Goal: Task Accomplishment & Management: Complete application form

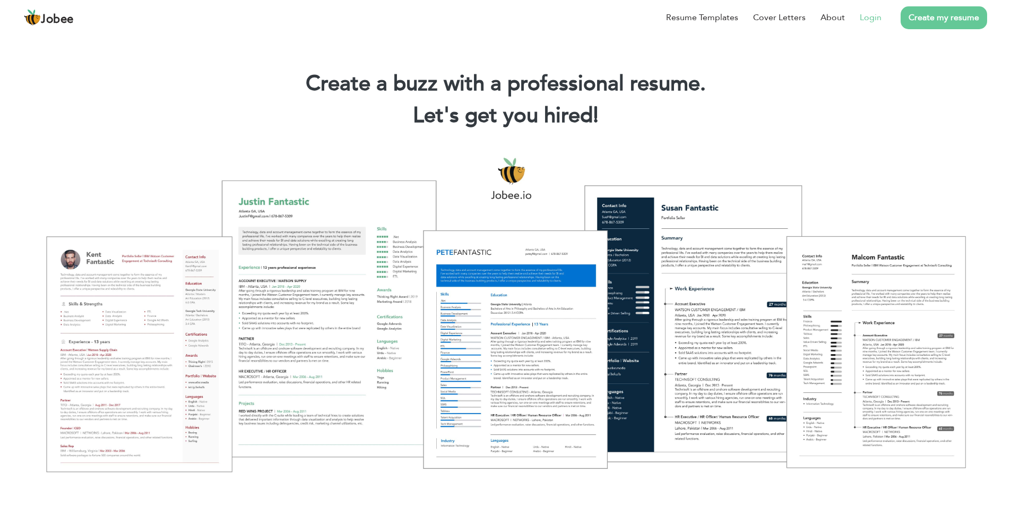
click at [882, 16] on link "Login" at bounding box center [871, 17] width 22 height 13
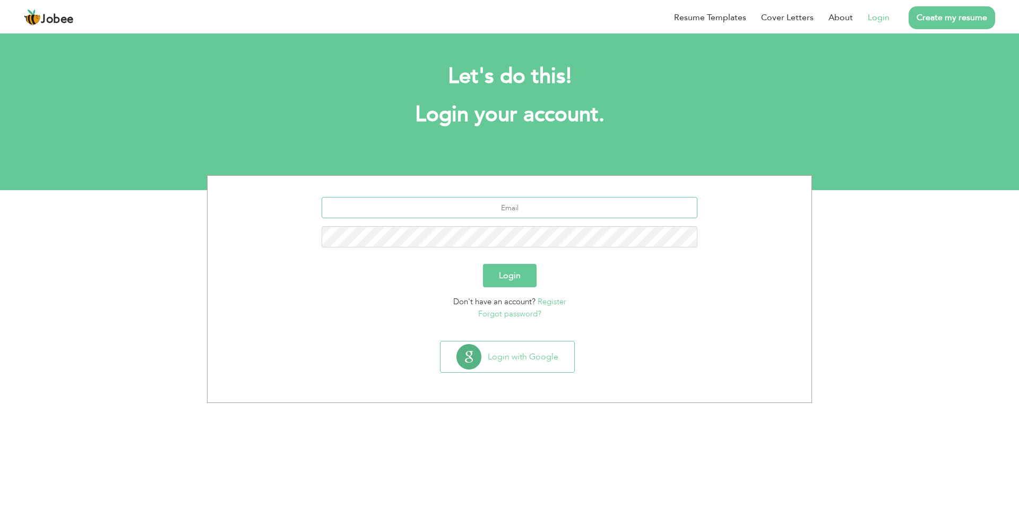
click at [497, 212] on input "text" at bounding box center [510, 207] width 376 height 21
type input "arifbudhni@gmail.com"
click at [504, 271] on button "Login" at bounding box center [510, 275] width 54 height 23
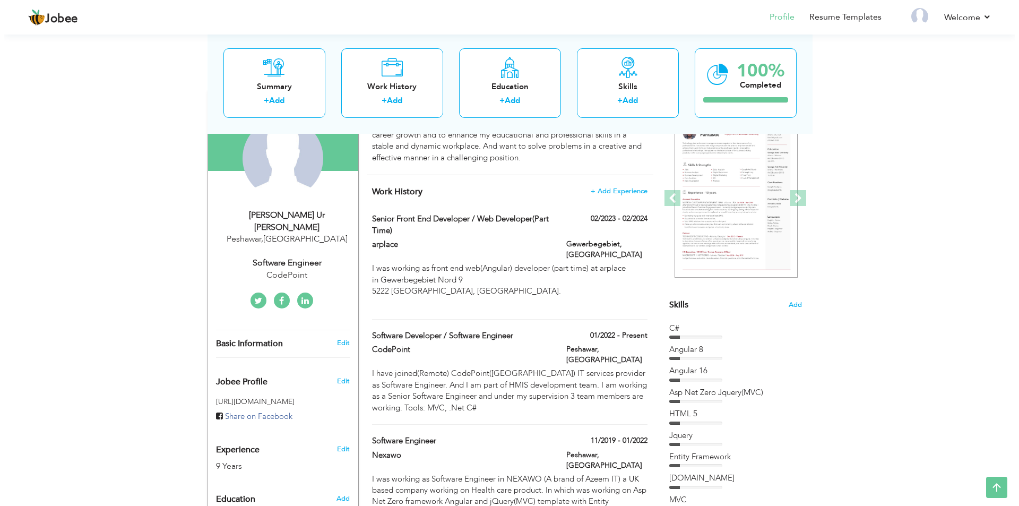
scroll to position [106, 0]
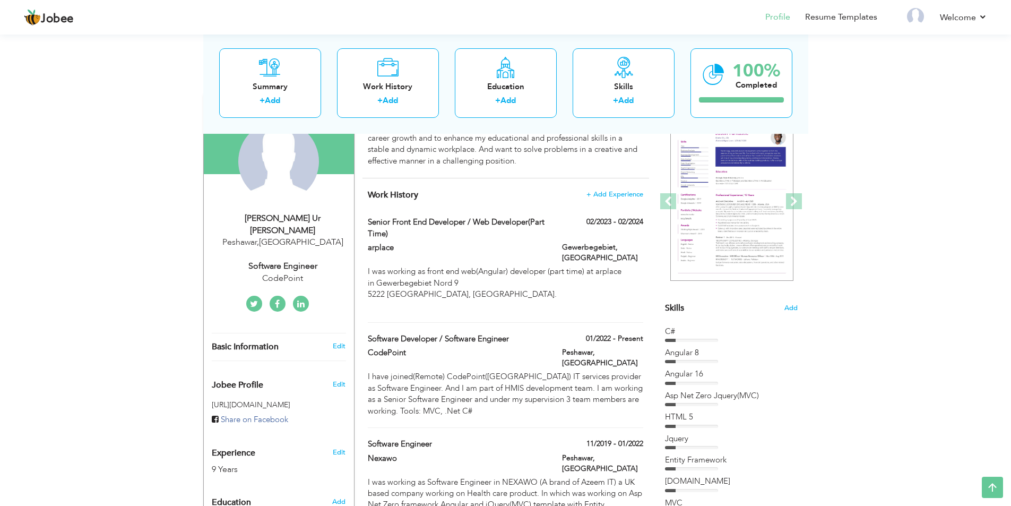
click at [680, 309] on span "Skills" at bounding box center [674, 308] width 19 height 12
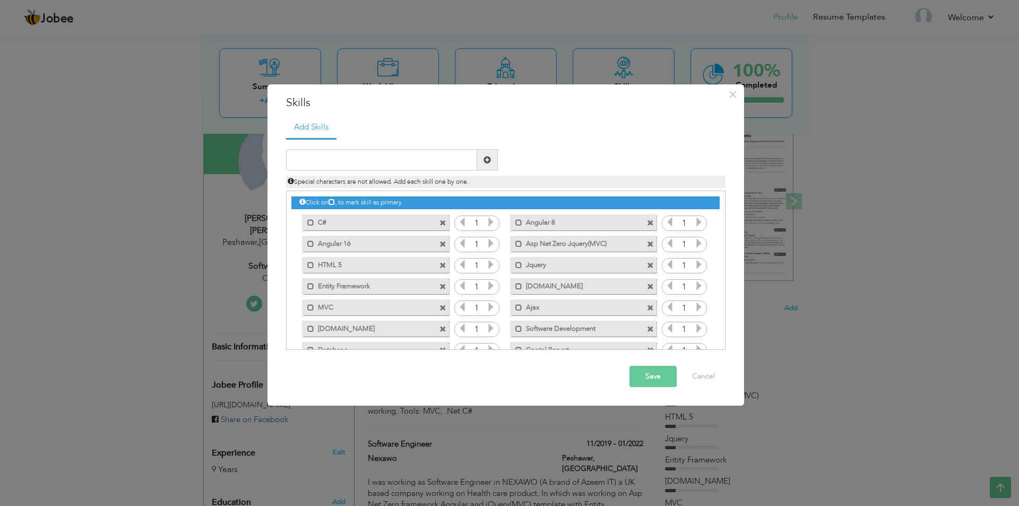
click at [441, 245] on span at bounding box center [443, 244] width 7 height 7
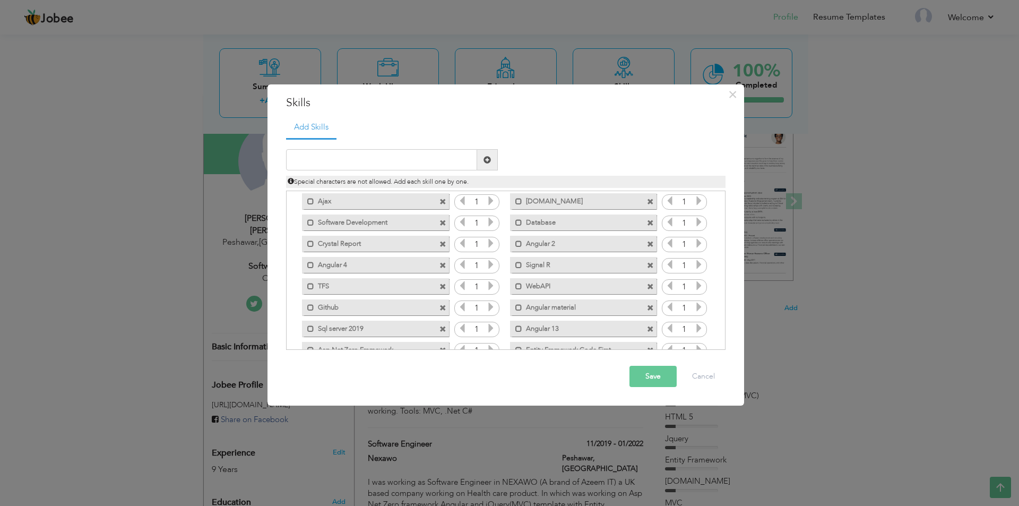
click at [442, 264] on span at bounding box center [443, 265] width 7 height 7
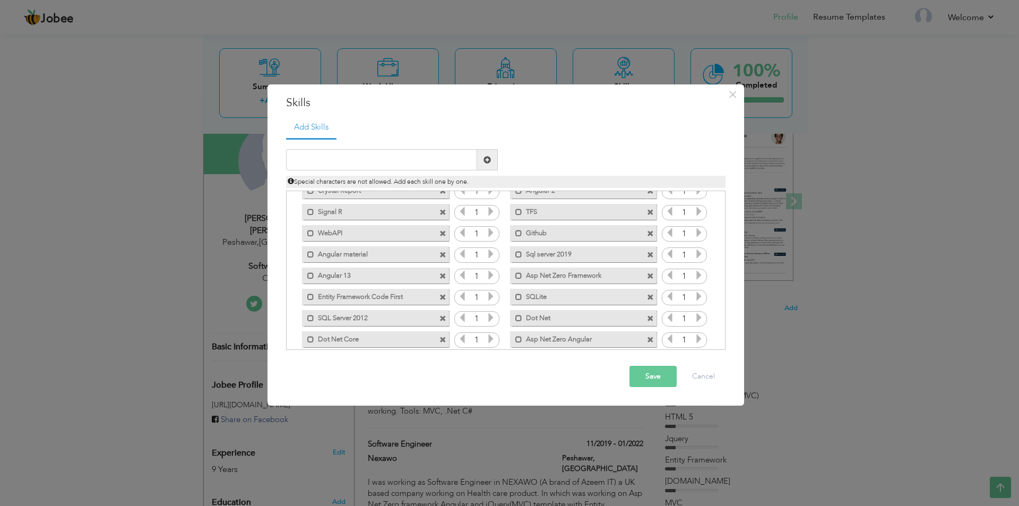
click at [443, 275] on span at bounding box center [443, 276] width 7 height 7
click at [333, 157] on input "text" at bounding box center [381, 159] width 191 height 21
type input "Angular 17"
click at [487, 161] on span at bounding box center [487, 159] width 7 height 7
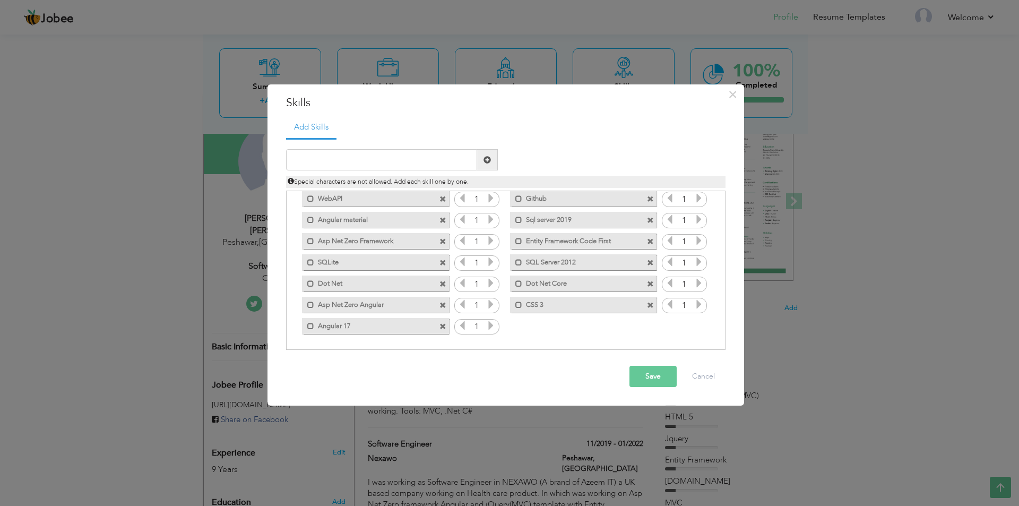
click at [649, 263] on span at bounding box center [650, 263] width 7 height 7
click at [399, 162] on input "text" at bounding box center [381, 159] width 191 height 21
type input "SQL Server"
click at [486, 159] on span at bounding box center [487, 159] width 7 height 7
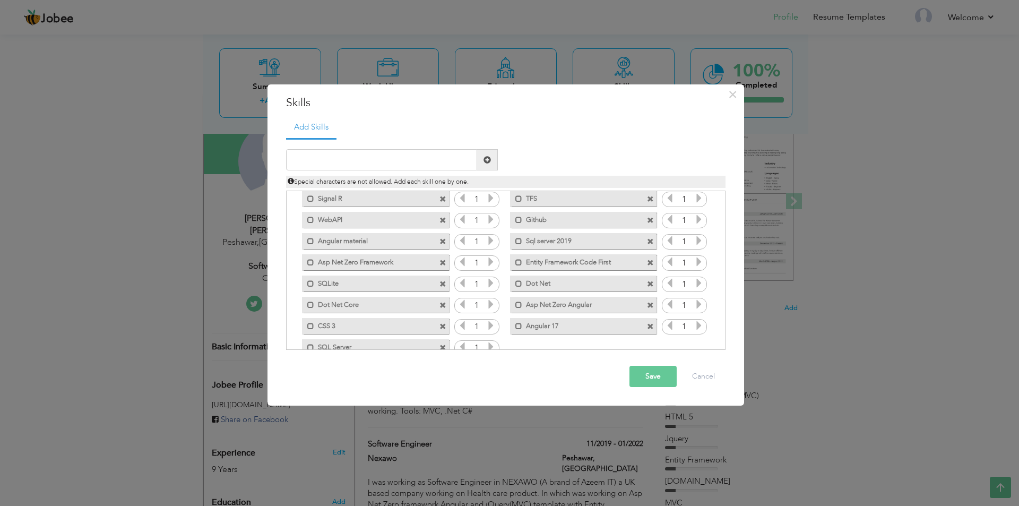
scroll to position [194, 0]
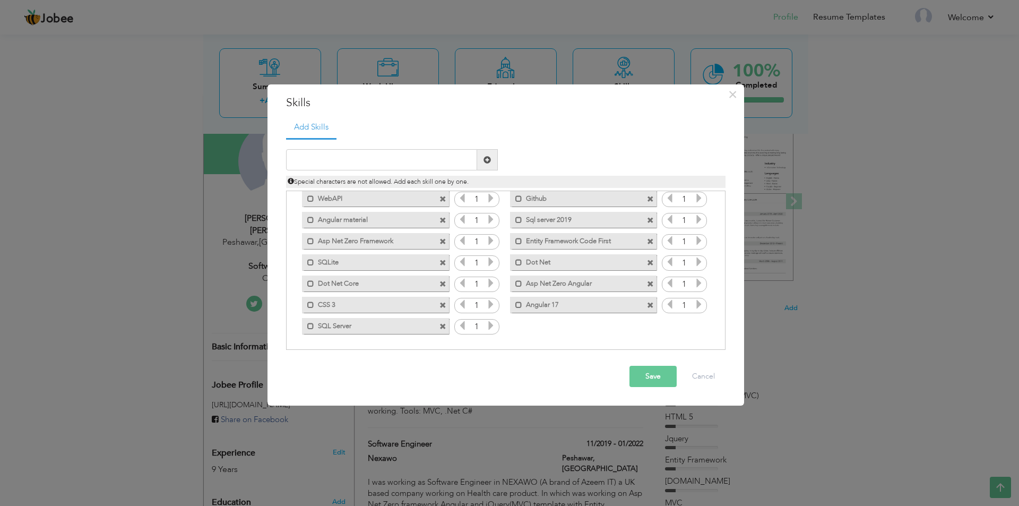
click at [647, 219] on span at bounding box center [650, 220] width 7 height 7
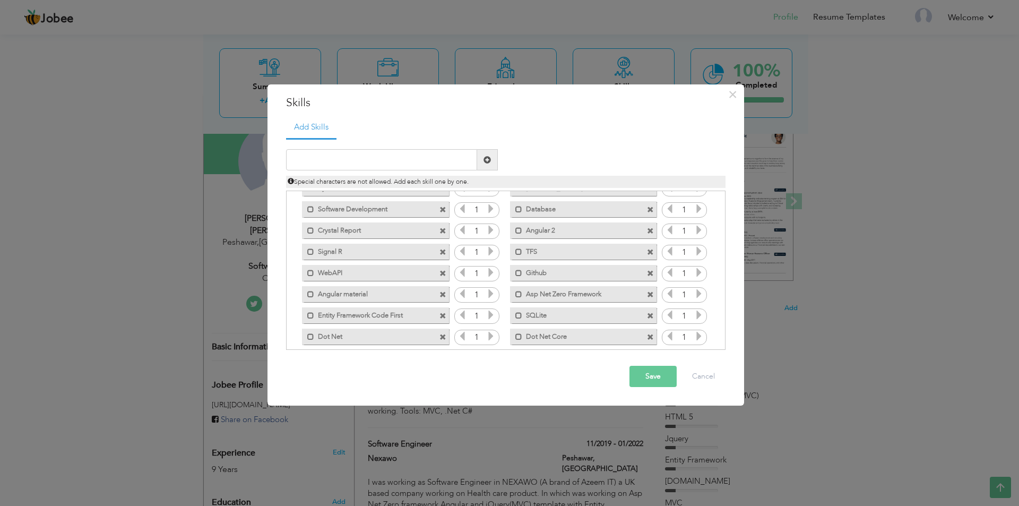
scroll to position [66, 0]
click at [648, 282] on span at bounding box center [650, 284] width 7 height 7
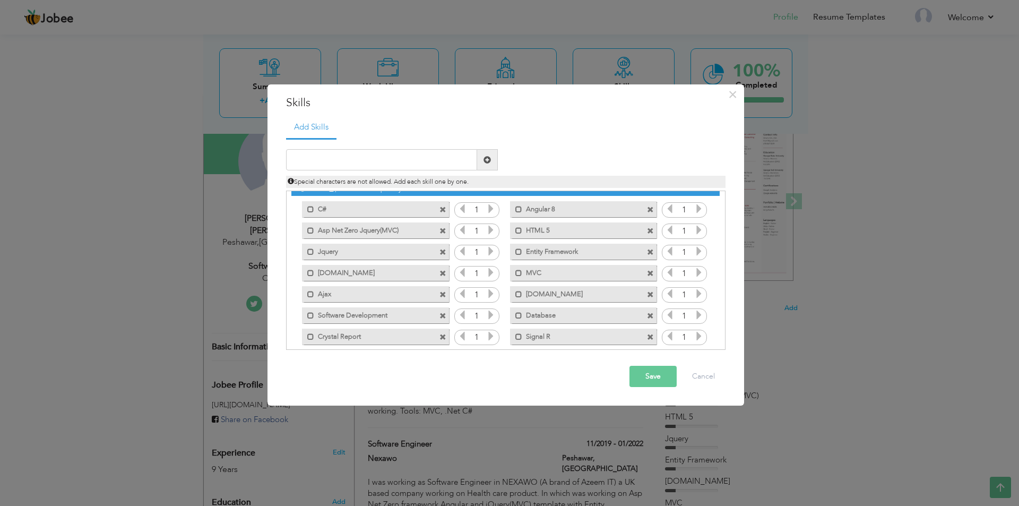
click at [650, 210] on span at bounding box center [650, 210] width 7 height 7
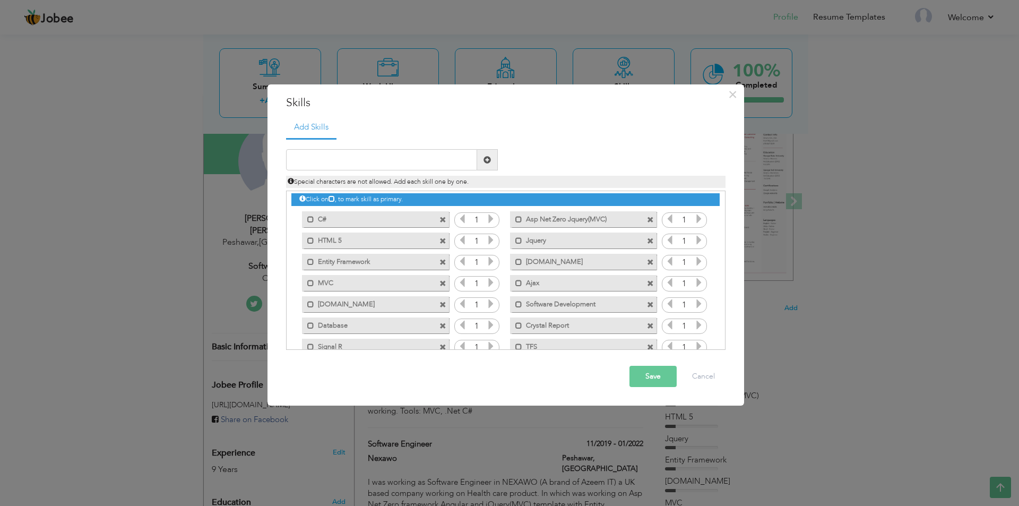
scroll to position [0, 0]
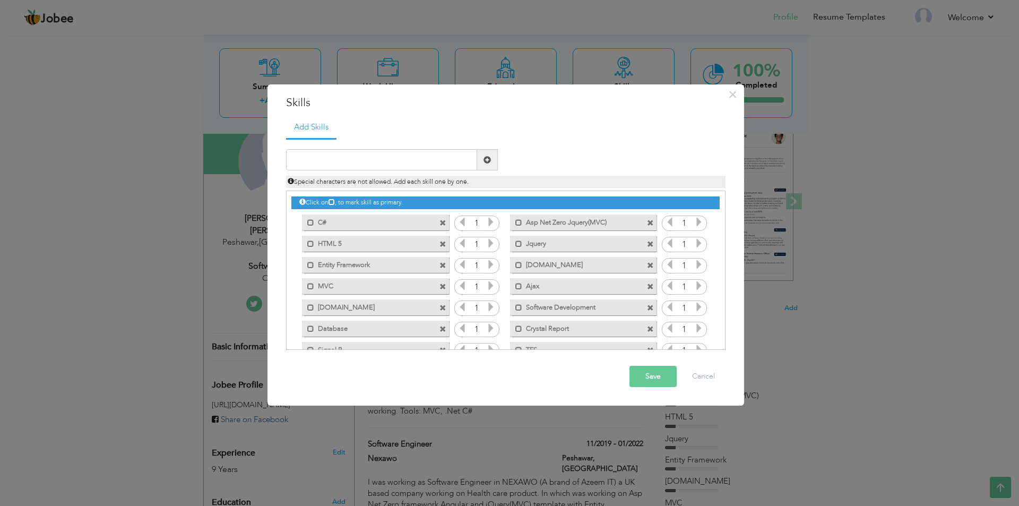
click at [586, 221] on label "Asp Net Zero Jquery(MVC)" at bounding box center [575, 220] width 107 height 13
click at [586, 221] on label "Asp Net Zero Jquery(MVC)" at bounding box center [578, 220] width 106 height 13
click at [586, 221] on label "Asp Net Zero Jquery(MVC)" at bounding box center [575, 220] width 107 height 13
click at [547, 222] on label "Asp Net Zero Jquery(MVC)" at bounding box center [578, 220] width 106 height 13
click at [547, 222] on label "Asp Net Zero Jquery(MVC)" at bounding box center [575, 220] width 107 height 13
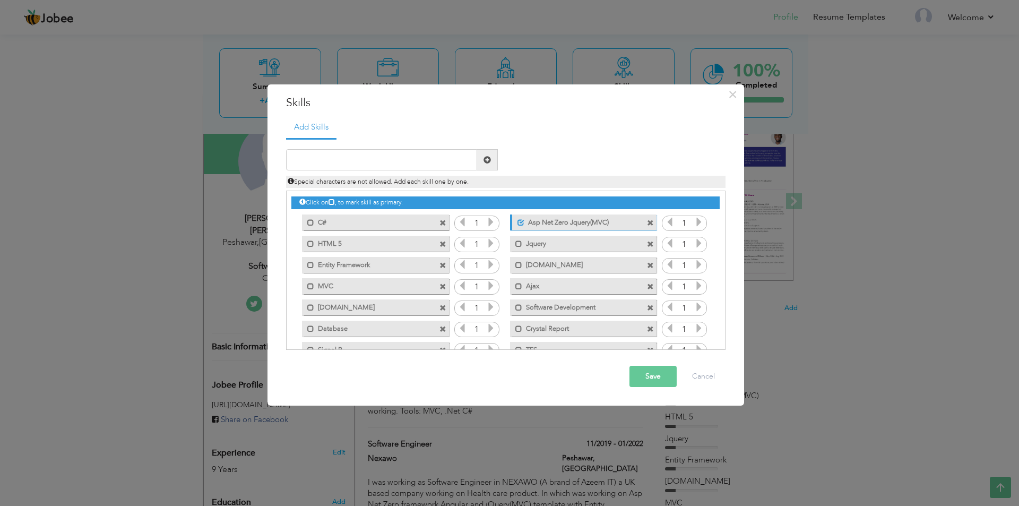
click at [650, 307] on span at bounding box center [650, 308] width 7 height 7
click at [442, 224] on span at bounding box center [443, 223] width 7 height 7
click at [339, 165] on input "text" at bounding box center [381, 159] width 191 height 21
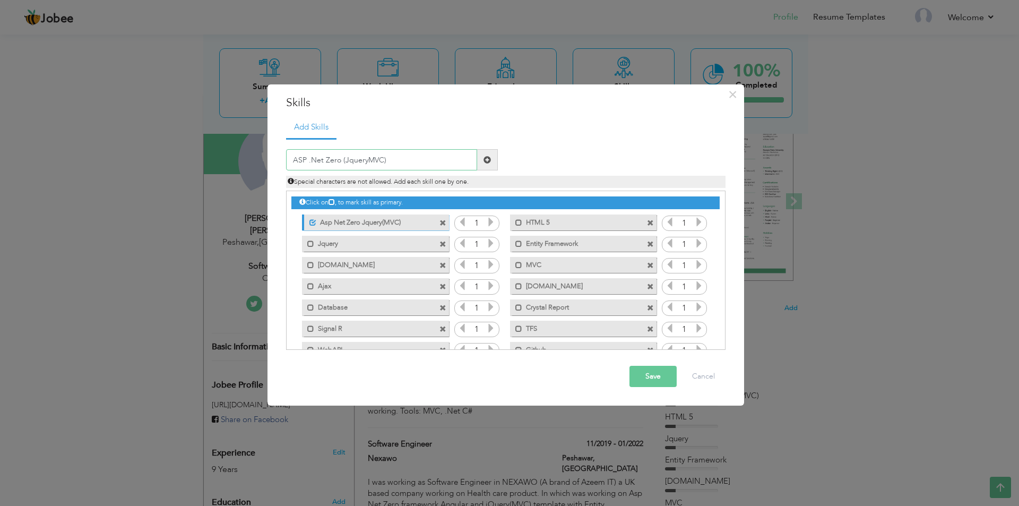
click at [368, 161] on input "ASP .Net Zero (JqueryMVC)" at bounding box center [381, 159] width 191 height 21
type input "ASP .Net Zero (Jquery-MVC)"
click at [485, 158] on span at bounding box center [487, 159] width 7 height 7
click at [442, 224] on span at bounding box center [443, 223] width 7 height 7
click at [647, 223] on span at bounding box center [650, 223] width 7 height 7
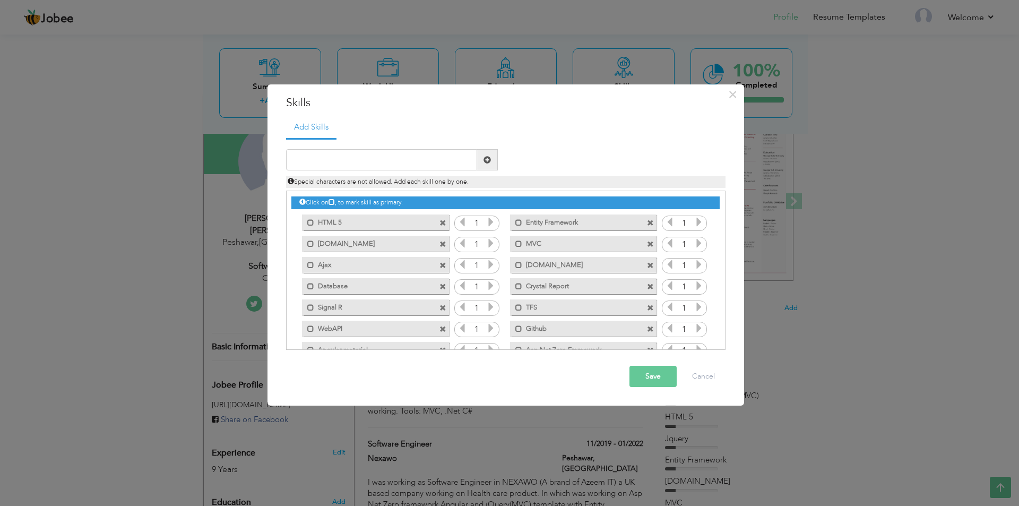
click at [647, 242] on span at bounding box center [650, 244] width 7 height 7
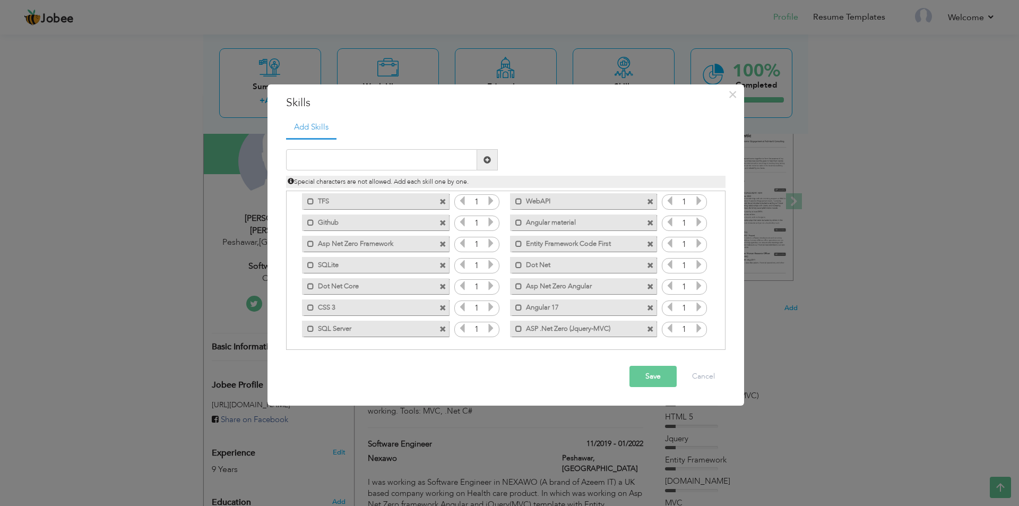
scroll to position [109, 0]
click at [312, 153] on input "text" at bounding box center [381, 159] width 191 height 21
type input "ASP .Net Zero (Angular)"
click at [488, 164] on span at bounding box center [487, 159] width 21 height 21
click at [648, 283] on span at bounding box center [650, 284] width 7 height 7
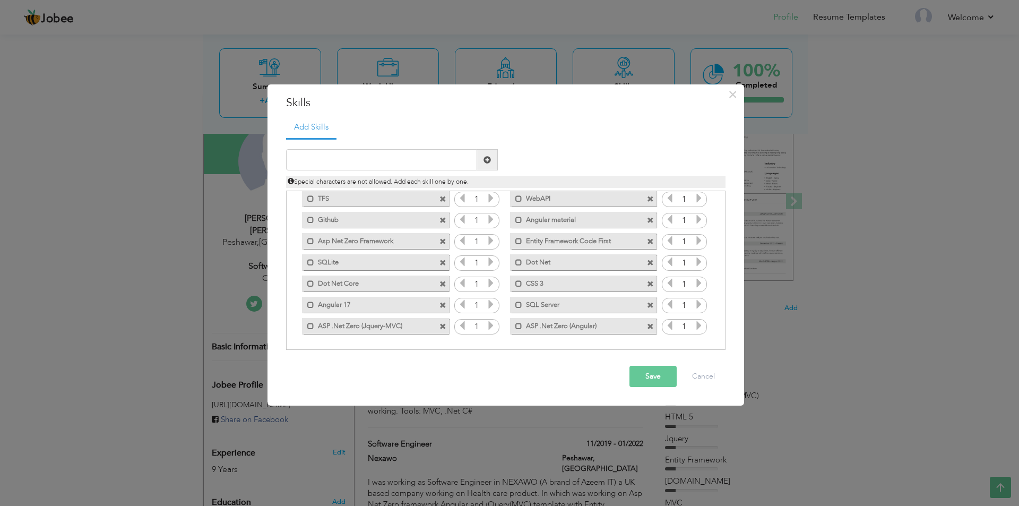
click at [441, 243] on span at bounding box center [443, 241] width 7 height 7
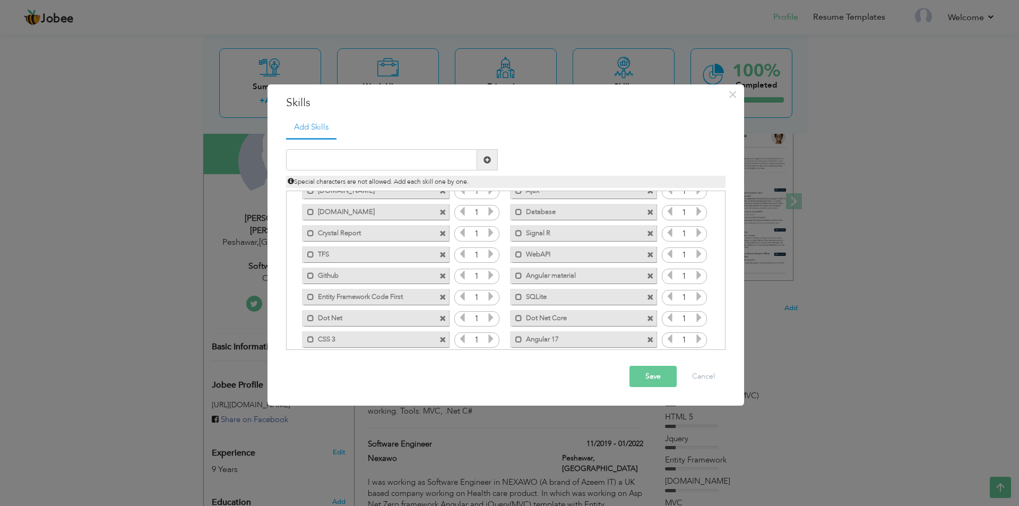
scroll to position [106, 0]
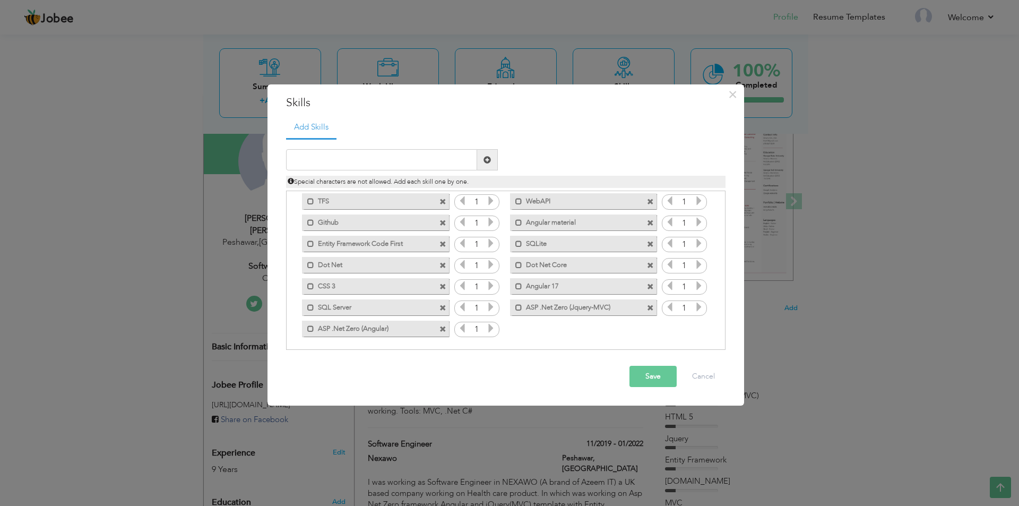
click at [442, 244] on span at bounding box center [443, 244] width 7 height 7
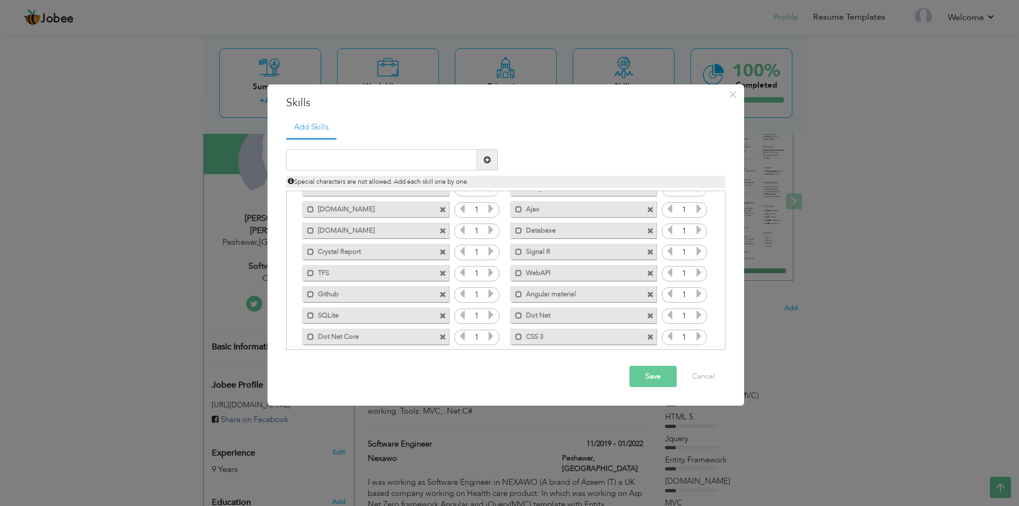
scroll to position [0, 0]
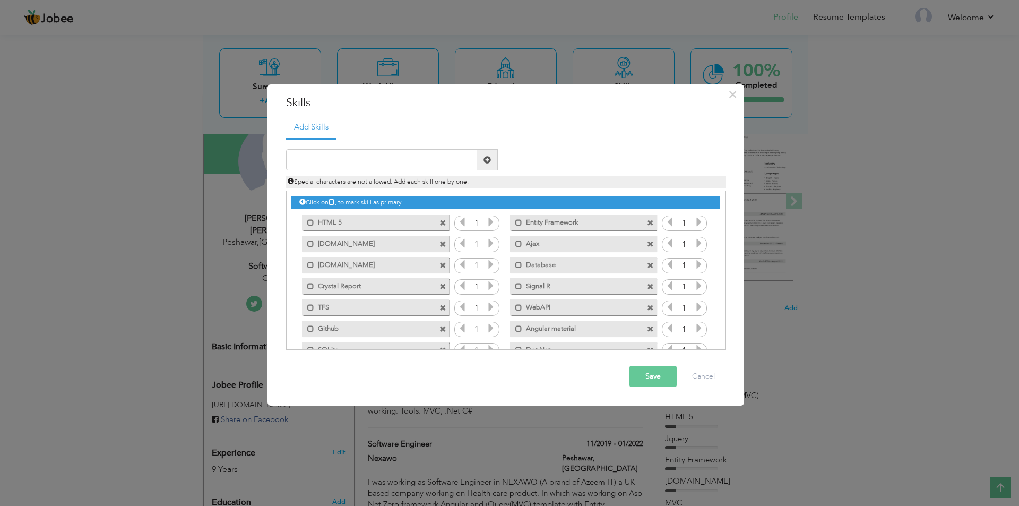
click at [443, 267] on span at bounding box center [443, 265] width 7 height 7
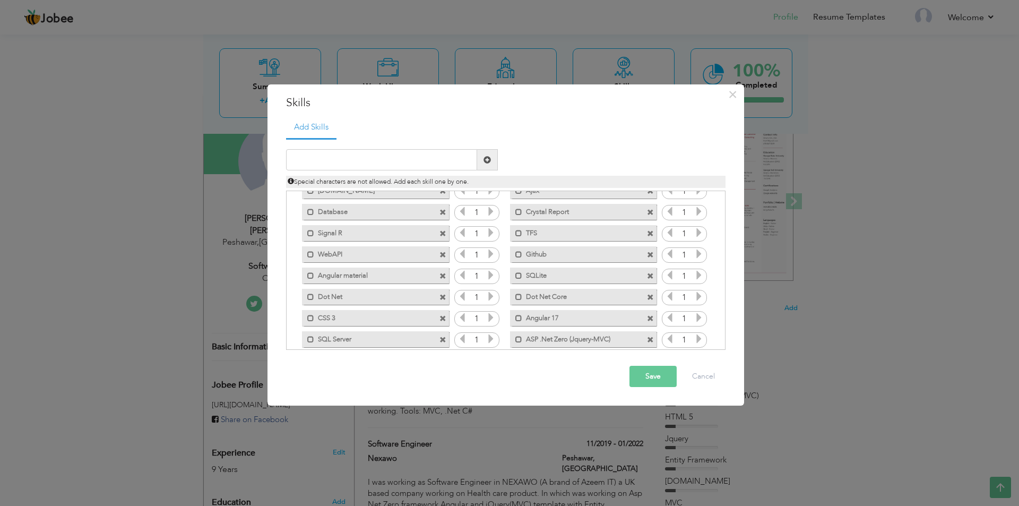
scroll to position [35, 0]
click at [442, 233] on span at bounding box center [443, 231] width 7 height 7
click at [654, 378] on button "Save" at bounding box center [653, 376] width 47 height 21
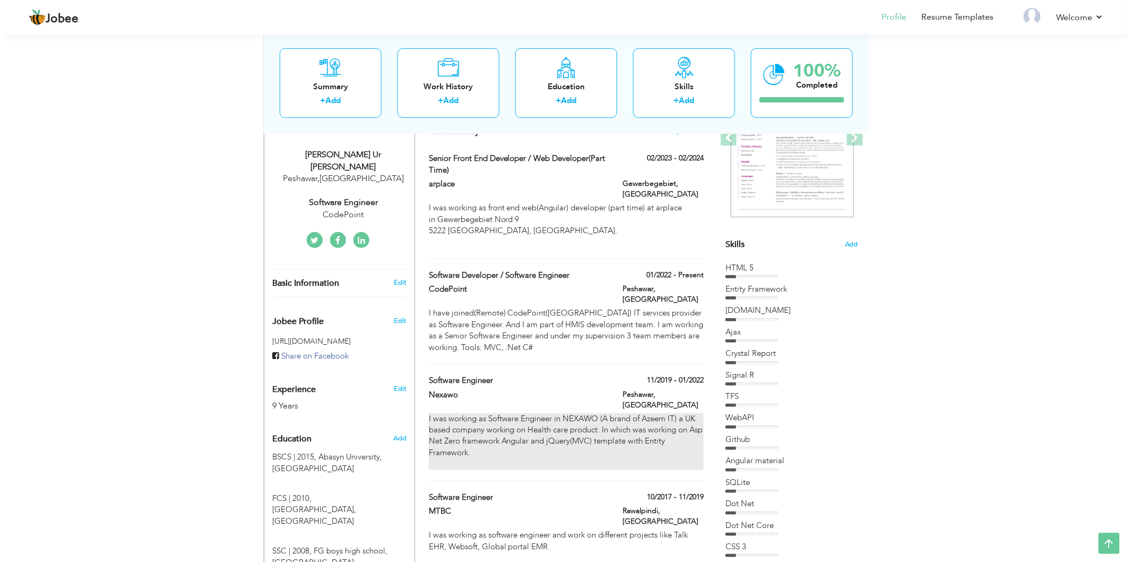
scroll to position [141, 0]
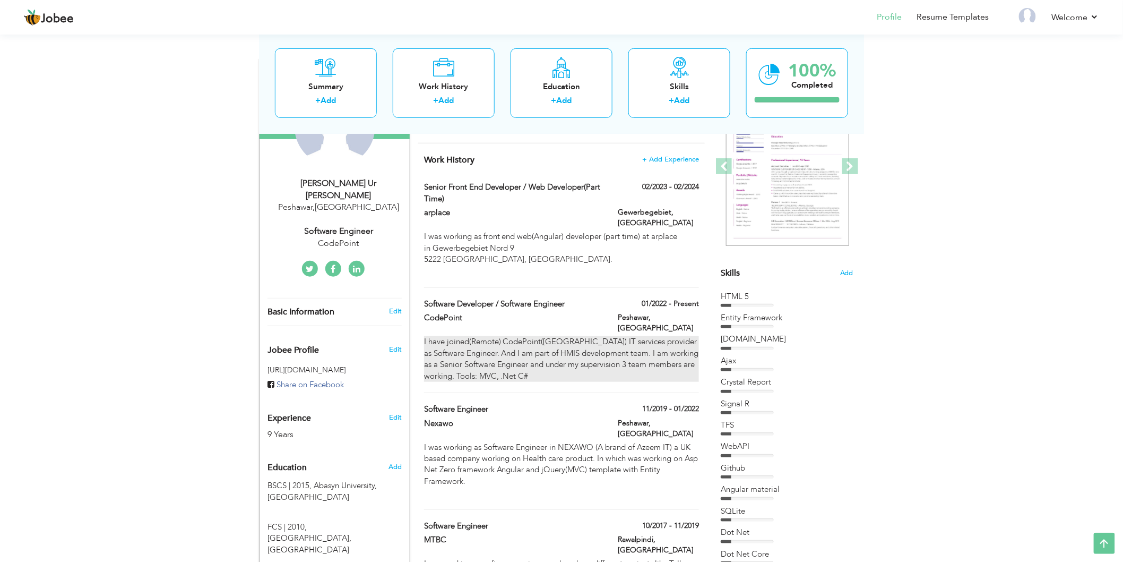
click at [566, 336] on div "I have joined(Remote) CodePoint(portugal) IT services provider as Software Engi…" at bounding box center [561, 359] width 275 height 46
type input "Software Developer / Software Engineer"
type input "CodePoint"
type input "01/2022"
type input "[GEOGRAPHIC_DATA]"
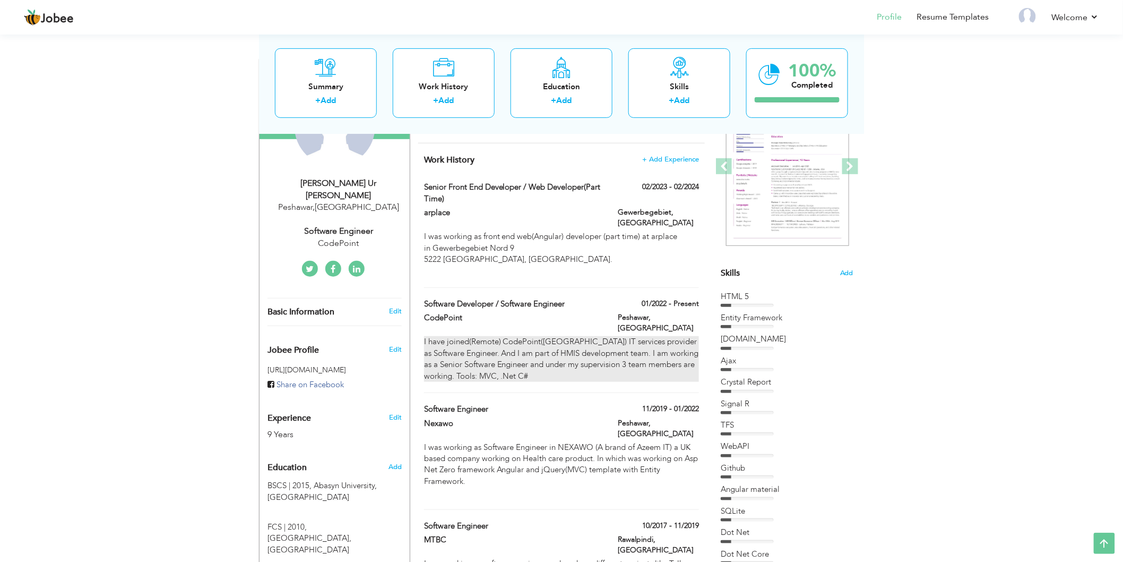
type input "Peshawar"
checkbox input "true"
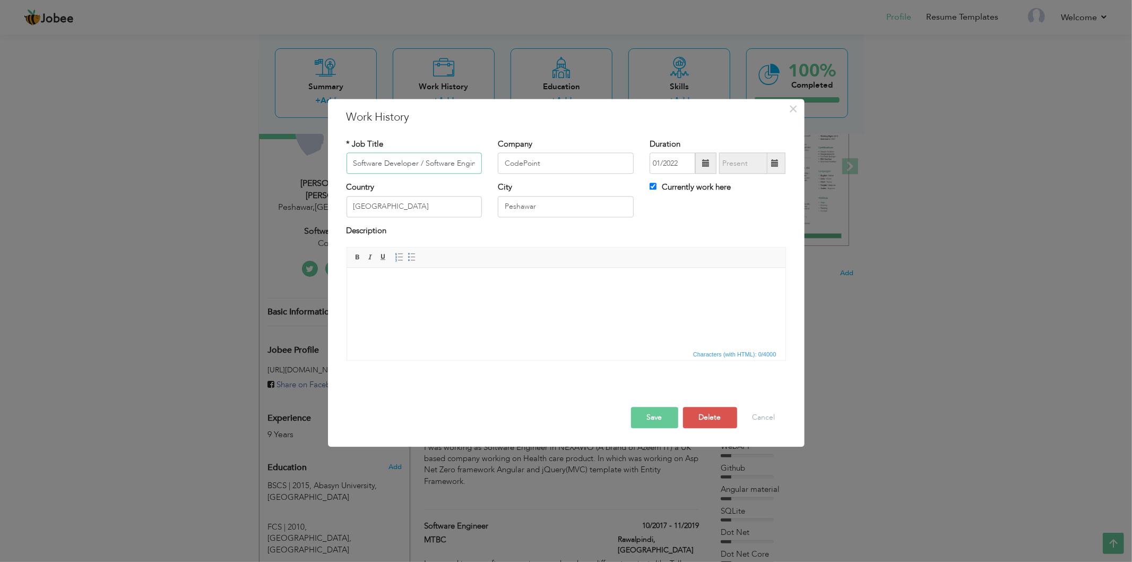
scroll to position [0, 10]
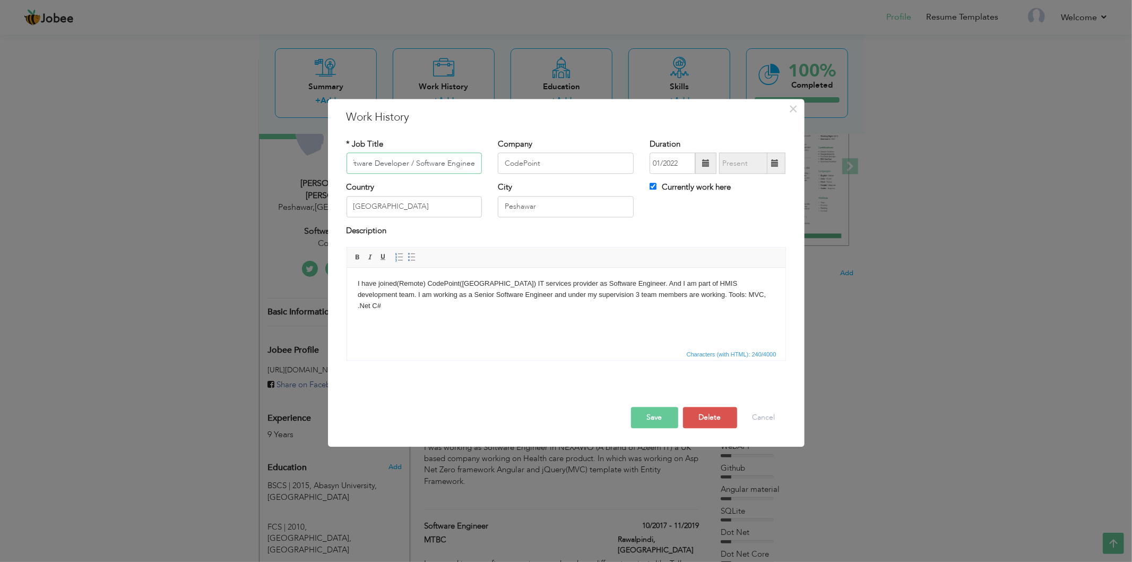
click at [368, 167] on input "Software Developer / Software Engineer" at bounding box center [415, 163] width 136 height 21
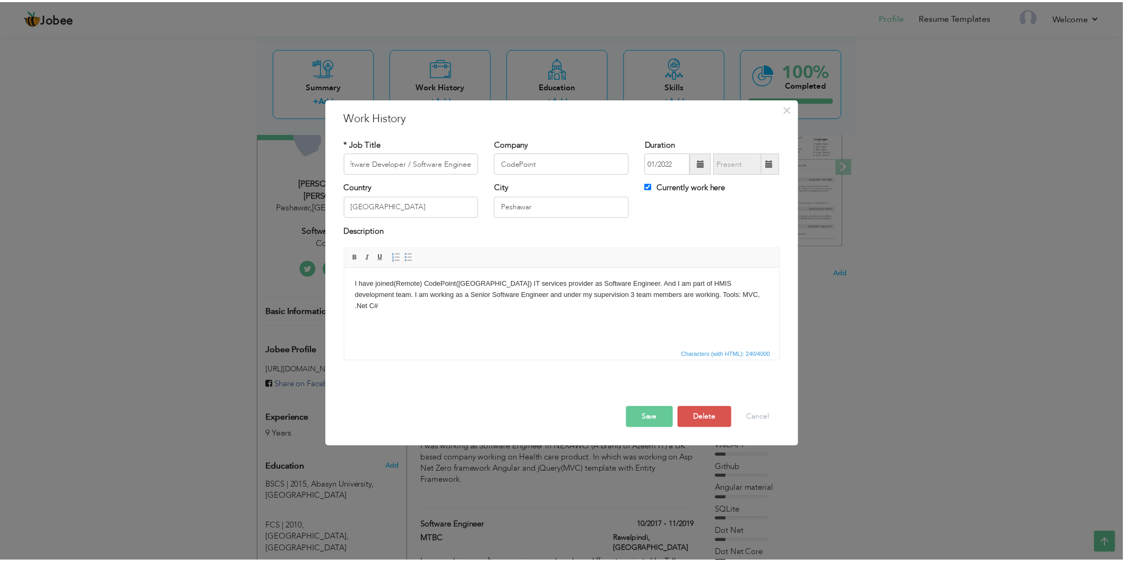
scroll to position [0, 0]
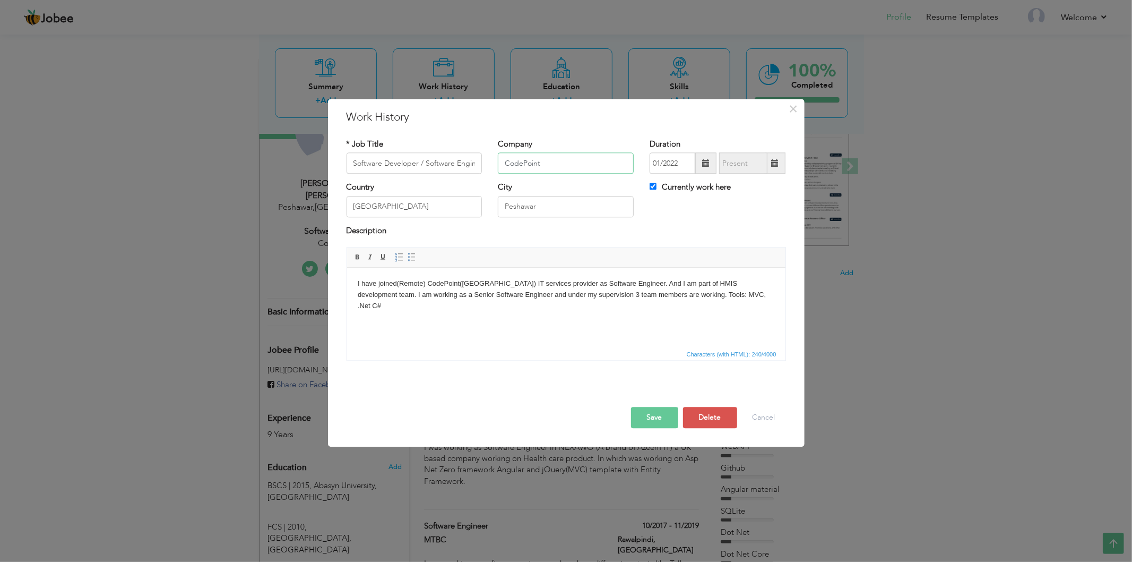
drag, startPoint x: 553, startPoint y: 162, endPoint x: 485, endPoint y: 162, distance: 68.0
click at [485, 162] on div "* Job Title Software Developer / Software Engineer Company CodePoint Duration 0…" at bounding box center [567, 160] width 456 height 43
drag, startPoint x: 680, startPoint y: 162, endPoint x: 649, endPoint y: 161, distance: 30.3
click at [649, 161] on div "Duration 01/2022 January 2022 Su Mo Tu We Th Fr Sa 26 27 28 29 30 31 1 2 3 4 5 …" at bounding box center [718, 160] width 152 height 43
drag, startPoint x: 416, startPoint y: 210, endPoint x: 325, endPoint y: 205, distance: 90.9
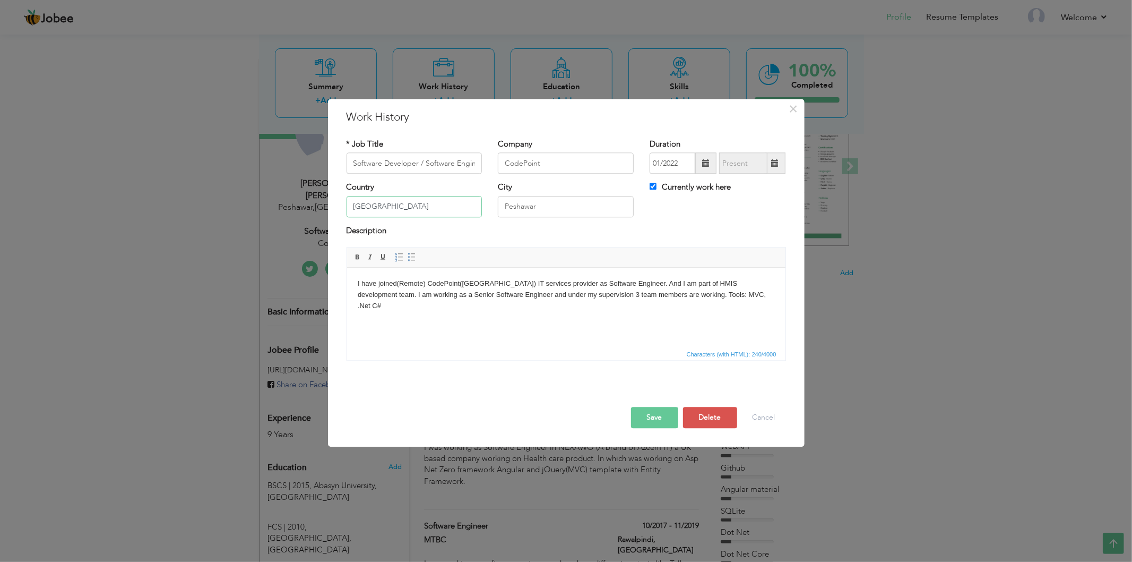
click at [325, 205] on div "× Work History * Job Title Software Developer / Software Engineer Company CodeP…" at bounding box center [566, 281] width 1132 height 562
drag, startPoint x: 561, startPoint y: 207, endPoint x: 490, endPoint y: 200, distance: 71.0
click at [490, 200] on div "City Peshawar" at bounding box center [566, 203] width 152 height 43
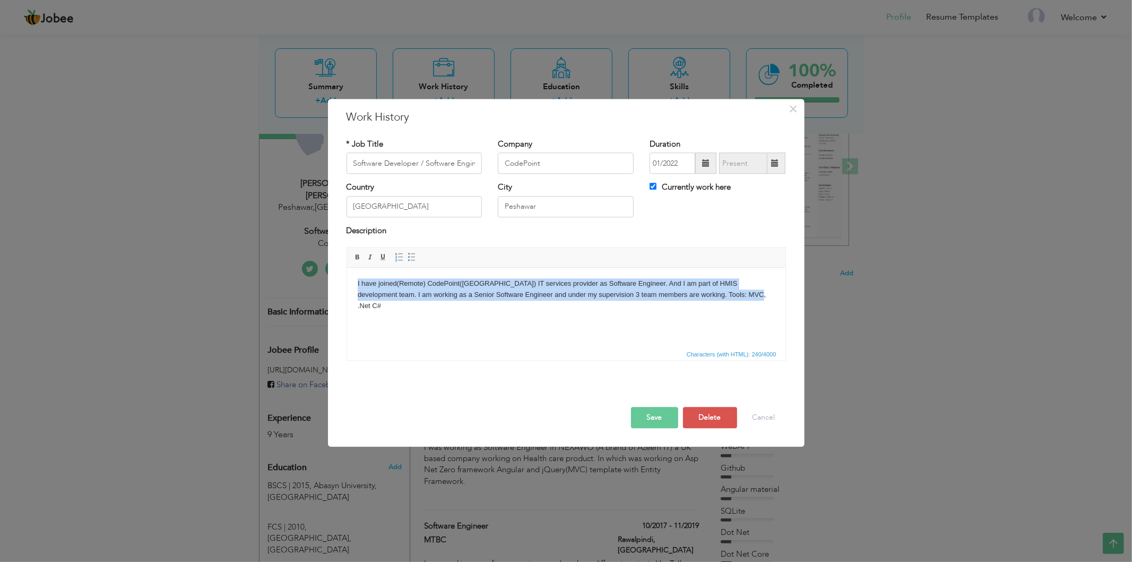
drag, startPoint x: 740, startPoint y: 296, endPoint x: 283, endPoint y: 275, distance: 457.1
click at [347, 275] on html "I have joined(Remote) CodePoint(portugal) IT services provider as Software Engi…" at bounding box center [566, 295] width 439 height 54
copy body "I have joined(Remote) CodePoint(portugal) IT services provider as Software Engi…"
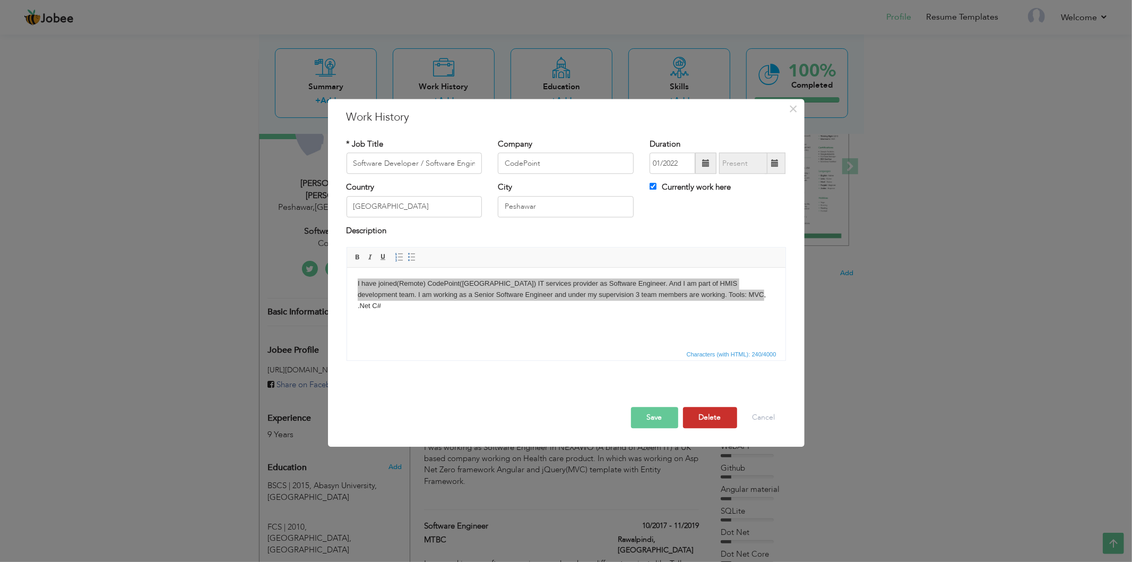
click at [710, 419] on button "Delete" at bounding box center [710, 417] width 54 height 21
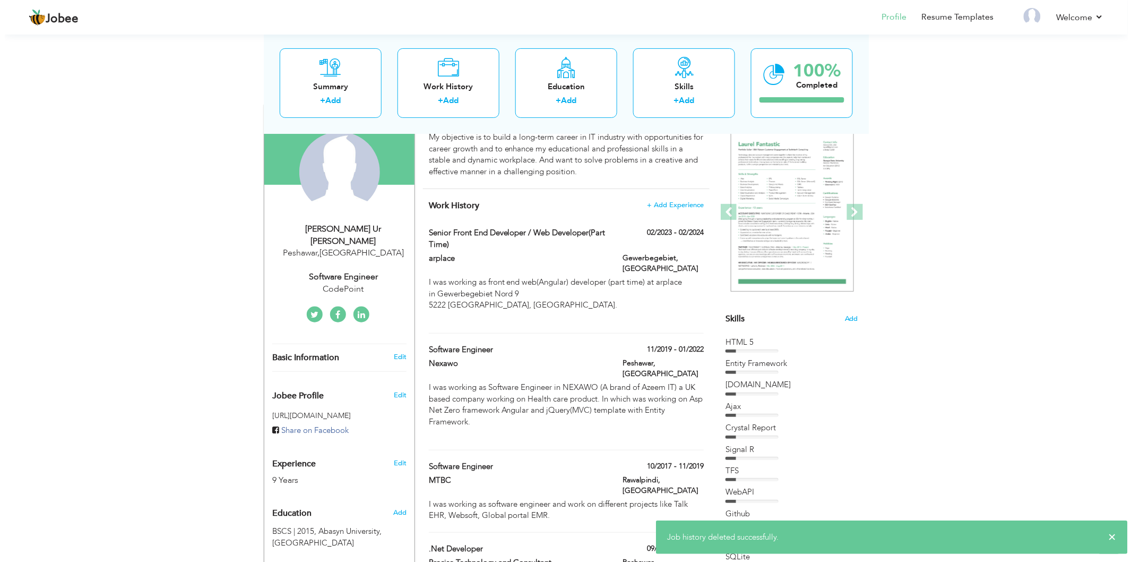
scroll to position [82, 0]
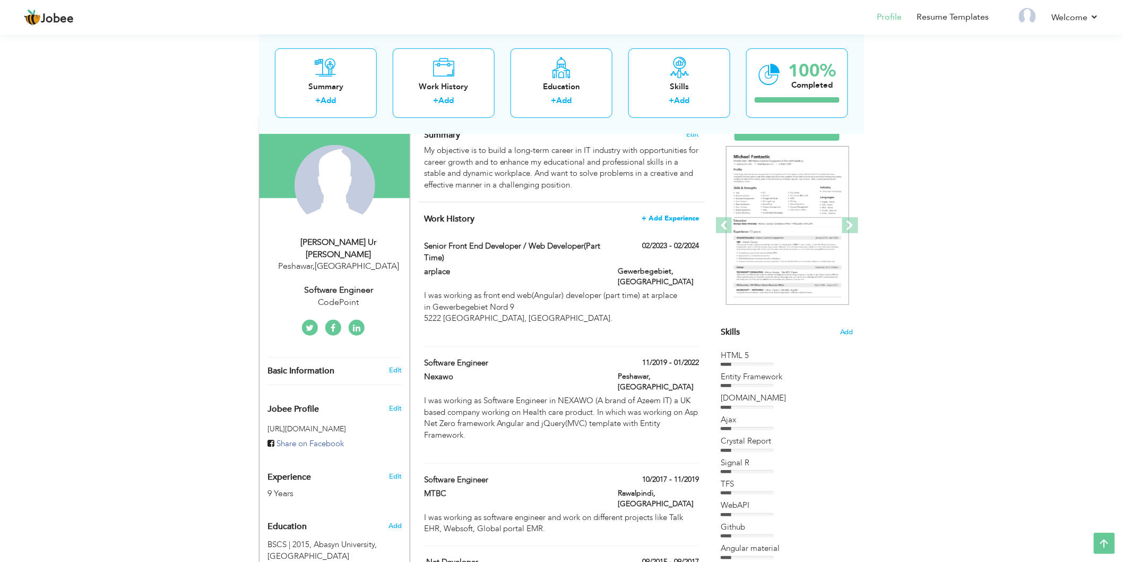
click at [662, 217] on span "+ Add Experience" at bounding box center [670, 217] width 57 height 7
checkbox input "false"
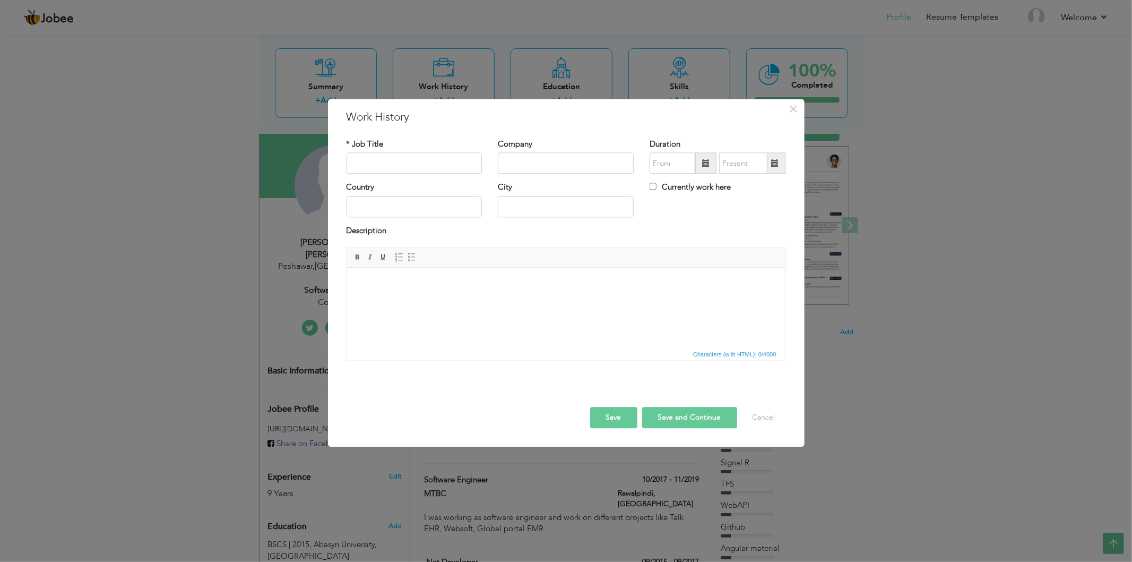
click at [978, 252] on div "× Work History * Job Title Company Duration Currently work here Country" at bounding box center [566, 281] width 1132 height 562
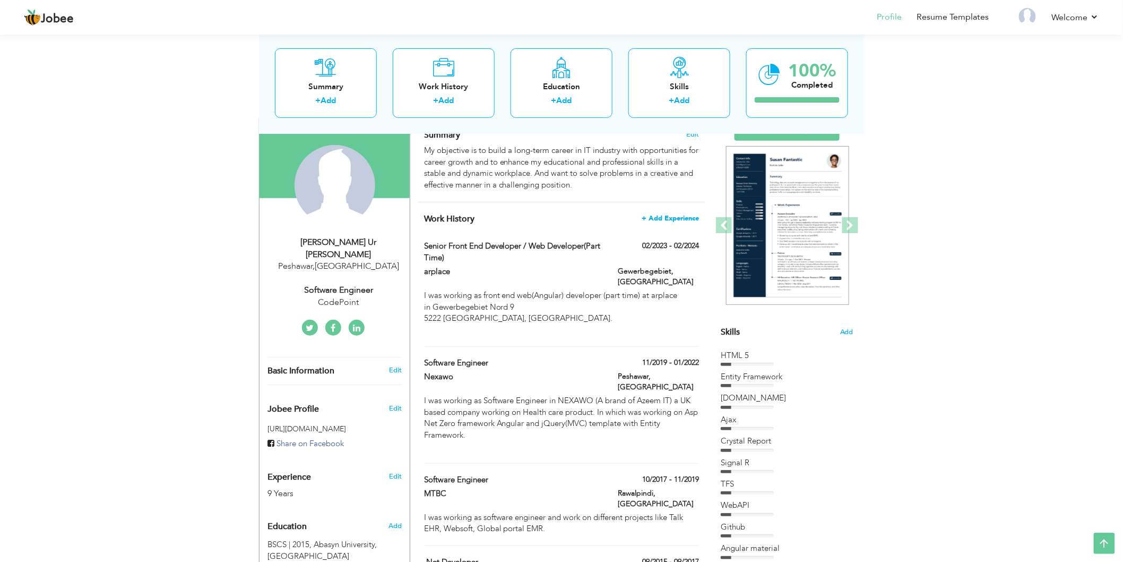
click at [676, 219] on span "+ Add Experience" at bounding box center [670, 217] width 57 height 7
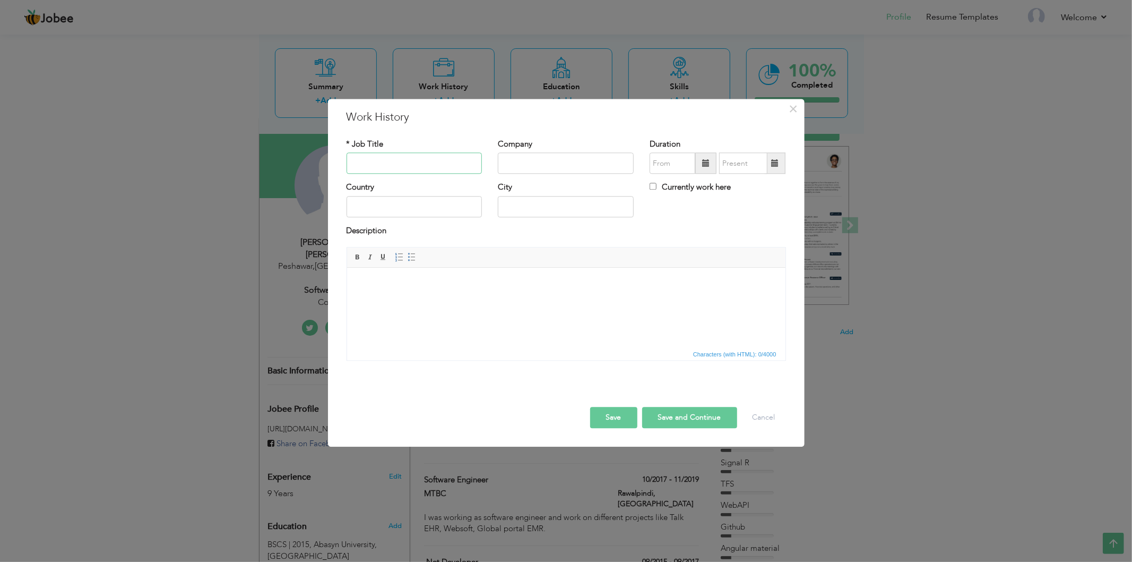
paste input "Software Developer / Software Engineer"
type input "Software Developer / Software Engineer"
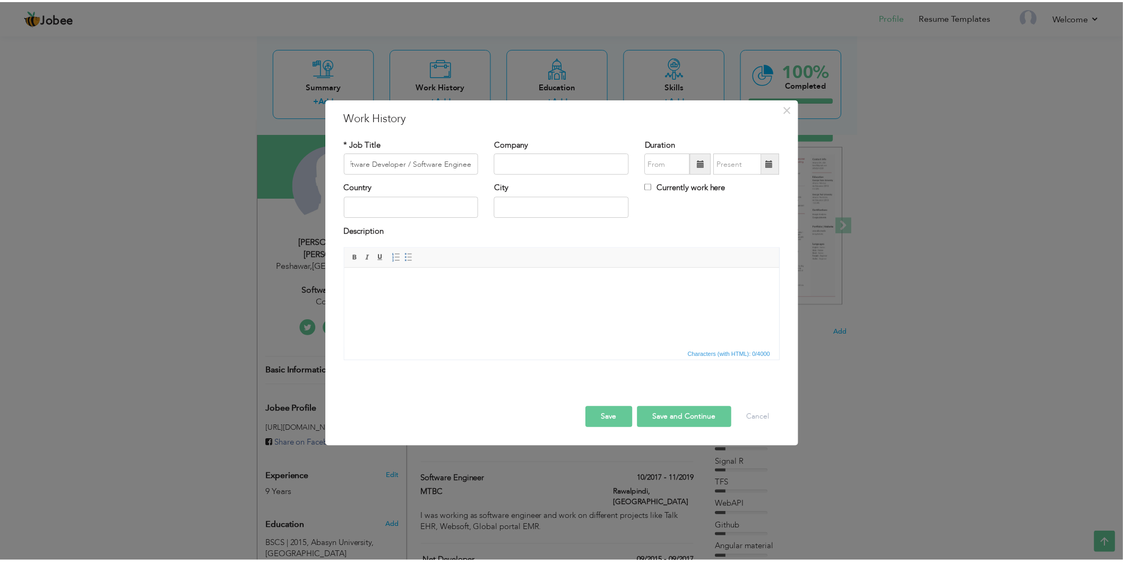
scroll to position [0, 0]
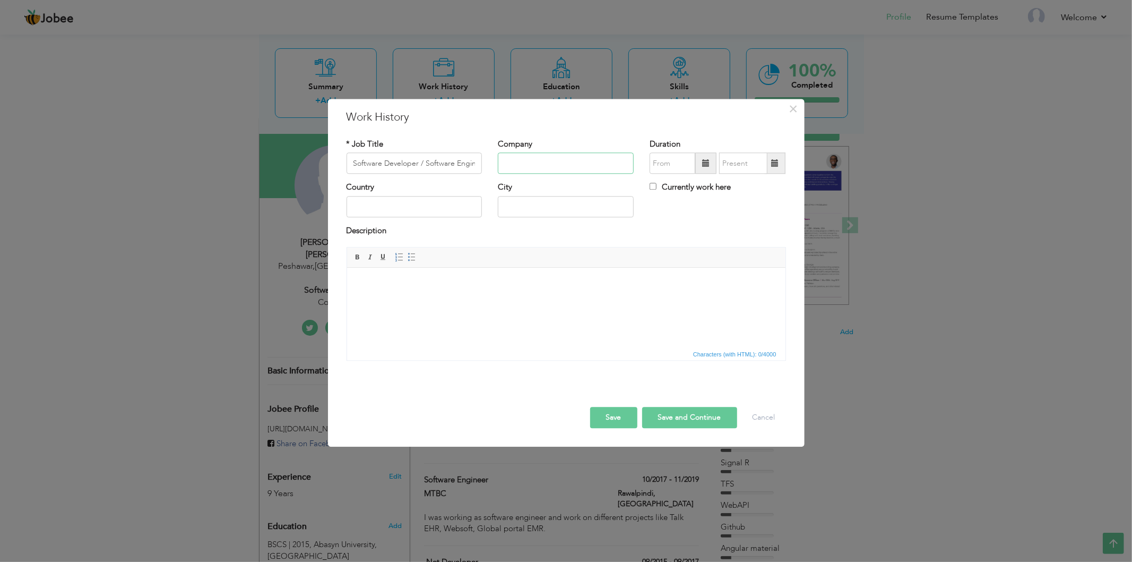
click at [549, 161] on input "text" at bounding box center [566, 163] width 136 height 21
paste input "CodePoint"
type input "CodePoint"
click at [671, 168] on input "text" at bounding box center [673, 163] width 46 height 21
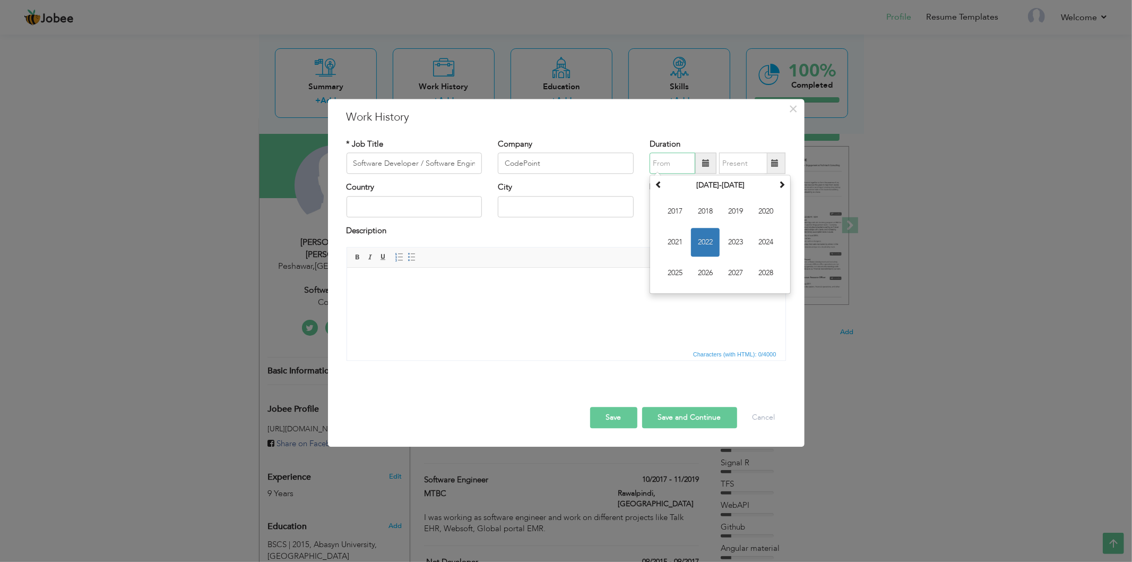
paste input "01/2022"
type input "01/2022"
click at [487, 505] on div "× Work History * Job Title Software Developer / Software Engineer Company CodeP…" at bounding box center [566, 281] width 1132 height 562
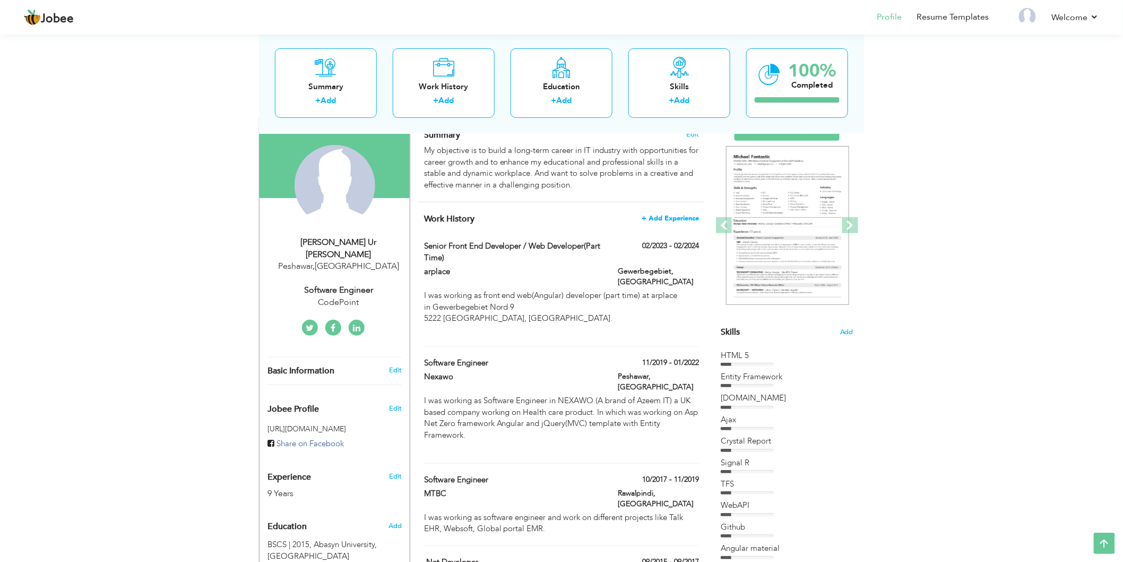
click at [661, 218] on span "+ Add Experience" at bounding box center [670, 217] width 57 height 7
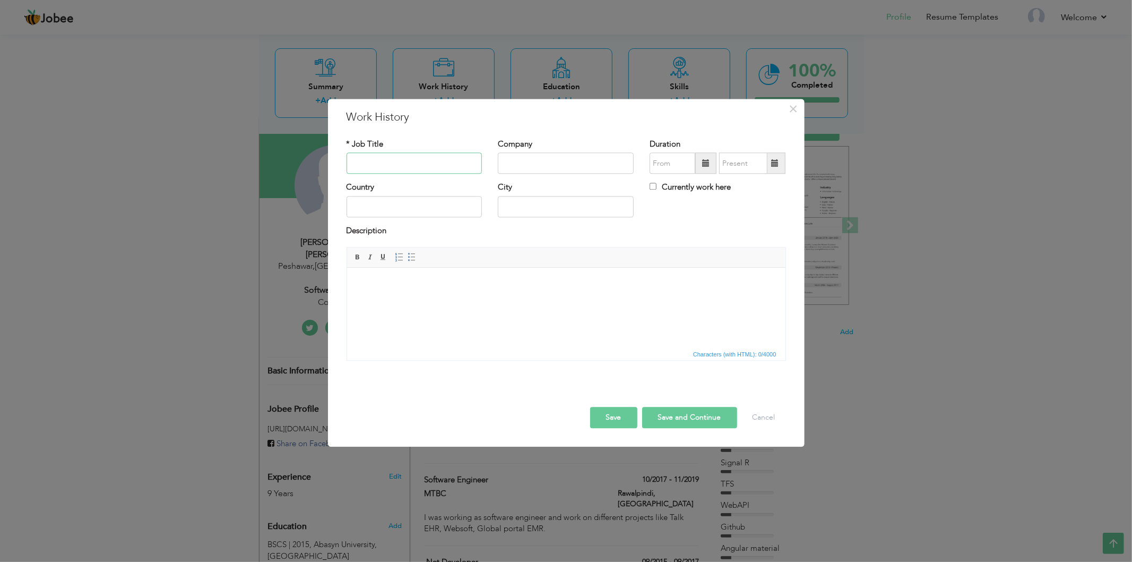
click at [375, 162] on input "text" at bounding box center [415, 163] width 136 height 21
click at [381, 209] on input "text" at bounding box center [415, 206] width 136 height 21
paste input "[GEOGRAPHIC_DATA]"
type input "[GEOGRAPHIC_DATA]"
click at [381, 165] on input "text" at bounding box center [415, 163] width 136 height 21
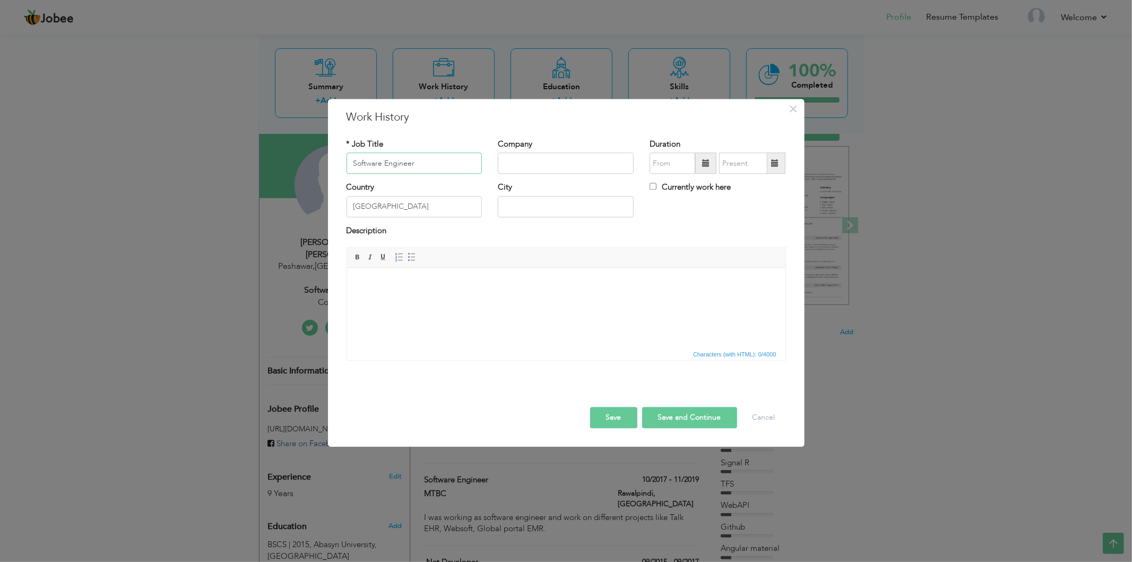
type input "Software Engineer"
type input "CodePoint"
click at [697, 242] on span "2022" at bounding box center [705, 242] width 29 height 29
click at [702, 209] on span "Feb" at bounding box center [705, 212] width 29 height 29
type input "02/2022"
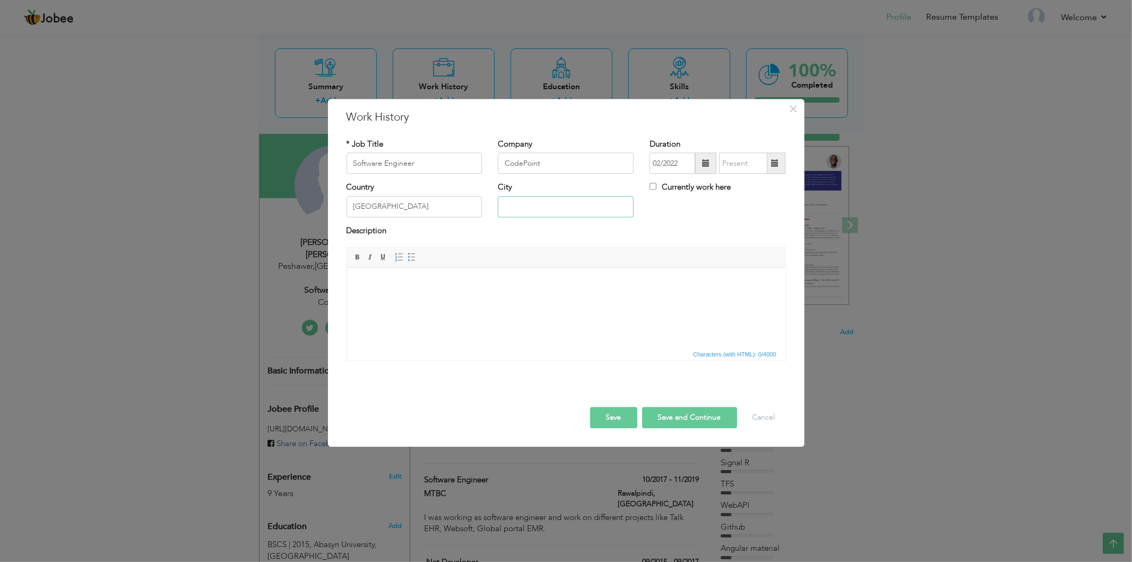
click at [521, 210] on input "text" at bounding box center [566, 206] width 136 height 21
type input "Peshawar"
click at [653, 185] on input "Currently work here" at bounding box center [653, 186] width 7 height 7
checkbox input "true"
click at [458, 300] on html at bounding box center [566, 284] width 439 height 32
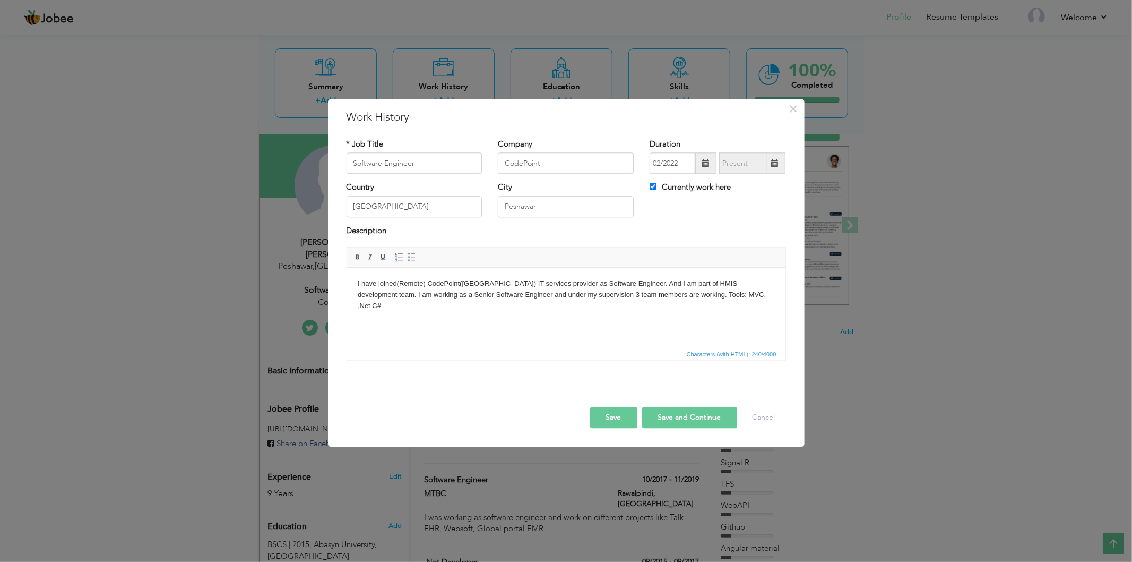
click at [617, 417] on button "Save" at bounding box center [613, 417] width 47 height 21
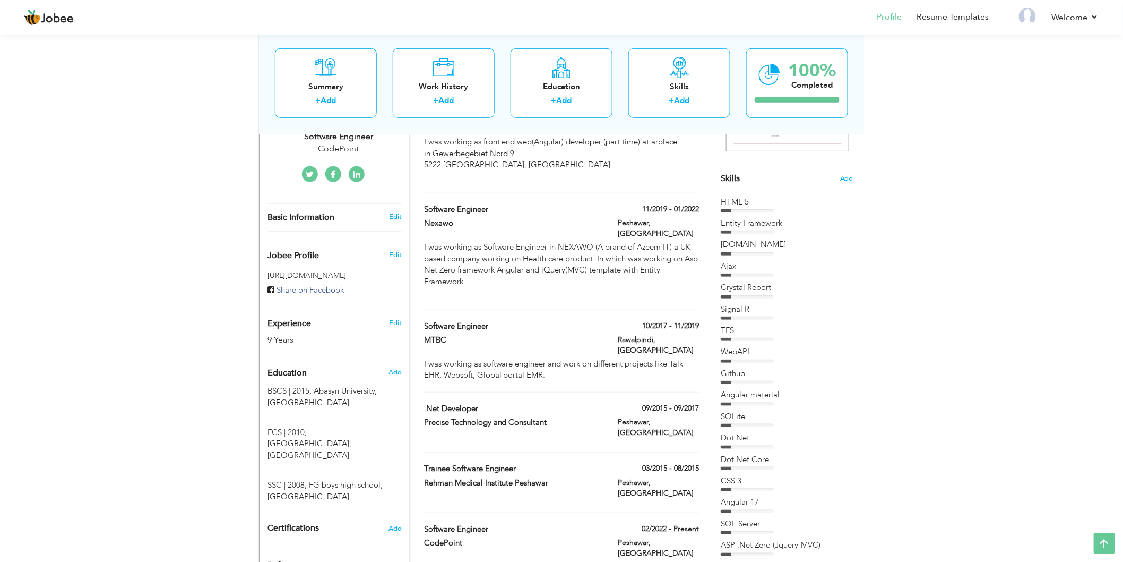
scroll to position [295, 0]
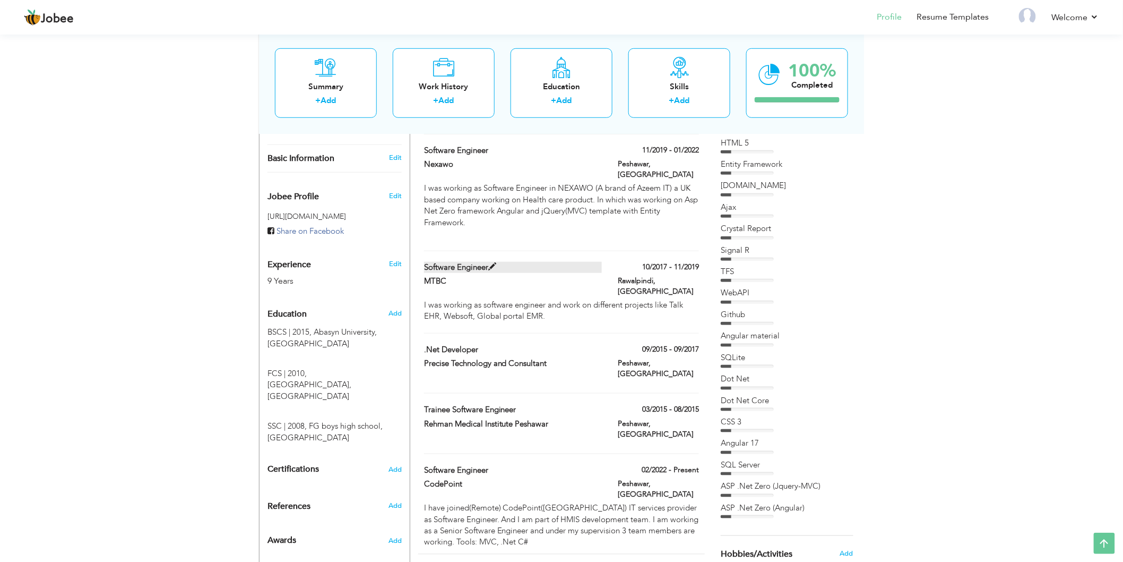
drag, startPoint x: 473, startPoint y: 404, endPoint x: 488, endPoint y: 246, distance: 159.0
click at [488, 246] on div "Work History + Add Experience Senior Front End Developer / Web Developer(Part T…" at bounding box center [561, 271] width 287 height 563
drag, startPoint x: 531, startPoint y: 466, endPoint x: 505, endPoint y: 250, distance: 217.6
click at [505, 250] on div "Work History + Add Experience Senior Front End Developer / Web Developer(Part T…" at bounding box center [561, 271] width 287 height 563
drag, startPoint x: 559, startPoint y: 467, endPoint x: 553, endPoint y: 239, distance: 227.8
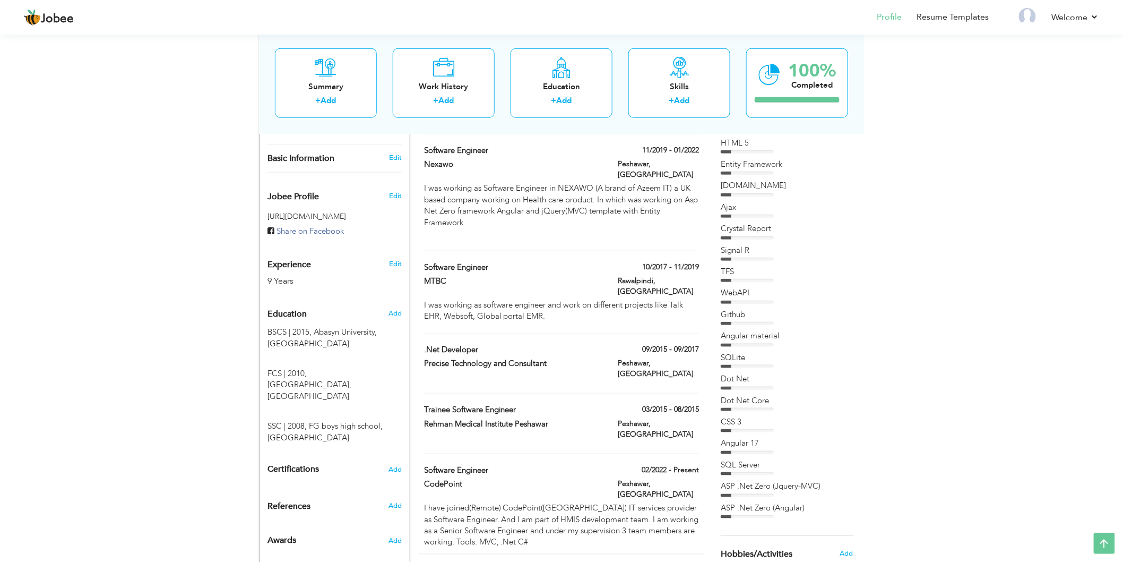
click at [553, 239] on div "Work History + Add Experience Senior Front End Developer / Web Developer(Part T…" at bounding box center [561, 271] width 287 height 563
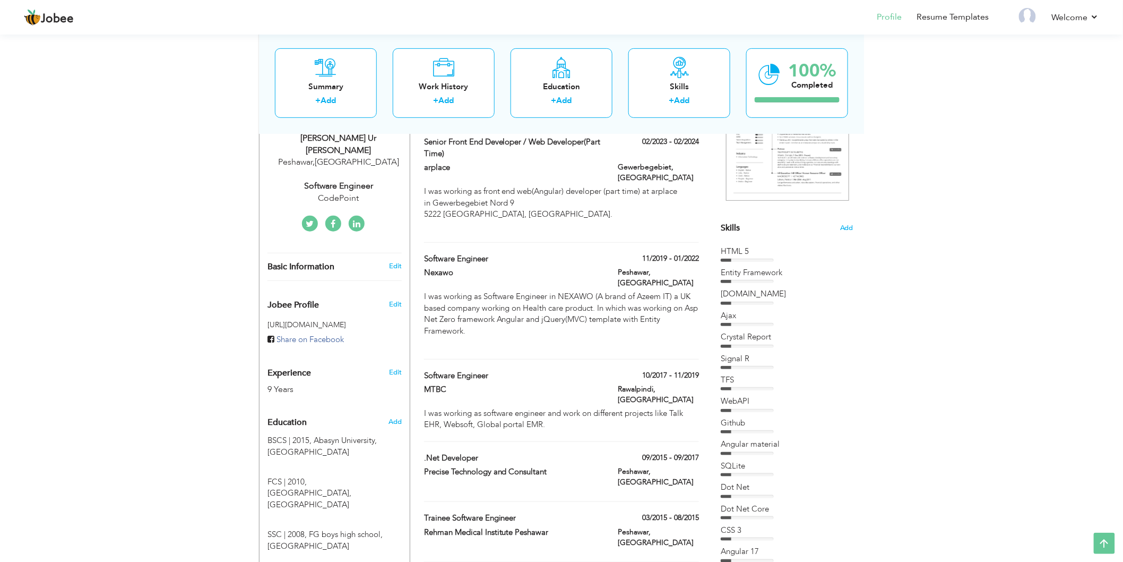
scroll to position [0, 0]
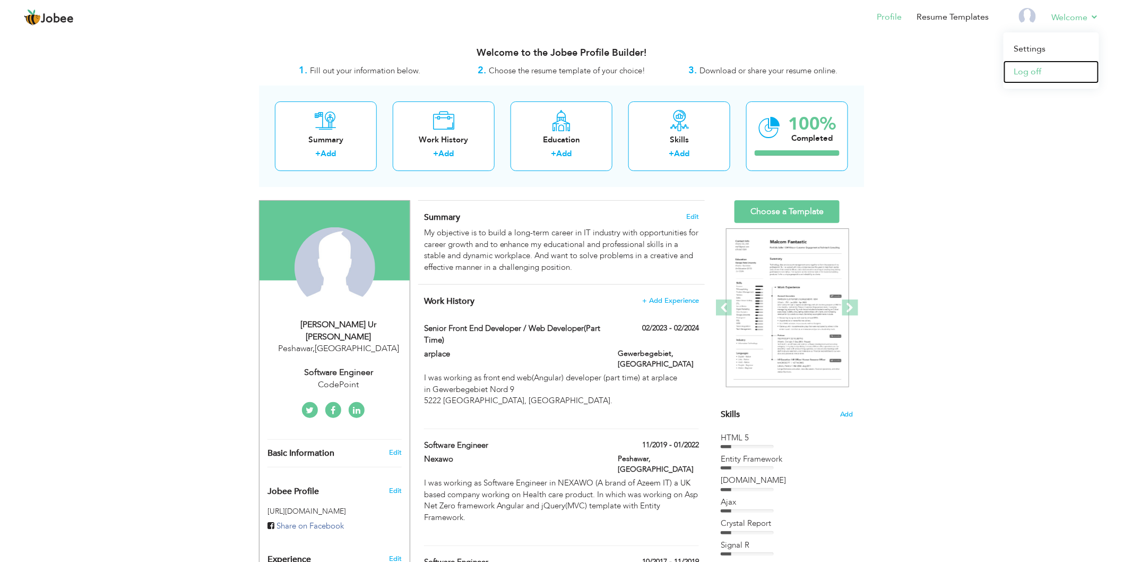
click at [1019, 72] on link "Log off" at bounding box center [1052, 72] width 96 height 23
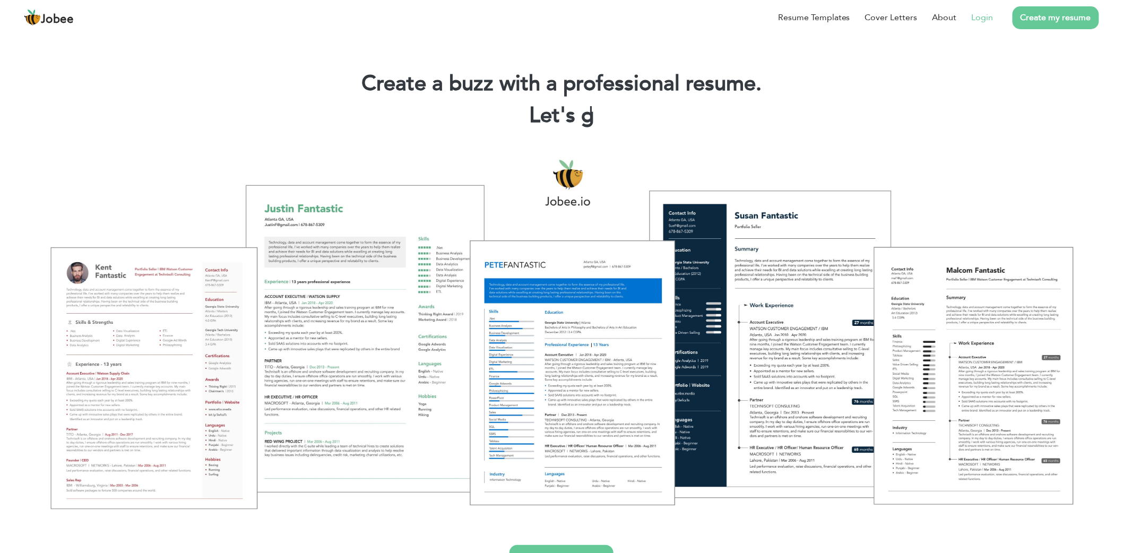
click at [994, 24] on link "Login" at bounding box center [983, 17] width 22 height 13
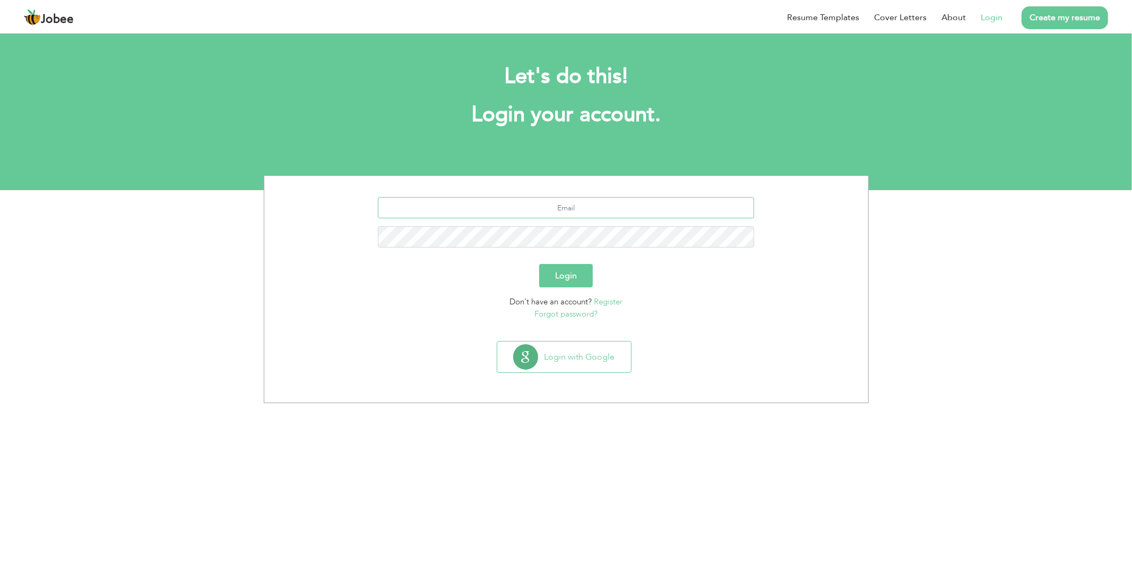
click at [577, 210] on input "text" at bounding box center [566, 207] width 376 height 21
type input "[EMAIL_ADDRESS][DOMAIN_NAME]"
click at [563, 277] on button "Login" at bounding box center [566, 275] width 54 height 23
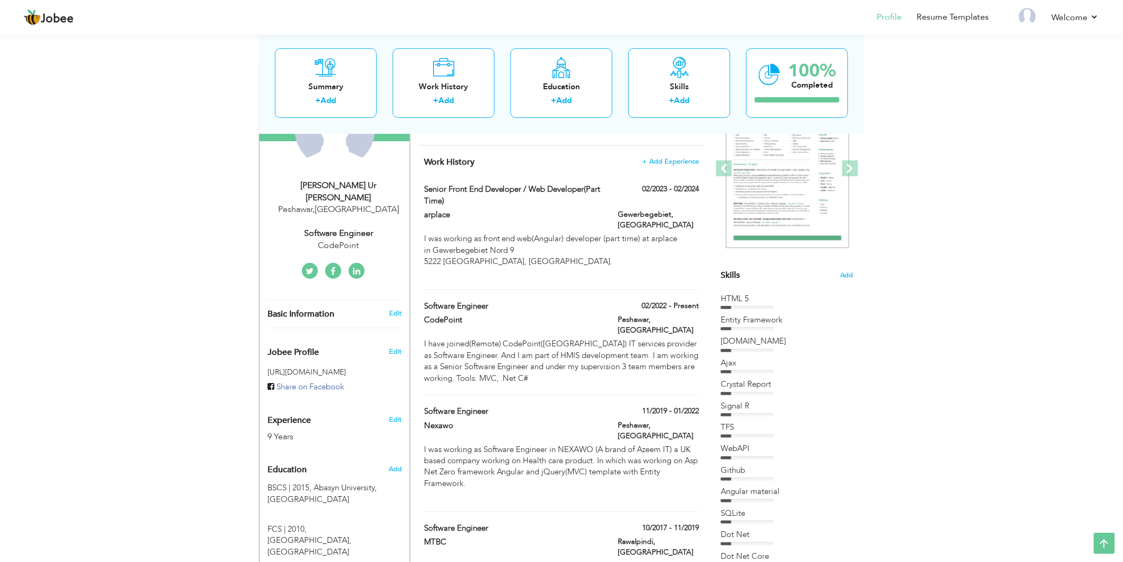
scroll to position [118, 0]
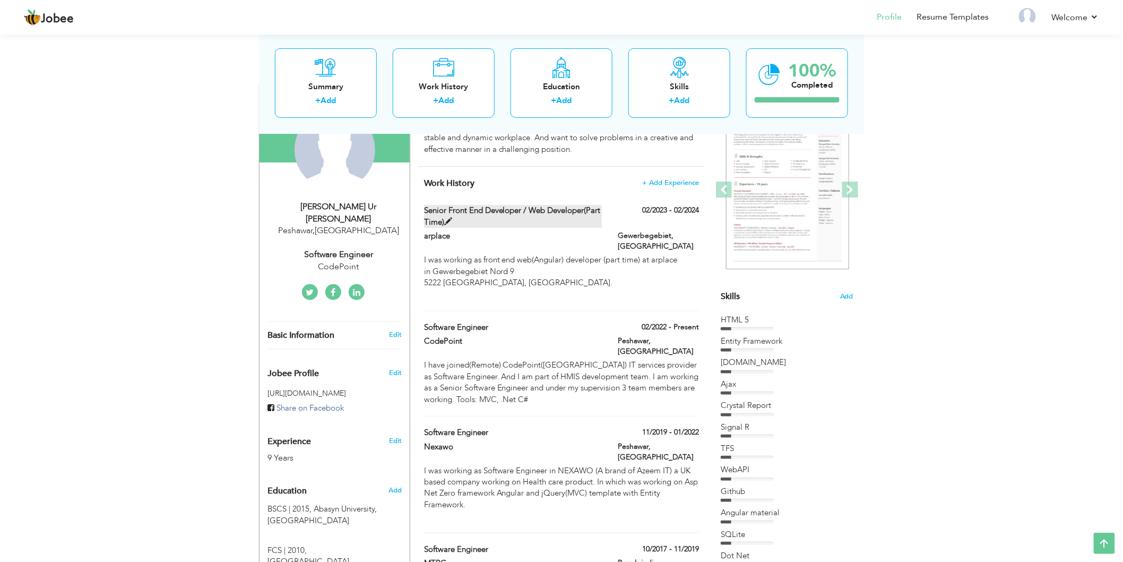
drag, startPoint x: 523, startPoint y: 363, endPoint x: 523, endPoint y: 221, distance: 141.8
click at [523, 221] on div "Work History + Add Experience Senior Front End Developer / Web Developer(Part T…" at bounding box center [561, 448] width 287 height 563
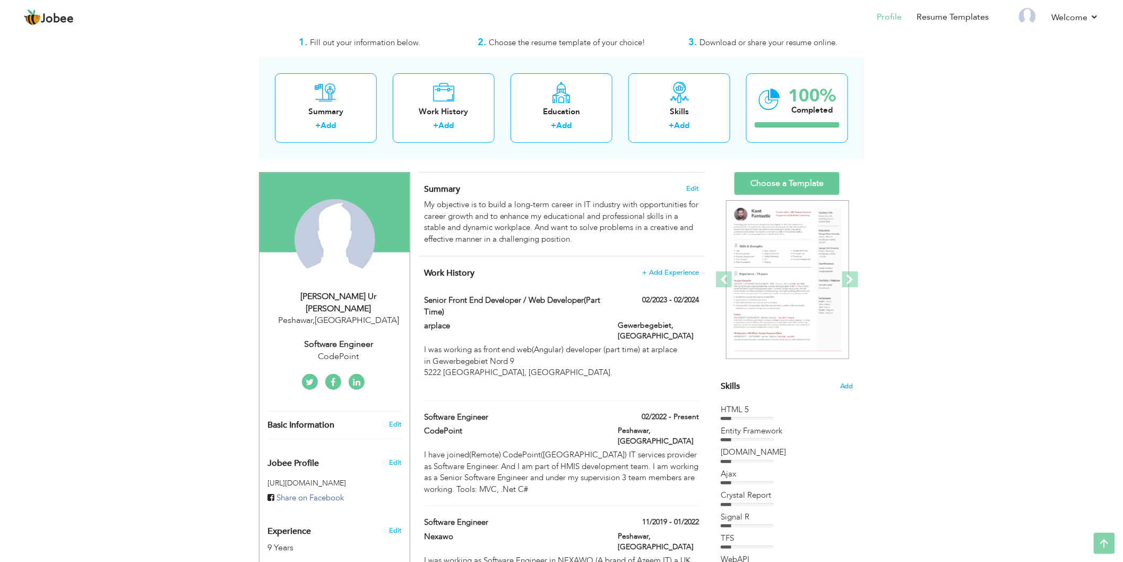
scroll to position [0, 0]
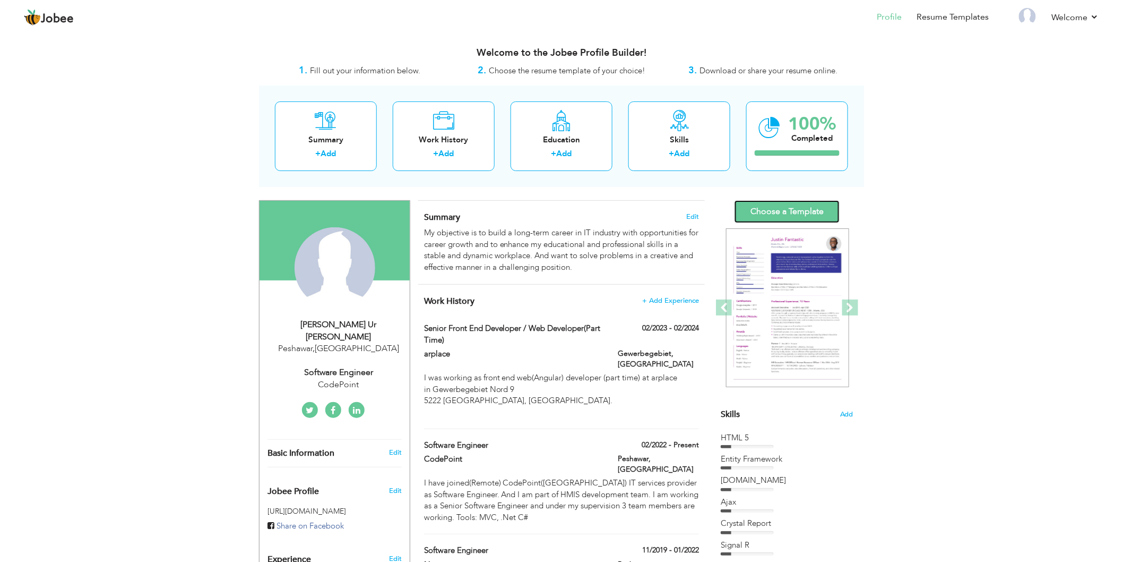
click at [783, 216] on link "Choose a Template" at bounding box center [787, 211] width 105 height 23
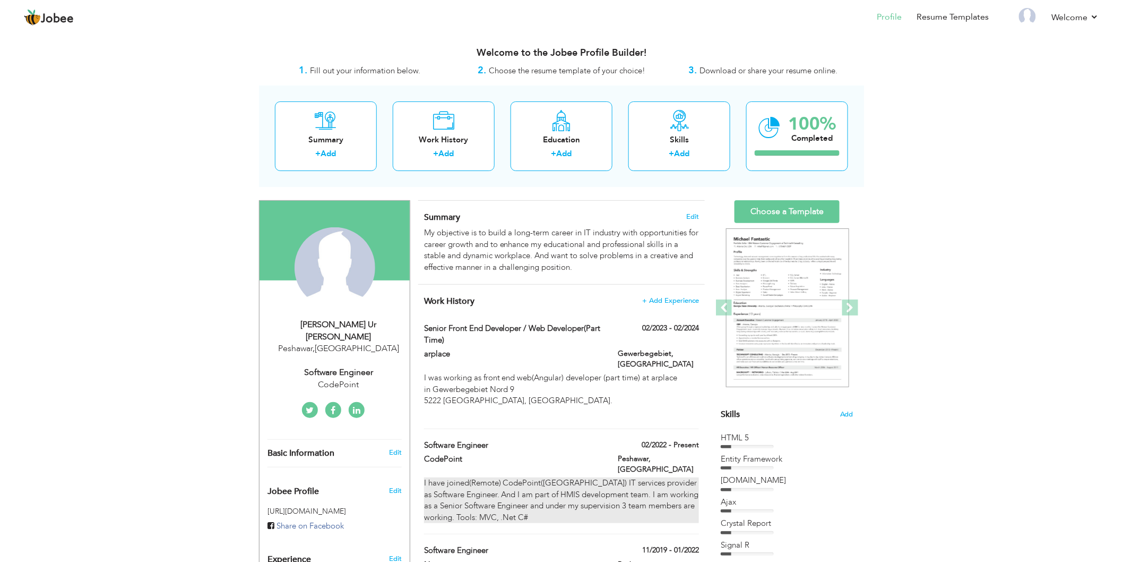
click at [581, 477] on div "I have joined(Remote) CodePoint(portugal) IT services provider as Software Engi…" at bounding box center [561, 500] width 275 height 46
type input "Software Engineer"
type input "CodePoint"
type input "02/2022"
type input "[GEOGRAPHIC_DATA]"
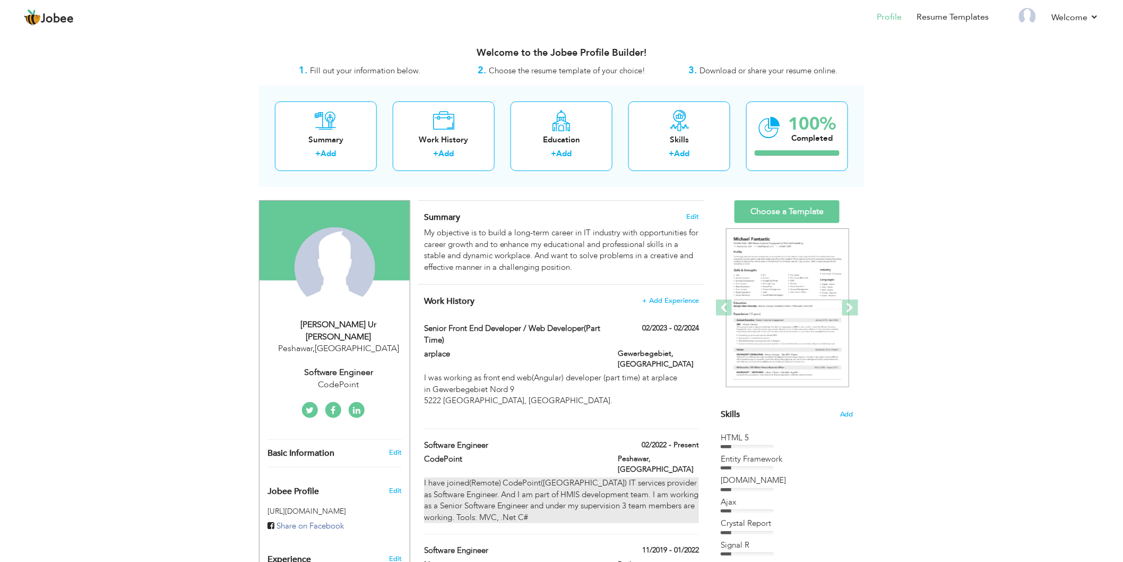
type input "Peshawar"
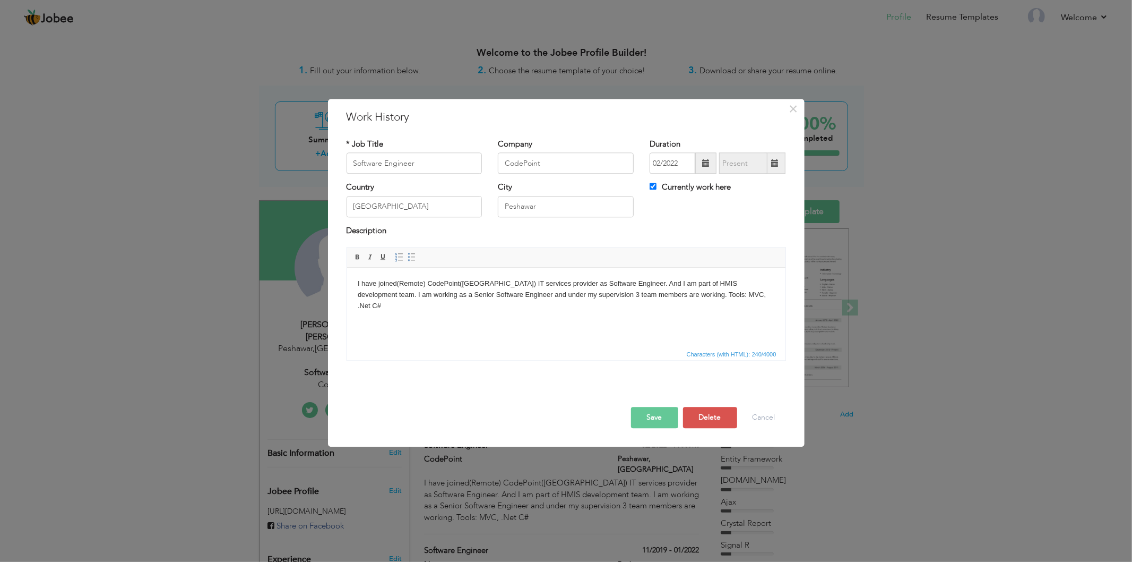
click at [780, 167] on span at bounding box center [775, 163] width 21 height 21
click at [654, 189] on input "Currently work here" at bounding box center [653, 186] width 7 height 7
checkbox input "false"
type input "08/2025"
click at [749, 167] on input "08/2025" at bounding box center [743, 163] width 48 height 21
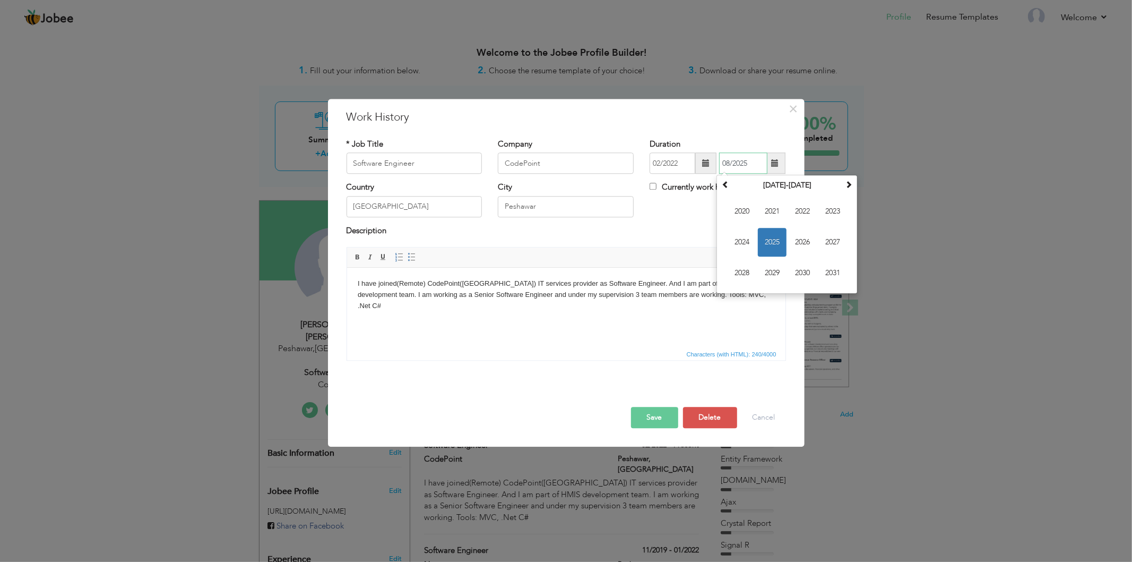
click at [776, 240] on span "2025" at bounding box center [772, 242] width 29 height 29
click at [831, 240] on span "Aug" at bounding box center [833, 242] width 29 height 29
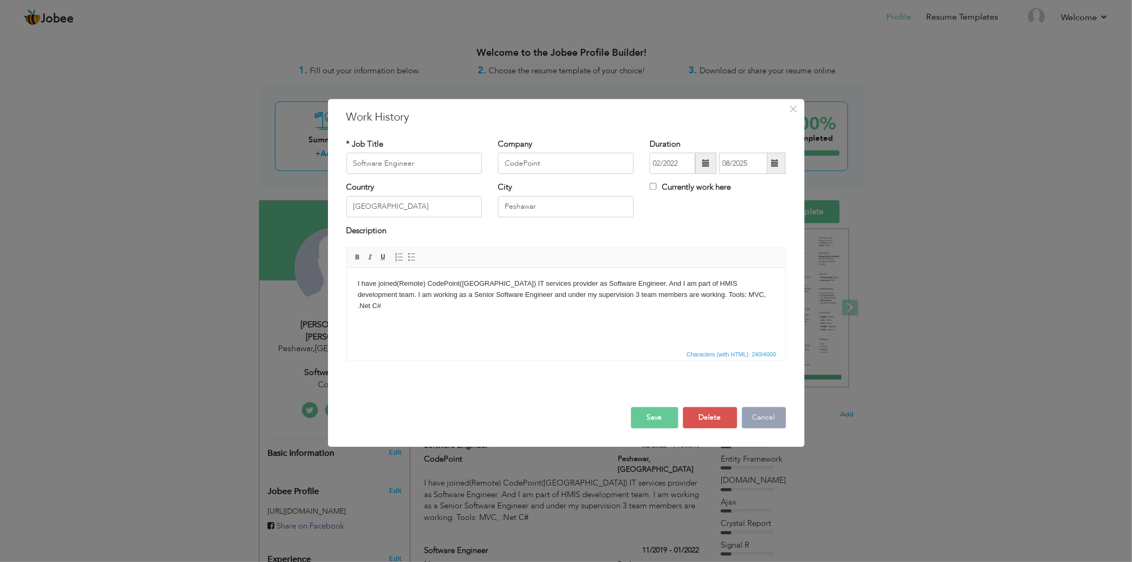
click at [761, 418] on button "Cancel" at bounding box center [764, 417] width 44 height 21
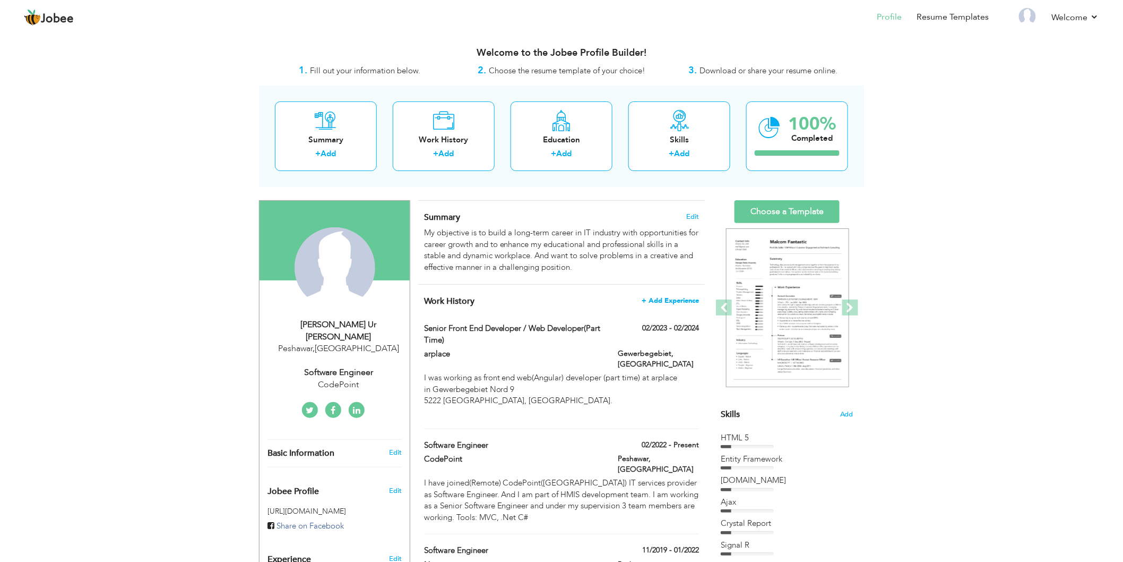
click at [676, 303] on span "+ Add Experience" at bounding box center [670, 300] width 57 height 7
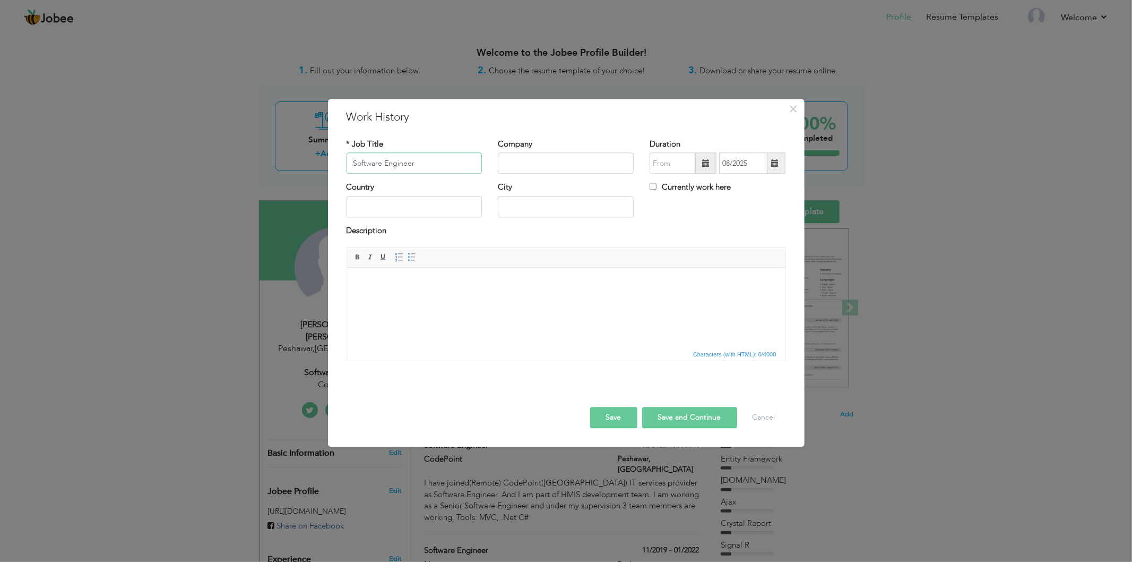
type input "Software Engineer"
type input "Code Point"
click at [700, 164] on span at bounding box center [706, 163] width 21 height 21
click at [733, 213] on span "2022" at bounding box center [736, 212] width 29 height 29
click at [709, 213] on span "Feb" at bounding box center [705, 212] width 29 height 29
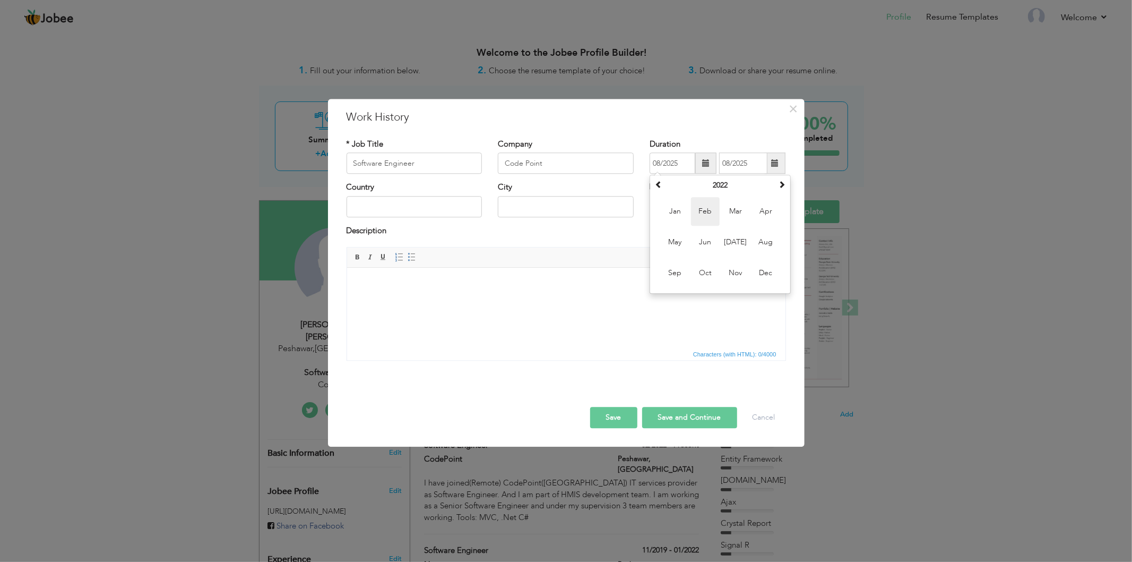
type input "02/2022"
click at [754, 163] on input "08/2025" at bounding box center [743, 163] width 48 height 21
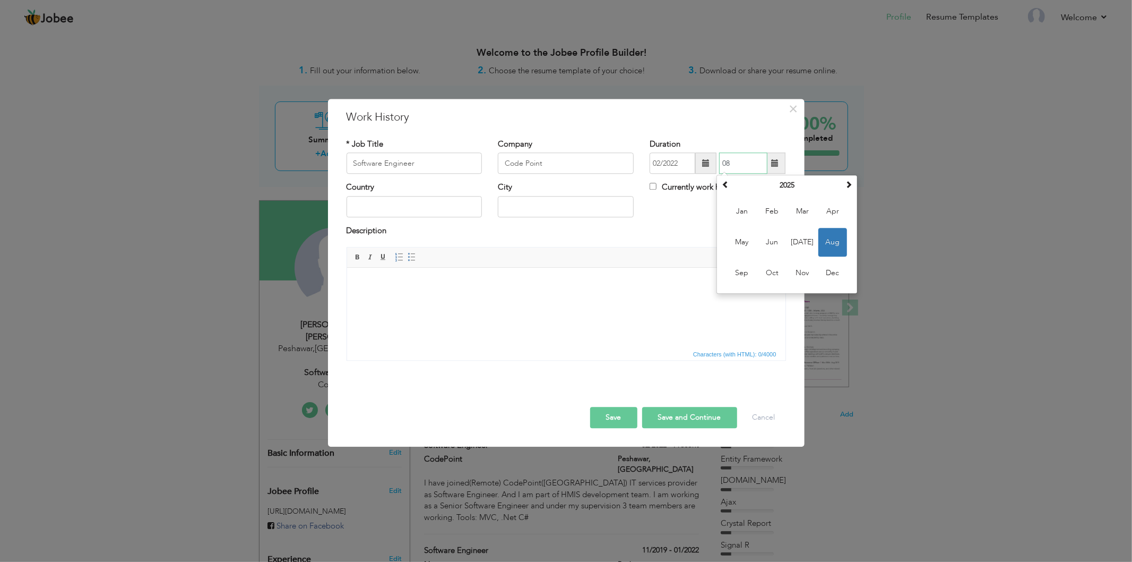
type input "0"
click at [443, 214] on input "text" at bounding box center [415, 206] width 136 height 21
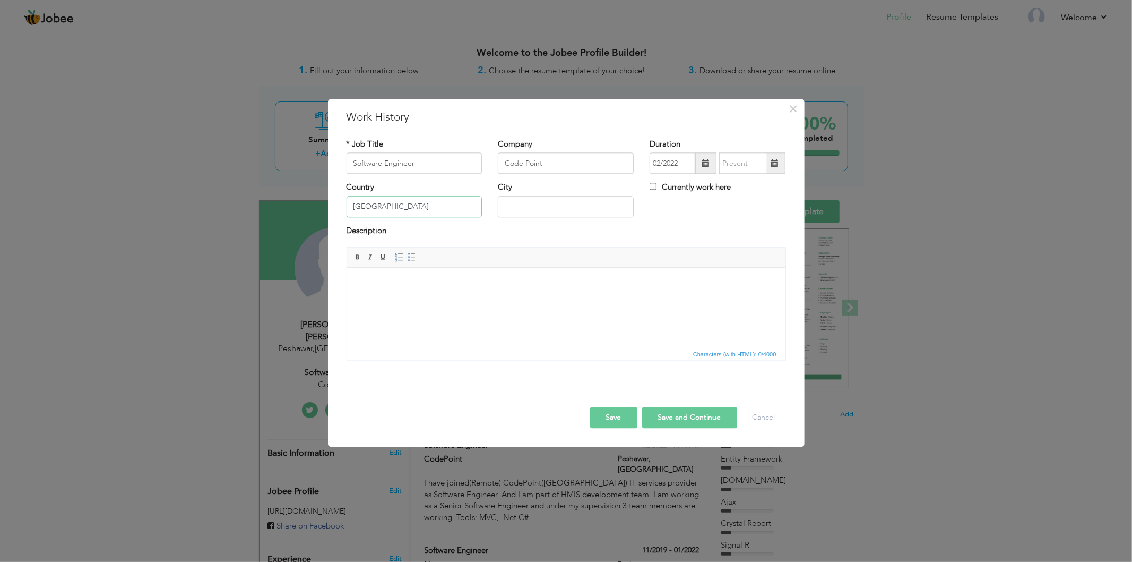
type input "[GEOGRAPHIC_DATA]"
type input "Peshawar"
click at [655, 187] on input "Currently work here" at bounding box center [653, 186] width 7 height 7
checkbox input "true"
click at [613, 422] on button "Save" at bounding box center [613, 417] width 47 height 21
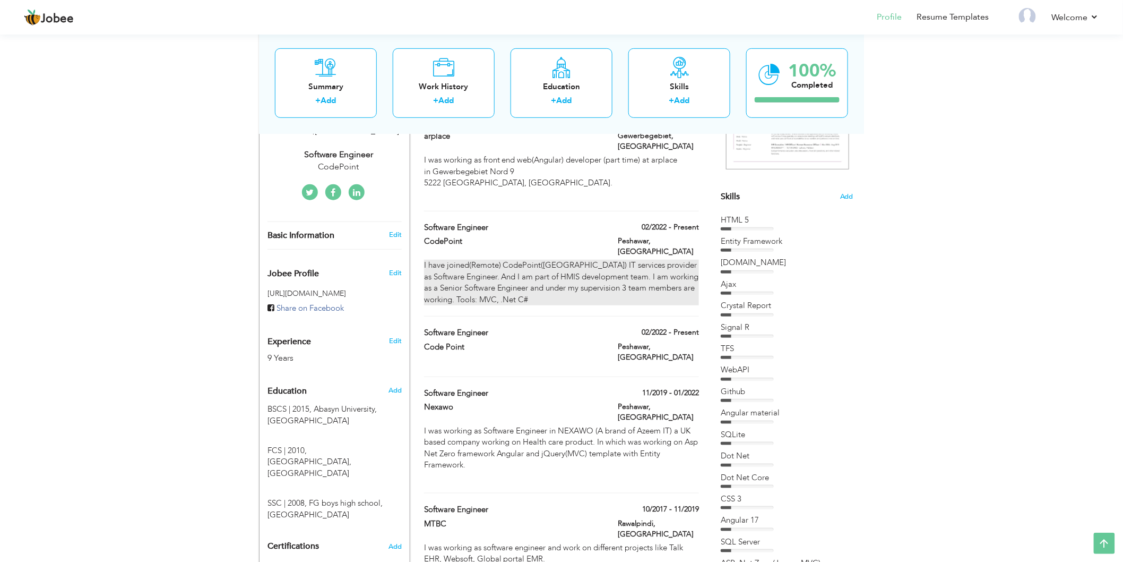
scroll to position [236, 0]
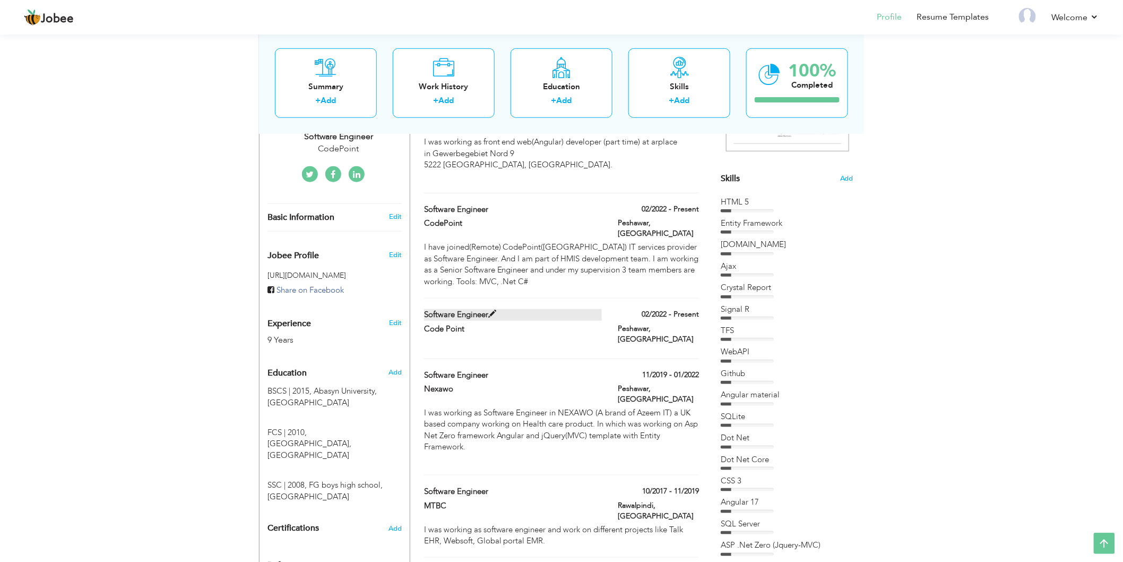
click at [544, 309] on label "Software Engineer" at bounding box center [513, 314] width 178 height 11
type input "Software Engineer"
type input "Code Point"
type input "02/2022"
type input "[GEOGRAPHIC_DATA]"
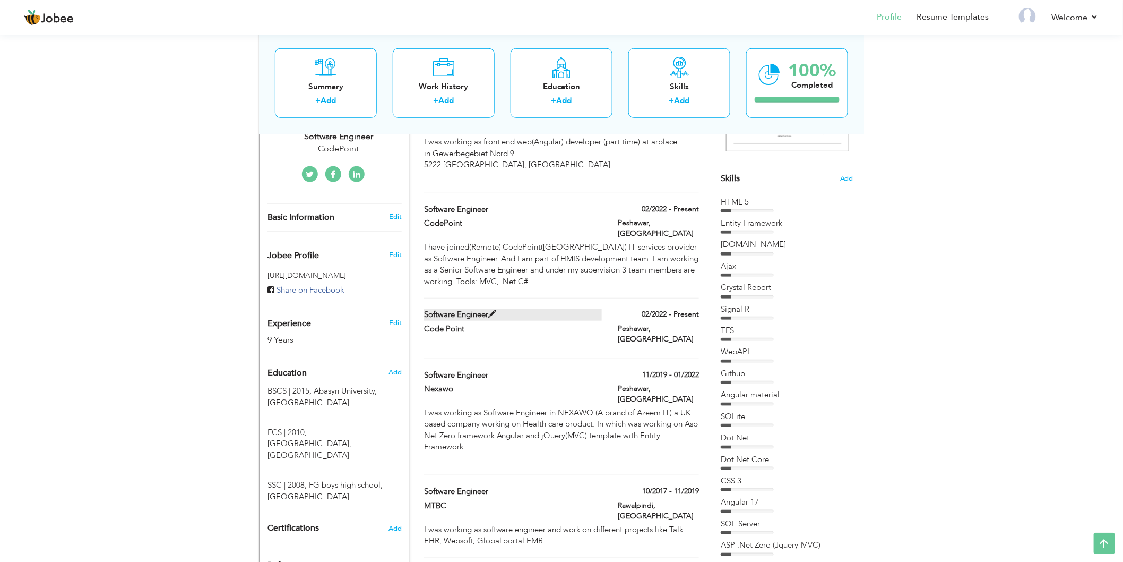
type input "Peshawar"
checkbox input "true"
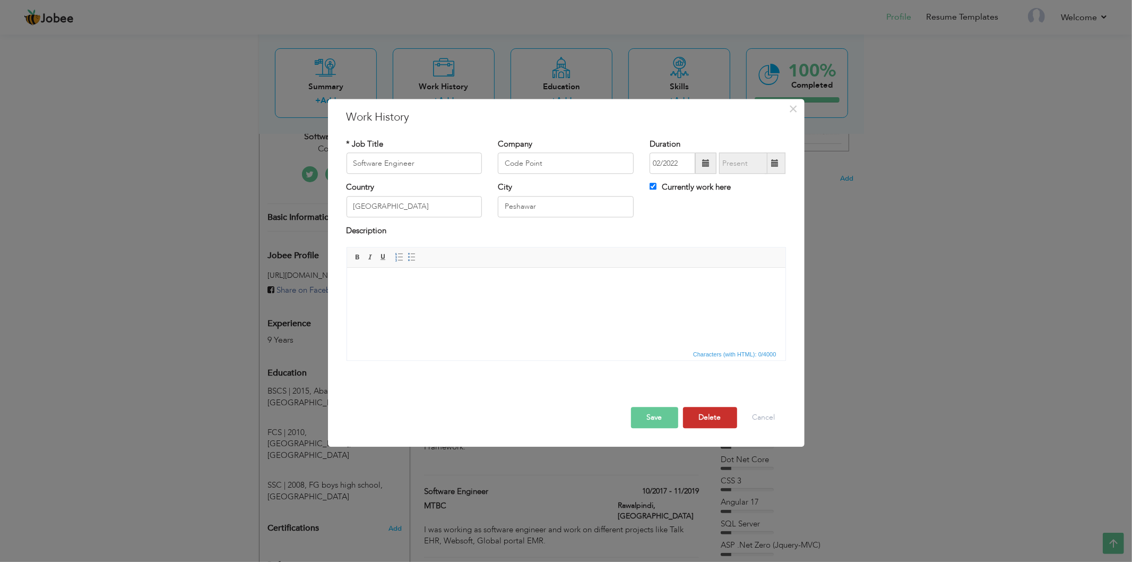
click at [707, 421] on button "Delete" at bounding box center [710, 417] width 54 height 21
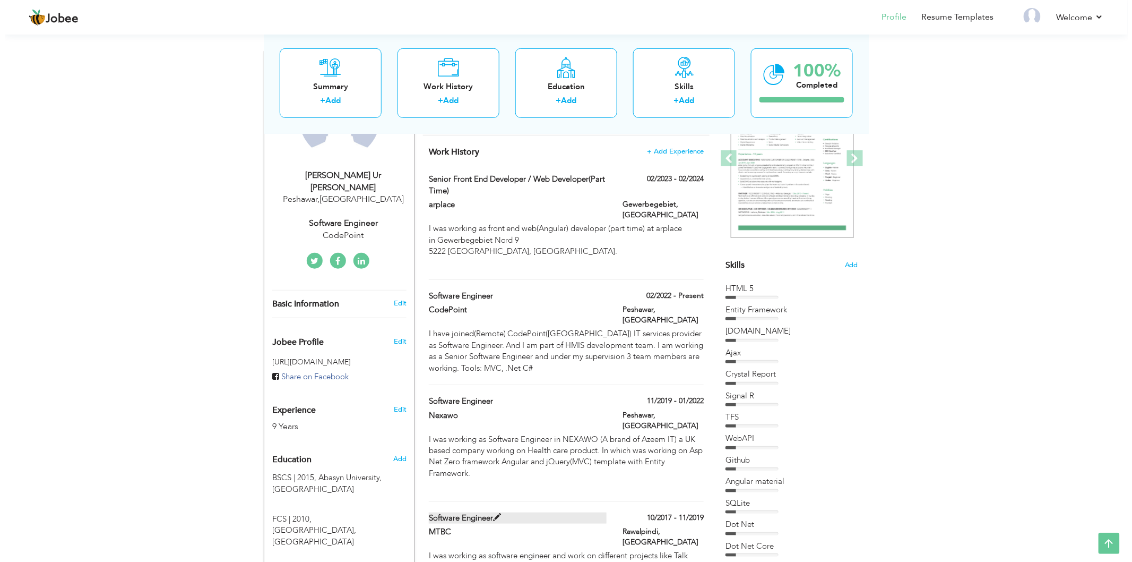
scroll to position [118, 0]
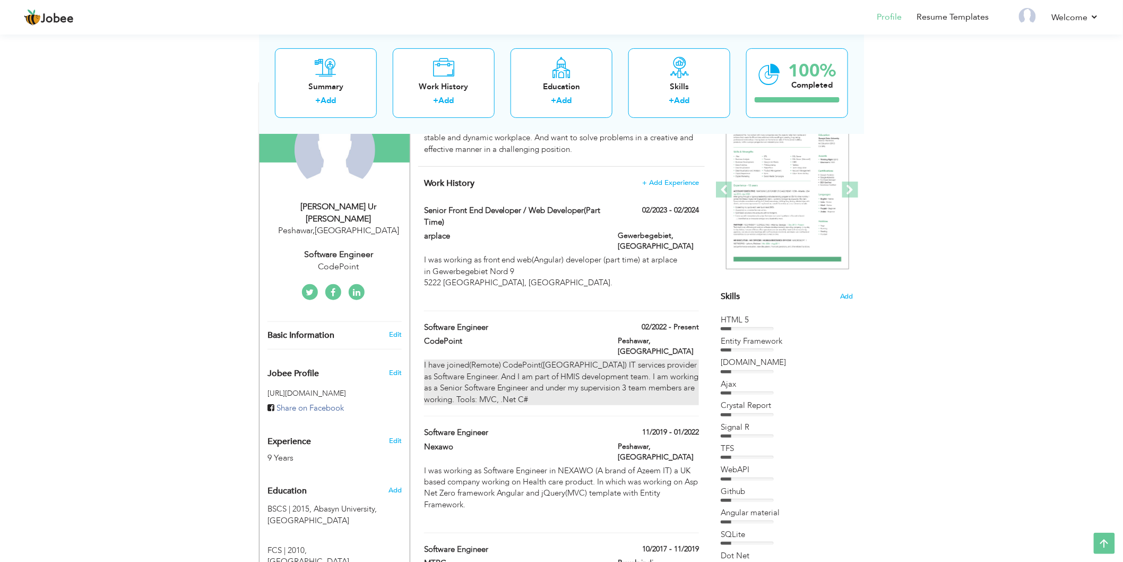
click at [579, 359] on div "I have joined(Remote) CodePoint(portugal) IT services provider as Software Engi…" at bounding box center [561, 382] width 275 height 46
type input "CodePoint"
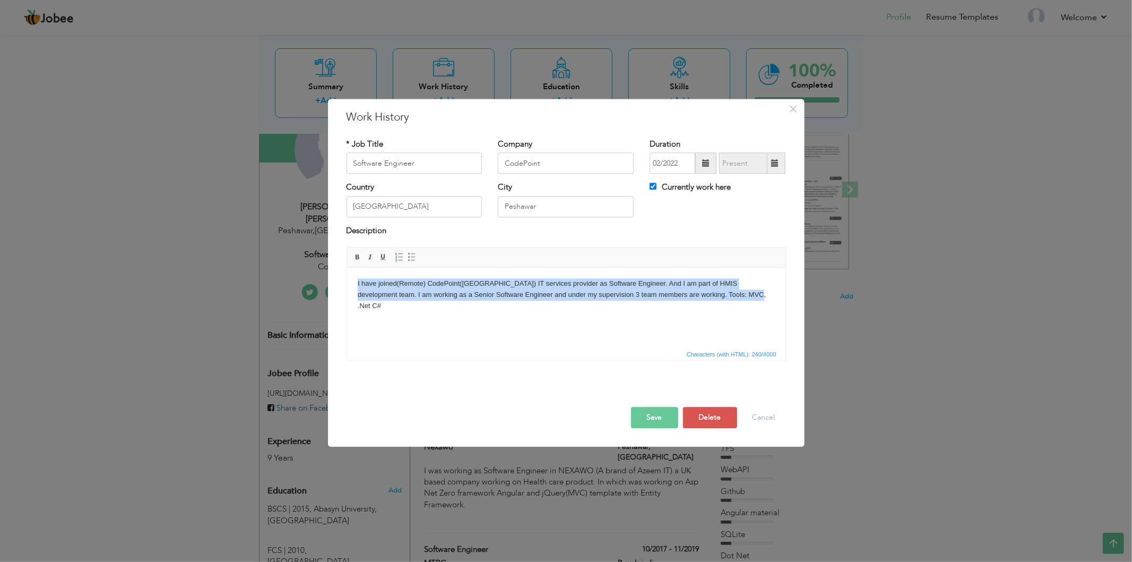
drag, startPoint x: 356, startPoint y: 282, endPoint x: 727, endPoint y: 290, distance: 371.2
click at [727, 290] on html "I have joined(Remote) CodePoint(portugal) IT services provider as Software Engi…" at bounding box center [566, 295] width 439 height 54
copy body "I have joined(Remote) CodePoint(portugal) IT services provider as Software Engi…"
click at [496, 322] on html "I have joined(Remote) CodePoint(portugal) IT services provider as Software Engi…" at bounding box center [566, 295] width 439 height 54
drag, startPoint x: 724, startPoint y: 296, endPoint x: 635, endPoint y: 533, distance: 253.5
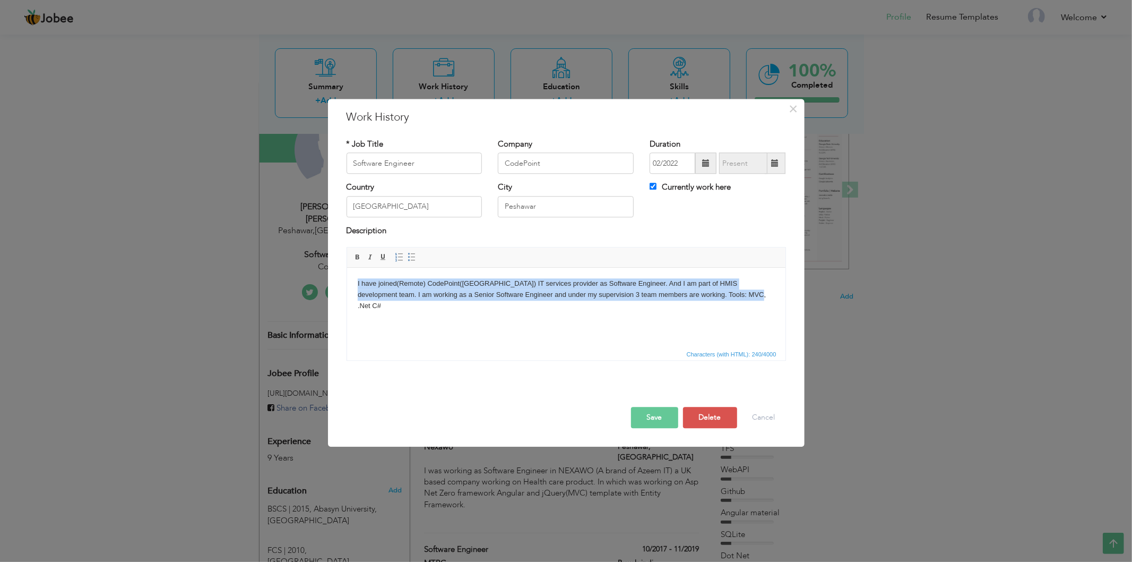
click at [347, 268] on html "I have joined(Remote) CodePoint(portugal) IT services provider as Software Engi…" at bounding box center [566, 295] width 439 height 54
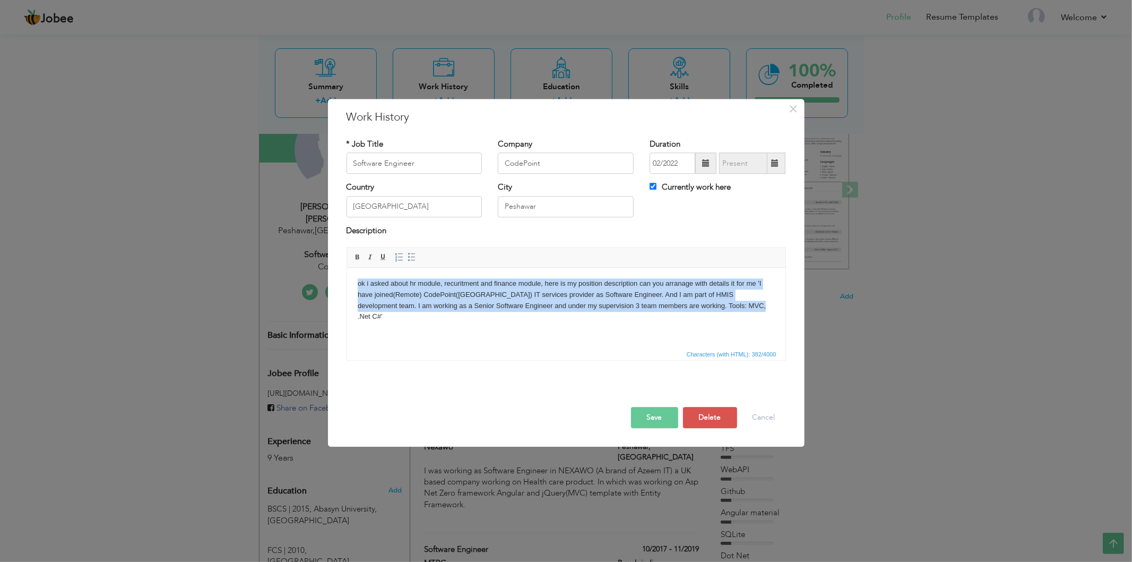
drag, startPoint x: 729, startPoint y: 305, endPoint x: 667, endPoint y: 543, distance: 246.0
click at [347, 274] on html "ok i asked about hr module, recuritment and finance module, here is my position…" at bounding box center [566, 300] width 439 height 65
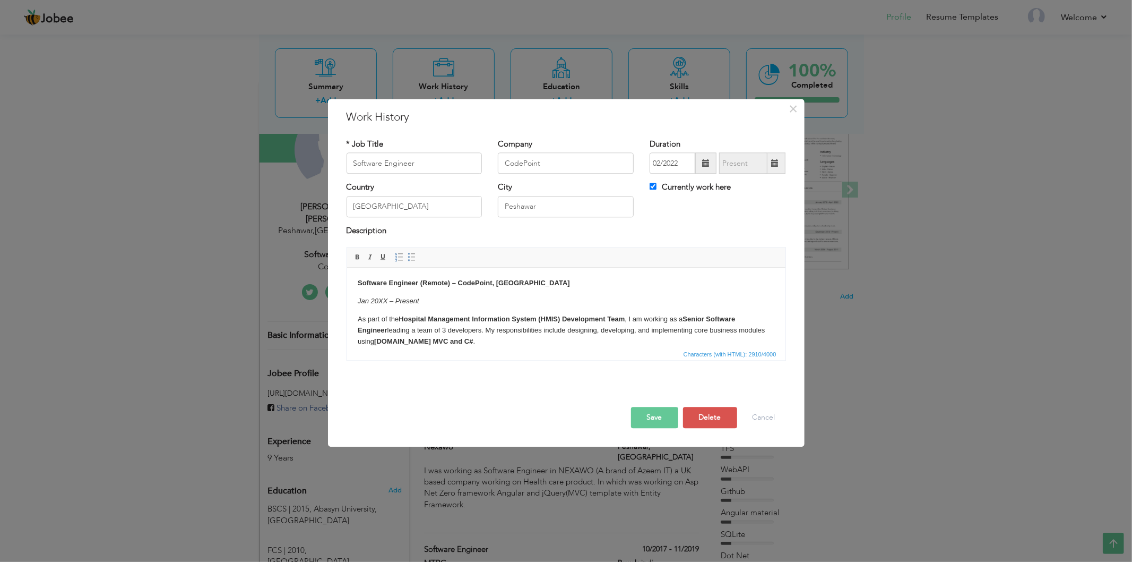
scroll to position [0, 0]
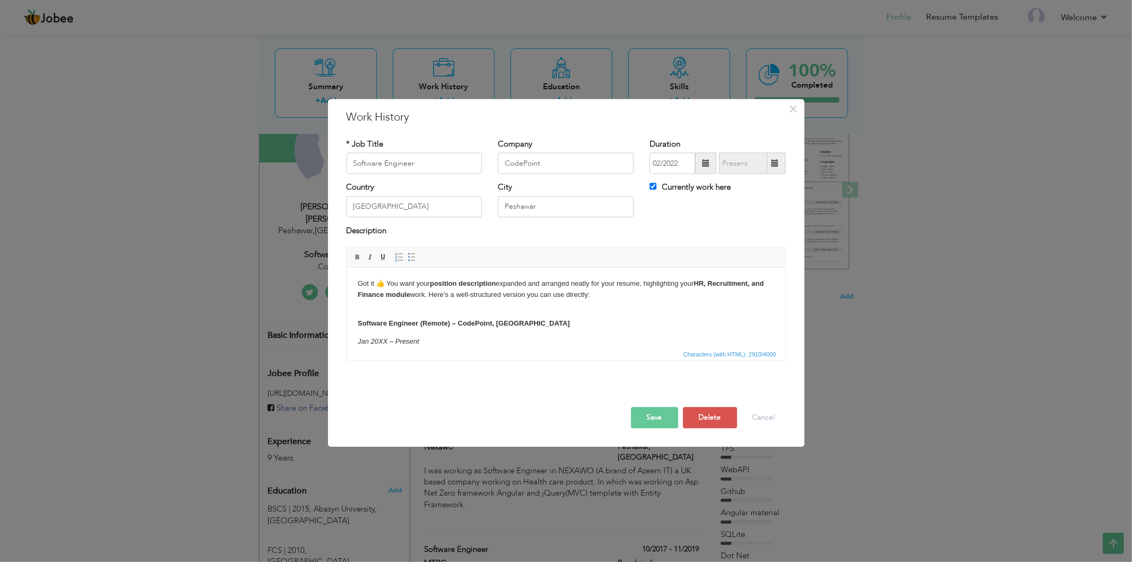
click at [355, 282] on html "Got it 👍 You want your position description expanded and arranged neatly for yo…" at bounding box center [566, 561] width 439 height 587
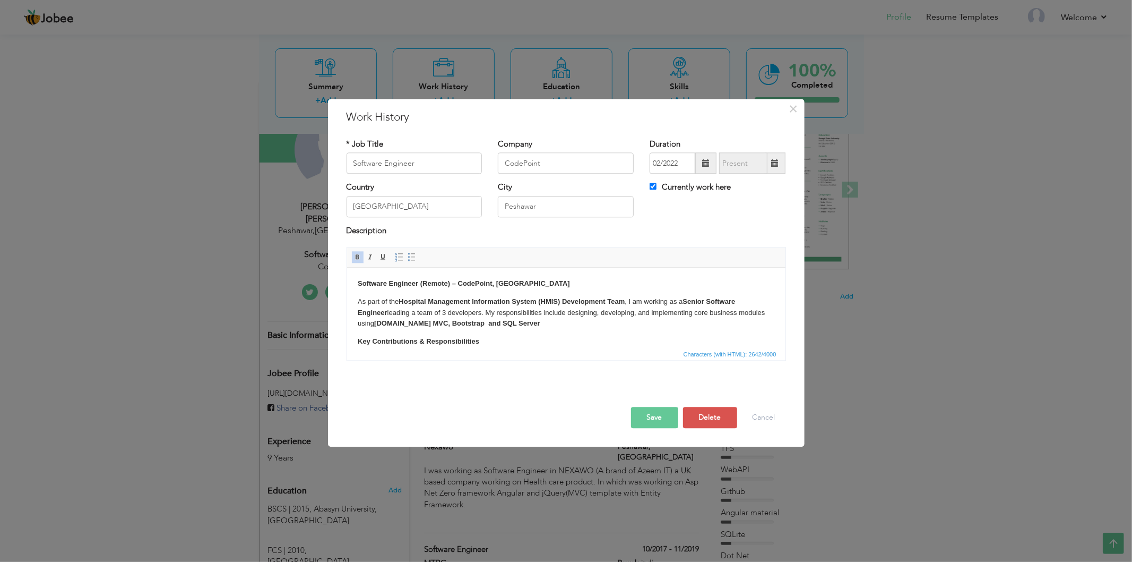
click at [493, 338] on body "Software Engineer (Remote) – CodePoint, Portugal As part of the Hospital Manage…" at bounding box center [565, 532] width 417 height 508
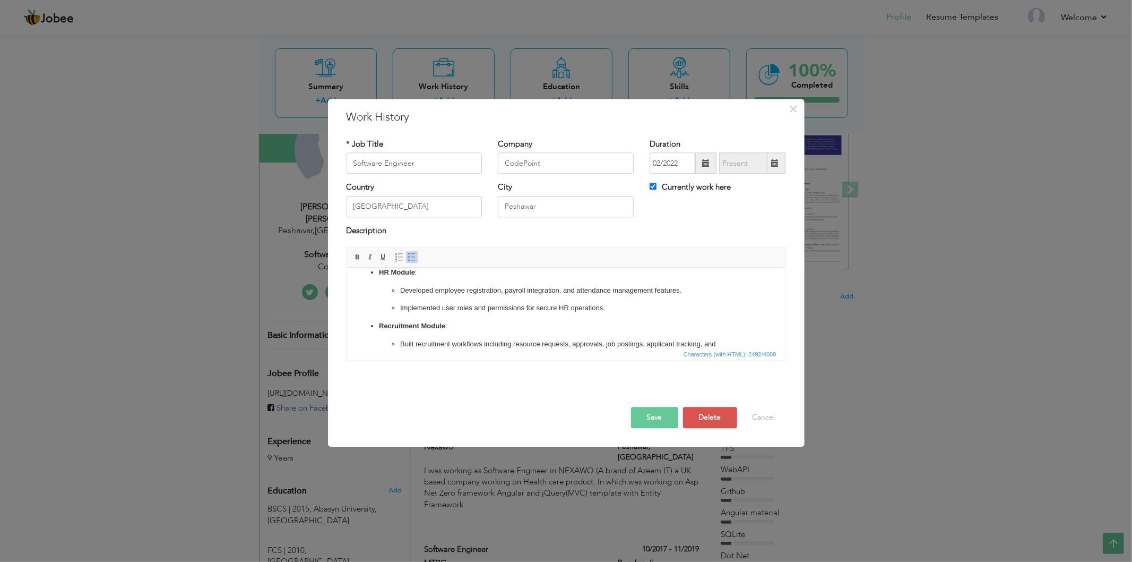
scroll to position [80, 0]
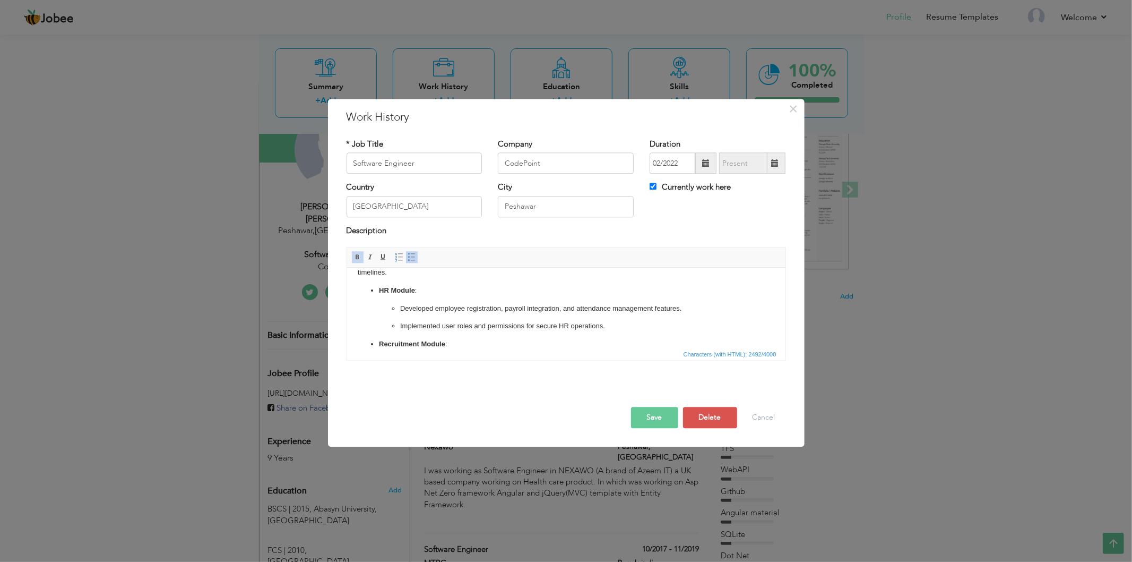
click at [412, 256] on span at bounding box center [412, 257] width 8 height 8
click at [394, 295] on p "H R Module :" at bounding box center [565, 290] width 417 height 11
click at [379, 306] on p "Developed employee registration, payroll integration, and attendance management…" at bounding box center [566, 308] width 375 height 11
click at [411, 260] on span at bounding box center [412, 257] width 8 height 8
click at [379, 327] on p "Implemented user roles and permissions for secure HR operations." at bounding box center [566, 326] width 375 height 11
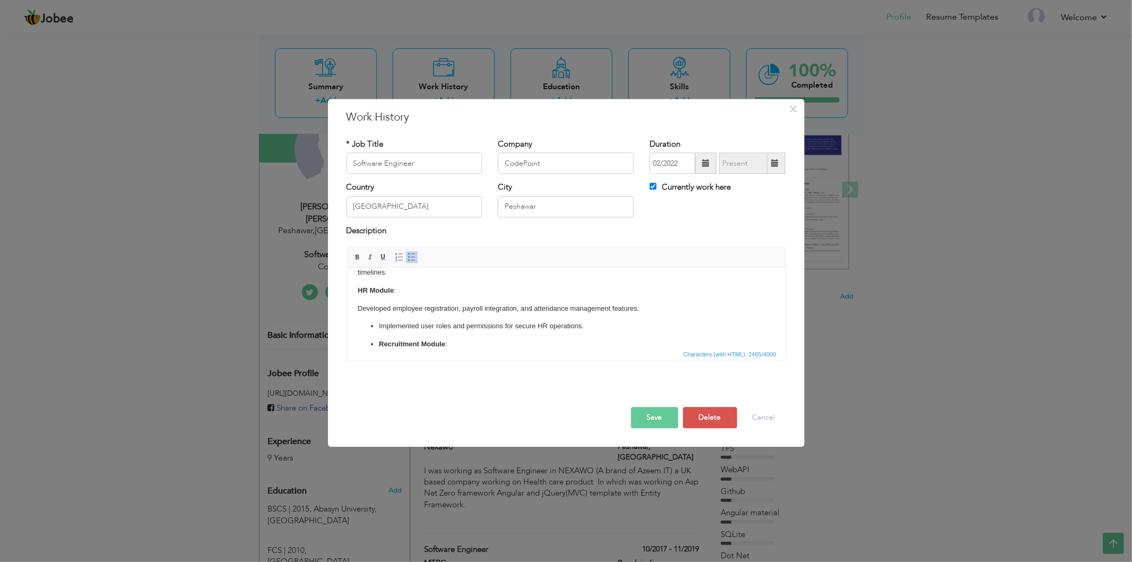
click at [413, 258] on span at bounding box center [412, 257] width 8 height 8
click at [377, 343] on ul "Recruitment Module : Built recruitment workflows including resource requests, a…" at bounding box center [565, 448] width 417 height 219
click at [410, 259] on span at bounding box center [412, 257] width 8 height 8
click at [393, 300] on body "Software Engineer (Remote) – CodePoint, Portugal As part of the Hospital Manage…" at bounding box center [565, 428] width 417 height 461
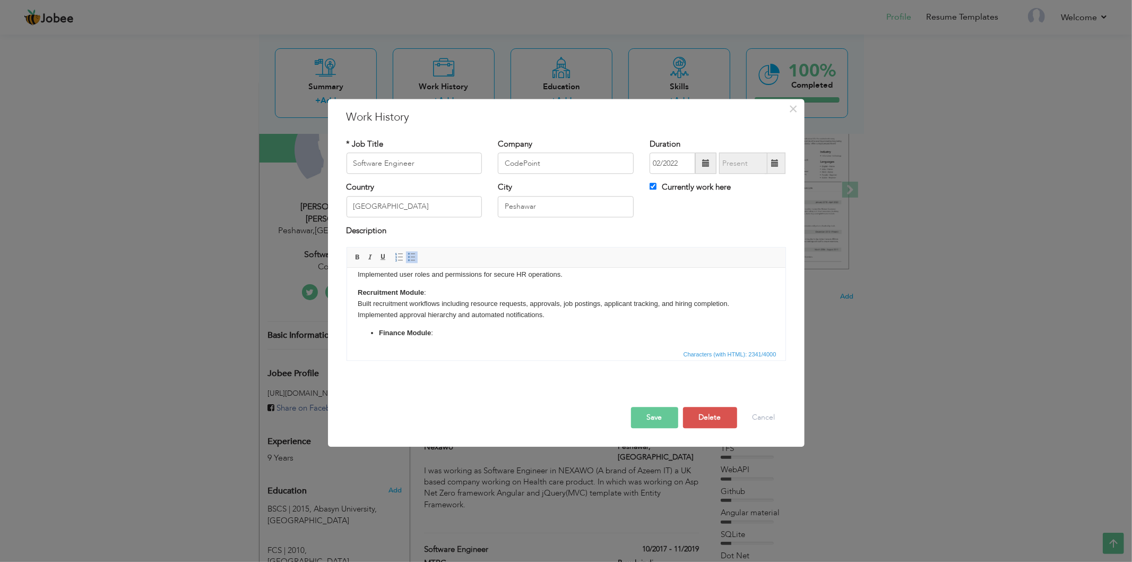
scroll to position [125, 0]
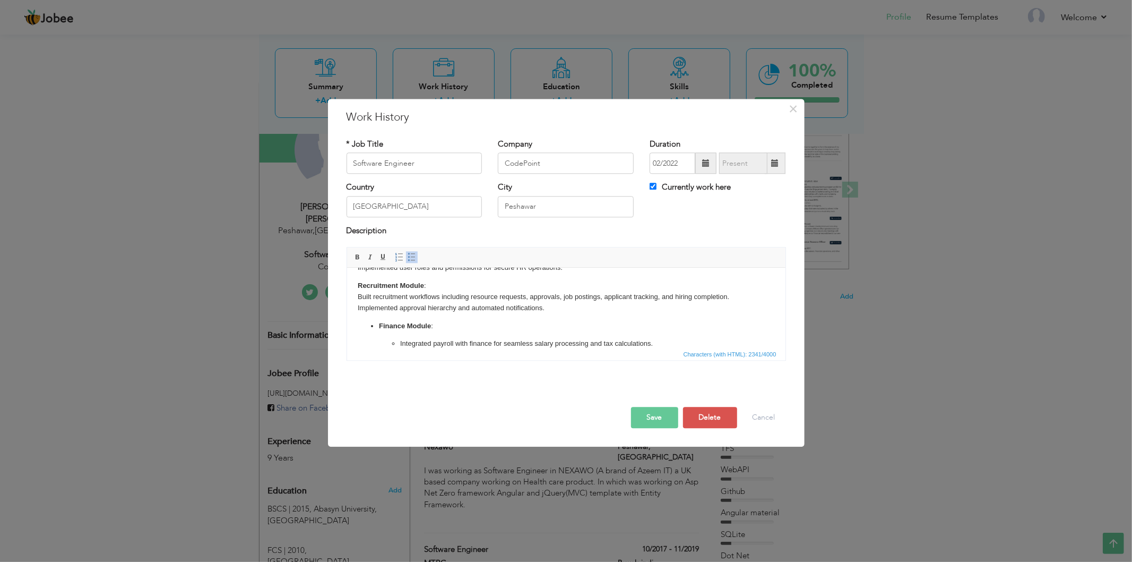
click at [410, 259] on span at bounding box center [412, 257] width 8 height 8
click at [376, 343] on ul "Integrated payroll with finance for seamless salary processing and tax calculat…" at bounding box center [565, 397] width 417 height 119
click at [413, 259] on span at bounding box center [412, 257] width 8 height 8
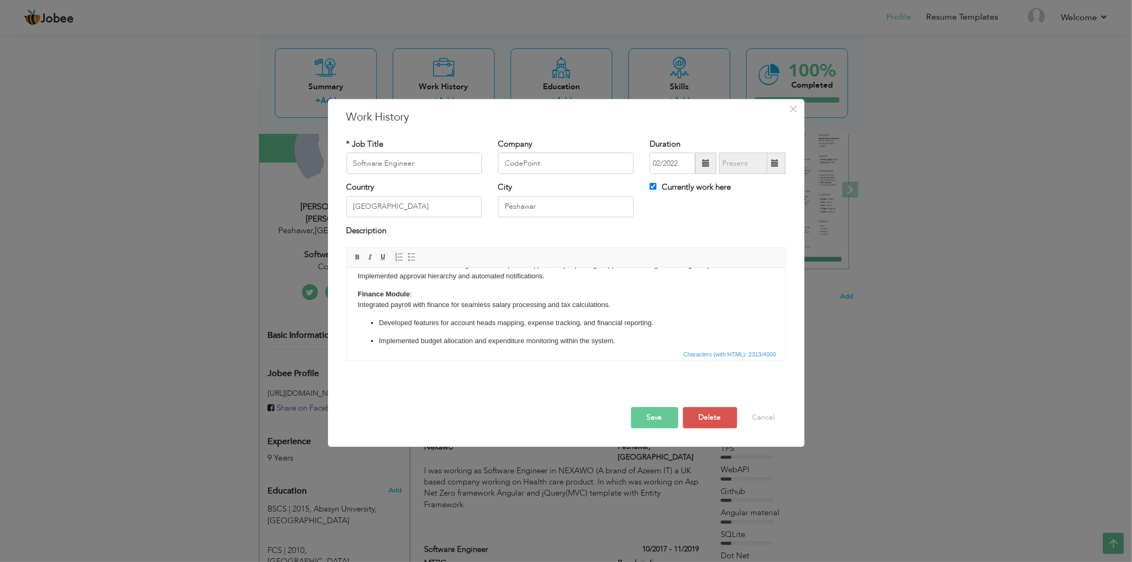
scroll to position [184, 0]
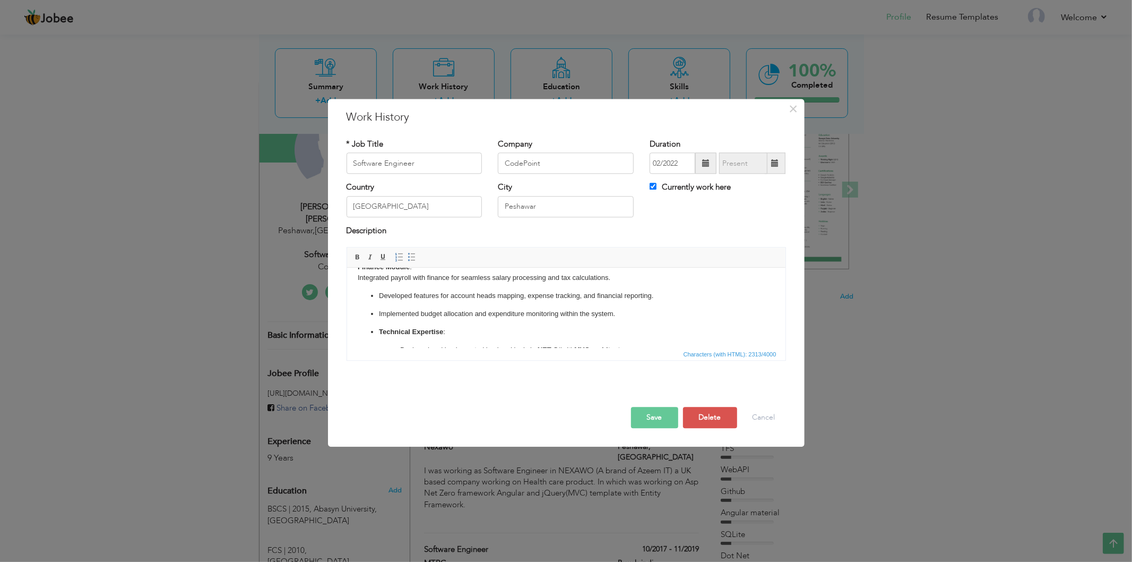
click at [380, 296] on p "Developed features for account heads mapping, expense tracking, and financial r…" at bounding box center [566, 295] width 375 height 11
click at [413, 257] on span at bounding box center [412, 257] width 8 height 8
click at [377, 314] on ul "Implemented budget allocation and expenditure monitoring within the system. Tec…" at bounding box center [565, 349] width 417 height 83
click at [408, 257] on span at bounding box center [412, 257] width 8 height 8
drag, startPoint x: 599, startPoint y: 314, endPoint x: 662, endPoint y: 582, distance: 275.9
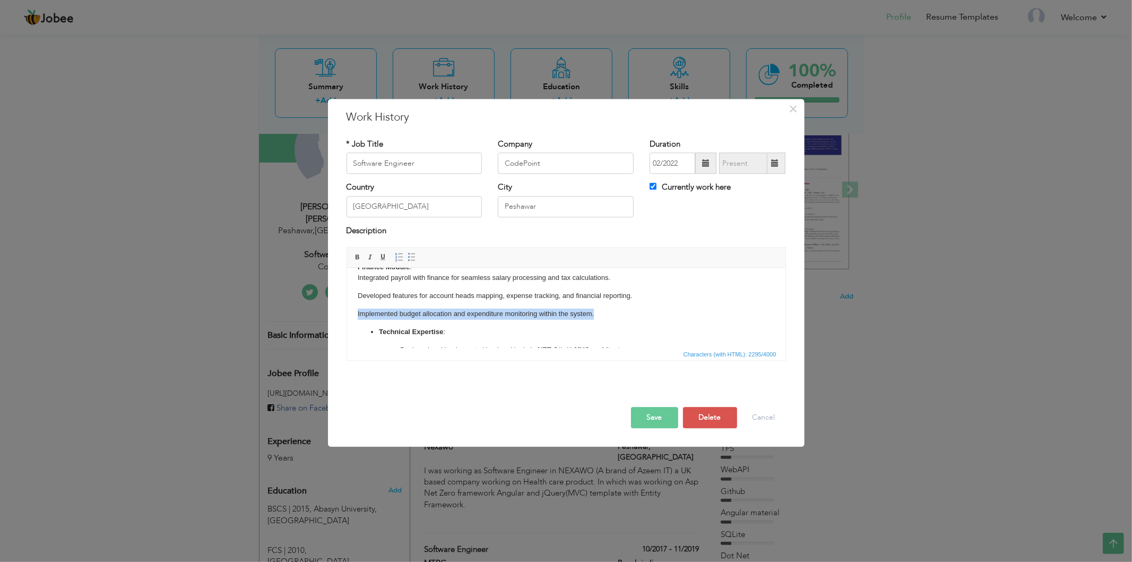
click at [347, 314] on html "Software Engineer (Remote) – CodePoint, Portugal As part of the Hospital Manage…" at bounding box center [566, 299] width 439 height 430
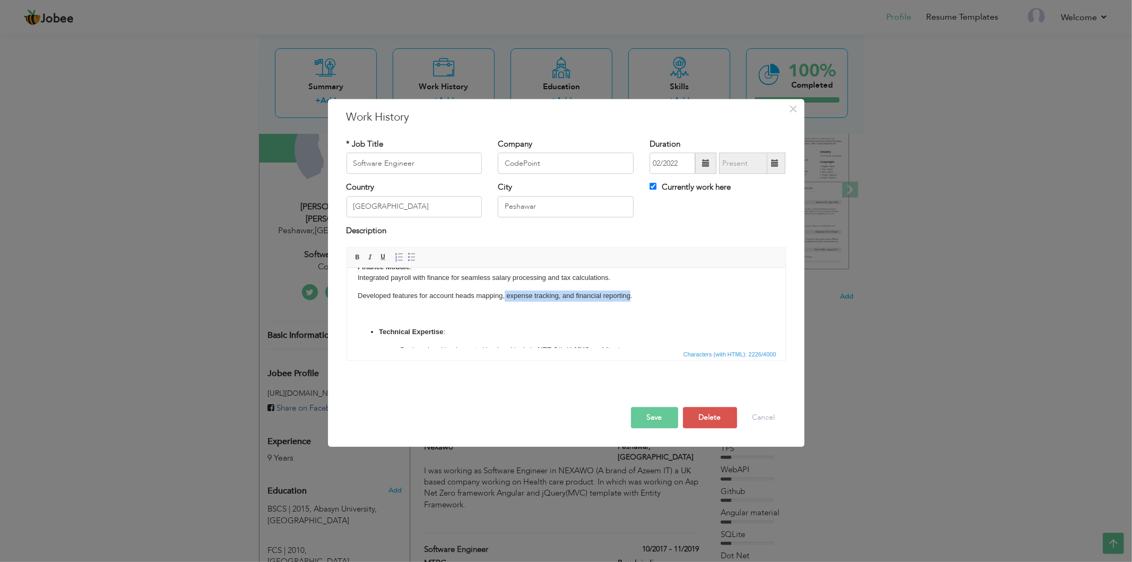
drag, startPoint x: 504, startPoint y: 295, endPoint x: 631, endPoint y: 295, distance: 126.4
click at [631, 295] on p "Developed features for account heads mapping, expense tracking, and financial r…" at bounding box center [565, 295] width 417 height 11
drag, startPoint x: 634, startPoint y: 282, endPoint x: 1012, endPoint y: 624, distance: 509.7
click at [634, 282] on p "Finance Module : Integrated payroll with finance for seamless salary processing…" at bounding box center [565, 283] width 417 height 33
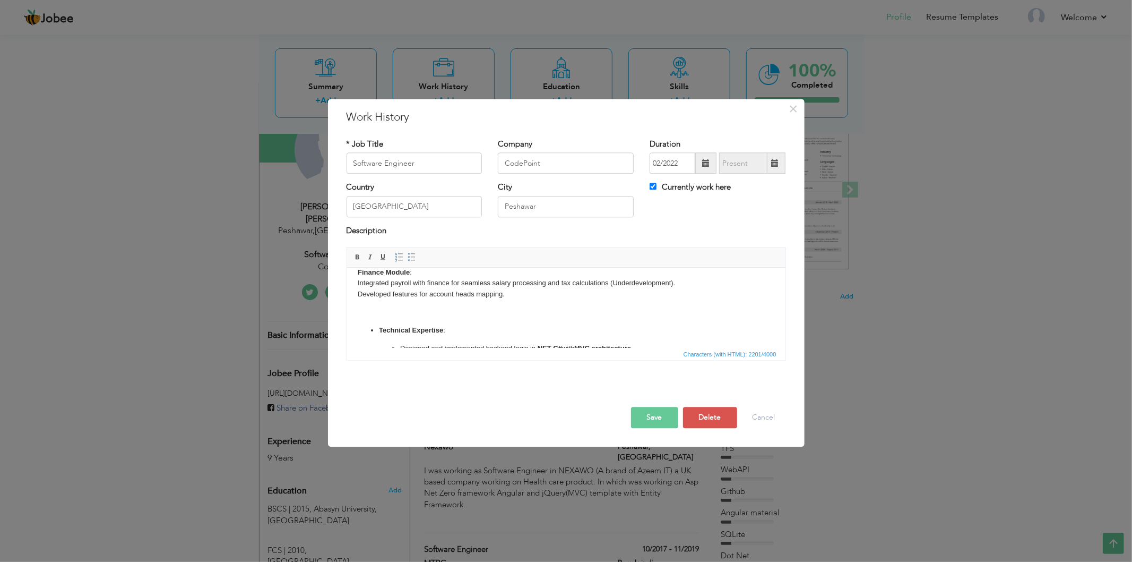
click at [617, 307] on p at bounding box center [565, 312] width 417 height 11
click at [389, 319] on body "Software Engineer (Remote) – CodePoint, Portugal As part of the Hospital Manage…" at bounding box center [565, 301] width 417 height 402
click at [413, 259] on span at bounding box center [412, 257] width 8 height 8
click at [379, 330] on p "Designed and implemented backend logic in .NET C# with MVC architecture ." at bounding box center [566, 330] width 375 height 11
click at [414, 259] on span at bounding box center [412, 257] width 8 height 8
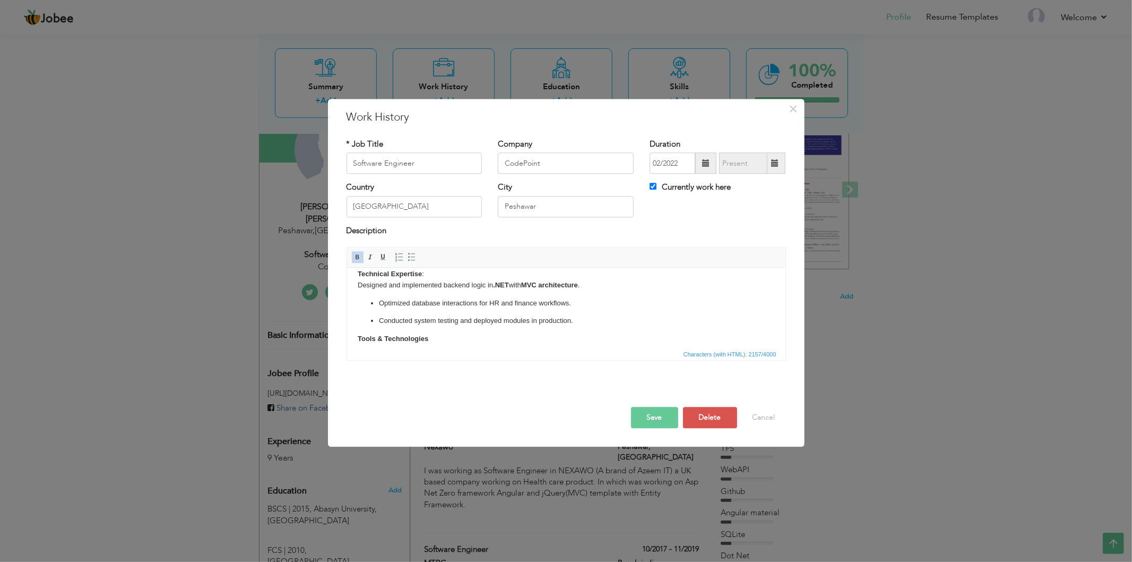
scroll to position [237, 0]
click at [380, 284] on p "Optimized database interactions for HR and finance workflows." at bounding box center [566, 282] width 375 height 11
click at [411, 262] on link "Insert/Remove Bulleted List" at bounding box center [412, 258] width 12 height 12
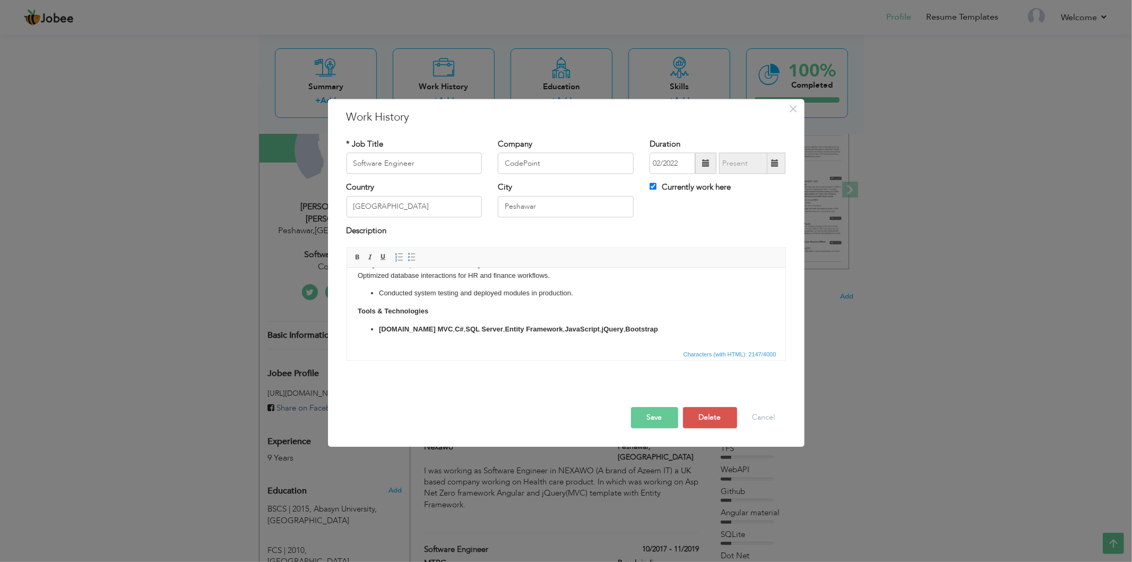
click at [380, 290] on p "Conducted system testing and deployed modules in production." at bounding box center [566, 293] width 375 height 11
drag, startPoint x: 574, startPoint y: 293, endPoint x: 679, endPoint y: 553, distance: 280.7
click at [347, 285] on html "Software Engineer (Remote) – CodePoint, Portugal As part of the Hospital Manage…" at bounding box center [566, 225] width 439 height 391
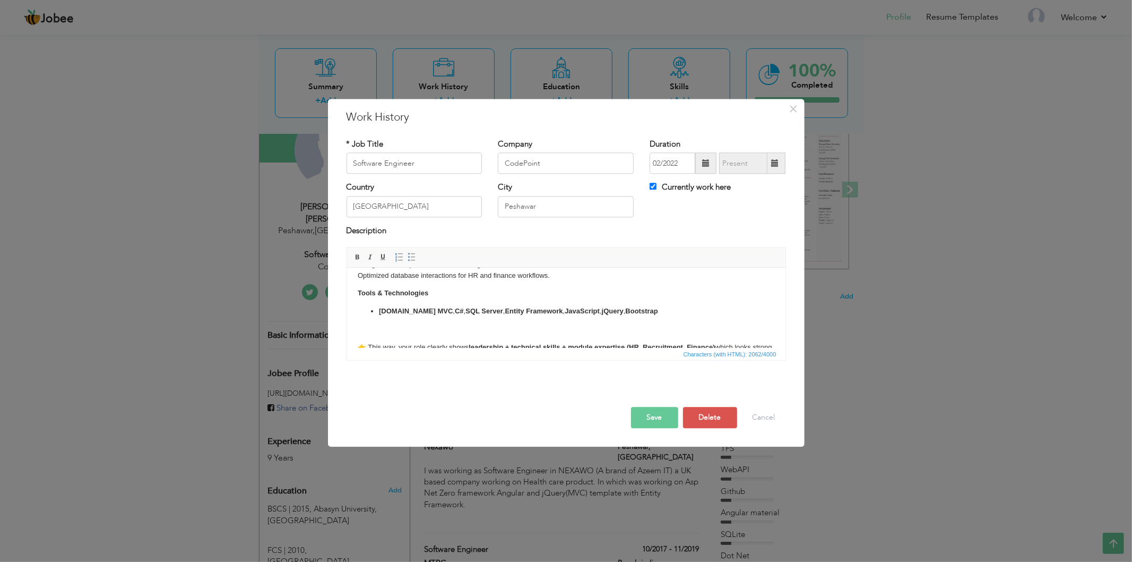
click at [380, 311] on strong "[DOMAIN_NAME] MVC" at bounding box center [416, 311] width 74 height 8
click at [411, 253] on span at bounding box center [412, 257] width 8 height 8
click at [433, 310] on strong "C#" at bounding box center [437, 311] width 9 height 8
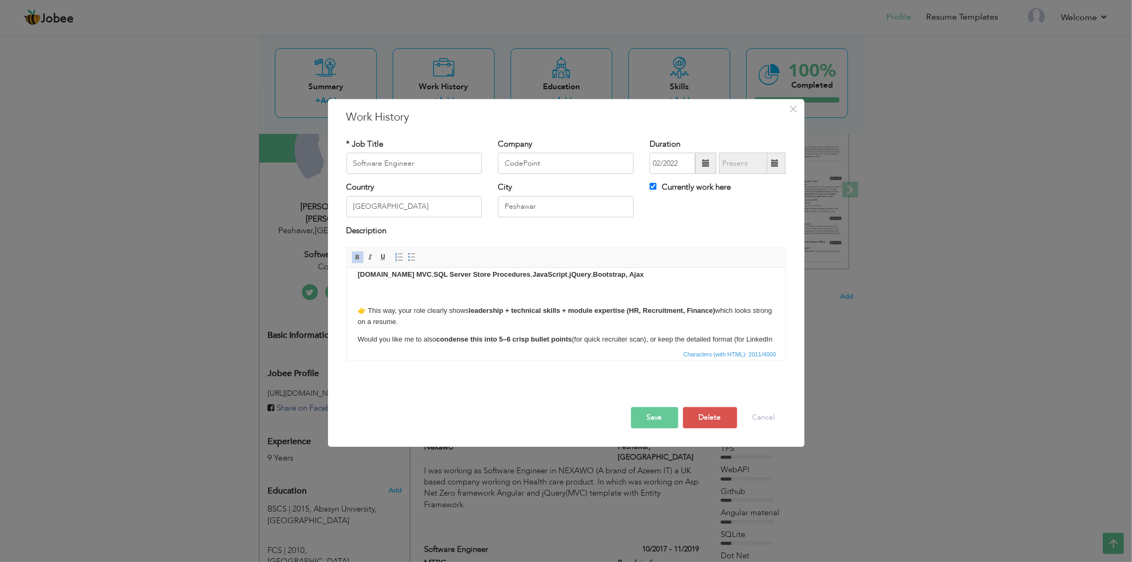
scroll to position [294, 0]
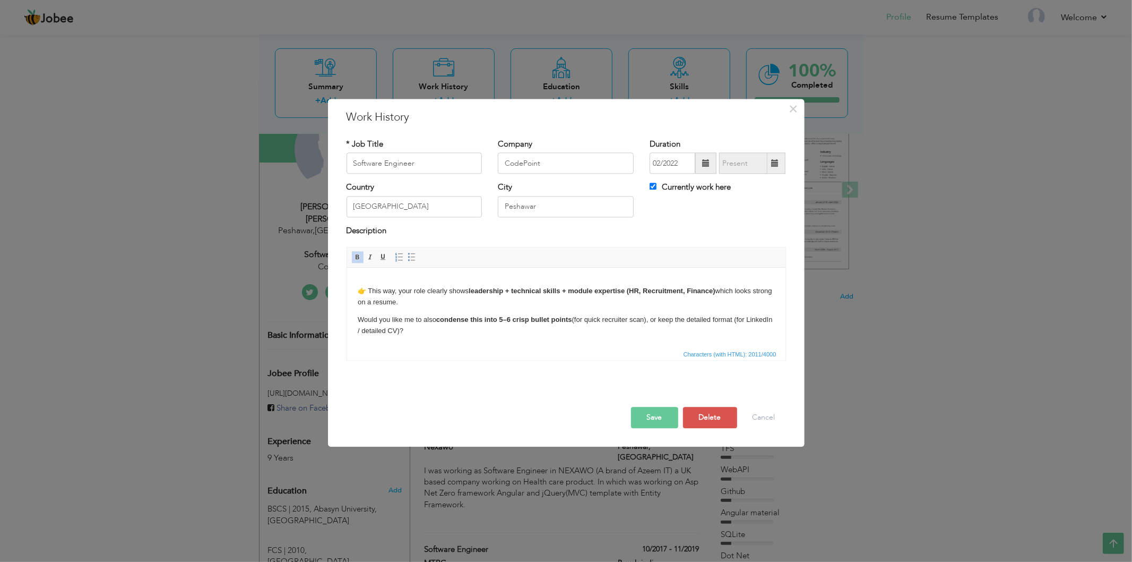
click p "Would you like me to also condense this into 5–6 crisp bullet points (for quick…"
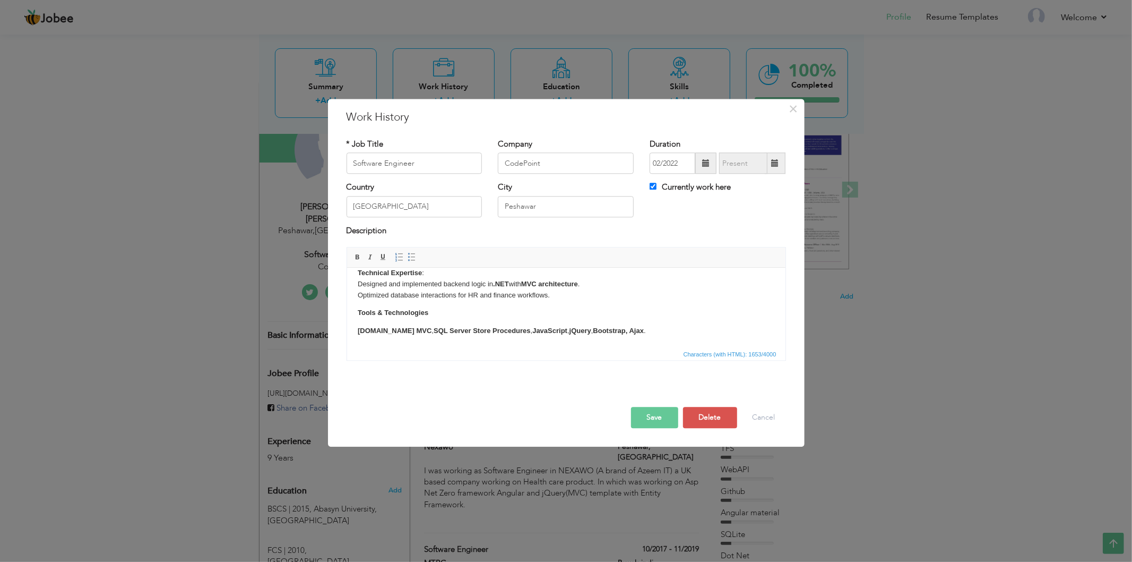
scroll to position [218, 0]
click at [357, 332] on strong "[DOMAIN_NAME] MVC" at bounding box center [394, 331] width 74 height 8
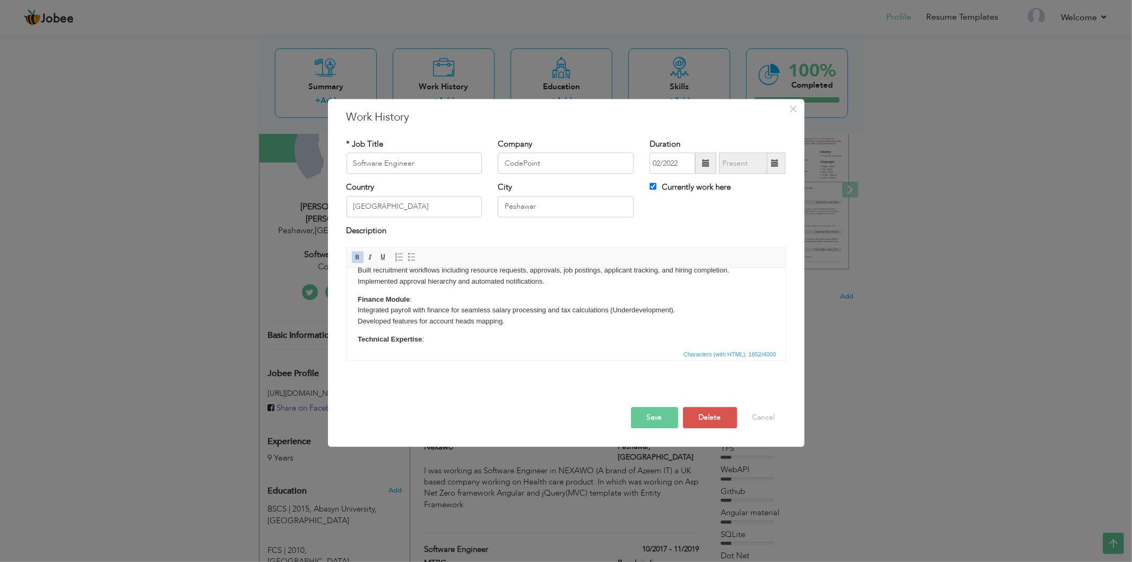
click at [670, 421] on button "Save" at bounding box center [654, 417] width 47 height 21
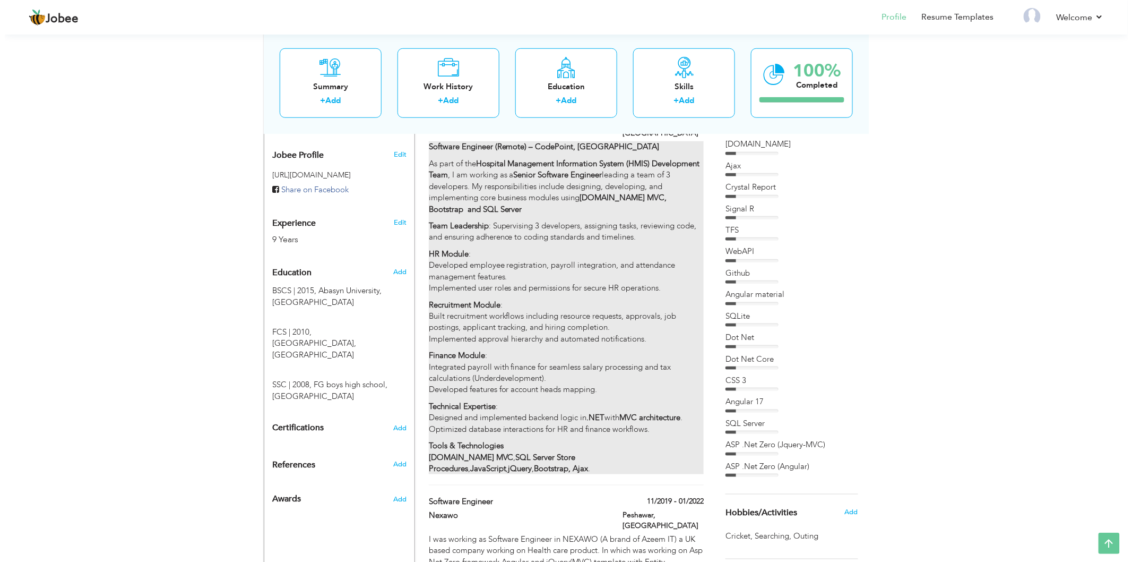
scroll to position [354, 0]
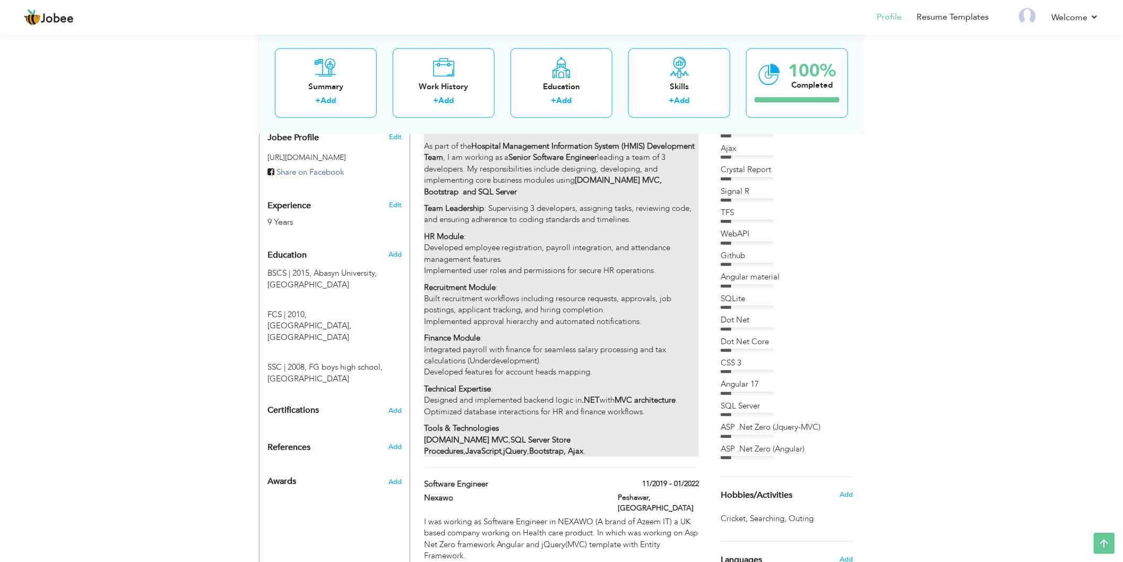
click at [510, 361] on div "Software Engineer (Remote) – CodePoint, Portugal As part of the Hospital Manage…" at bounding box center [561, 290] width 275 height 333
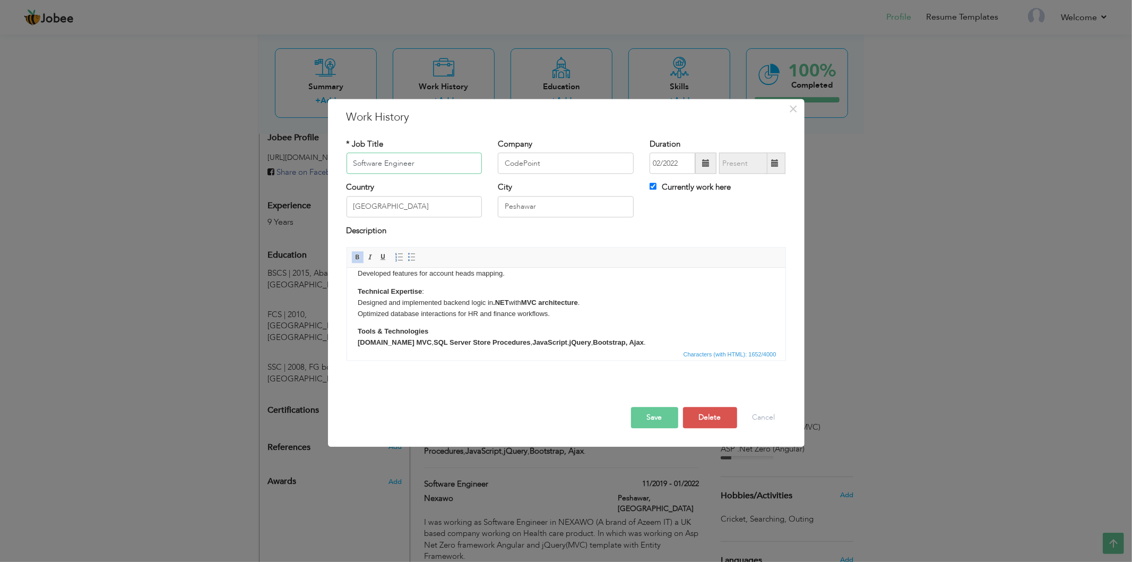
scroll to position [210, 0]
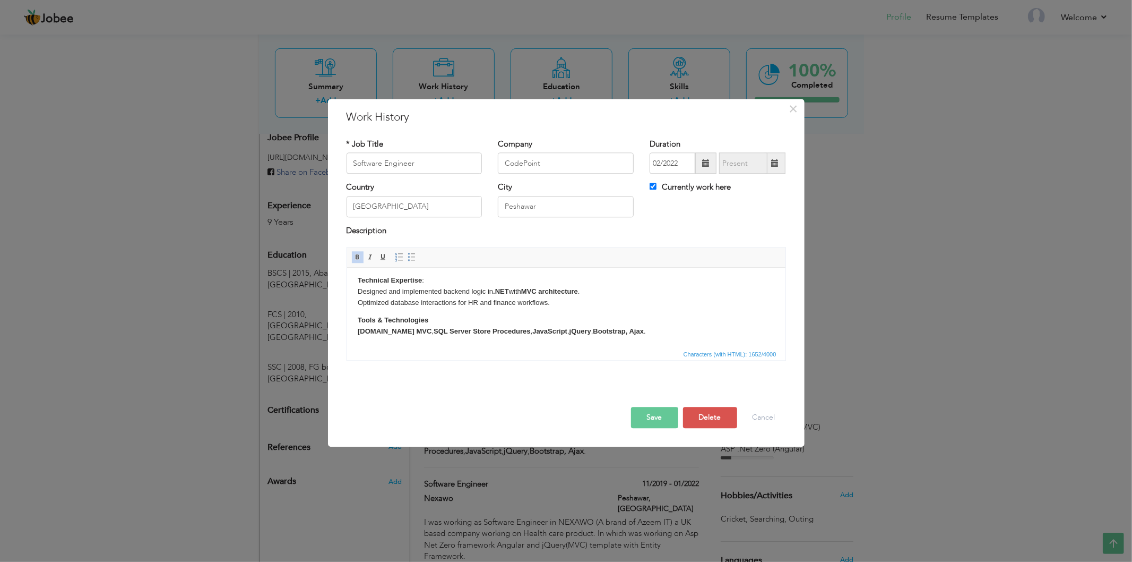
drag, startPoint x: 622, startPoint y: 333, endPoint x: 998, endPoint y: 621, distance: 473.4
click at [622, 333] on strong "Bootstrap, Ajax" at bounding box center [618, 331] width 51 height 8
click at [656, 417] on button "Save" at bounding box center [654, 417] width 47 height 21
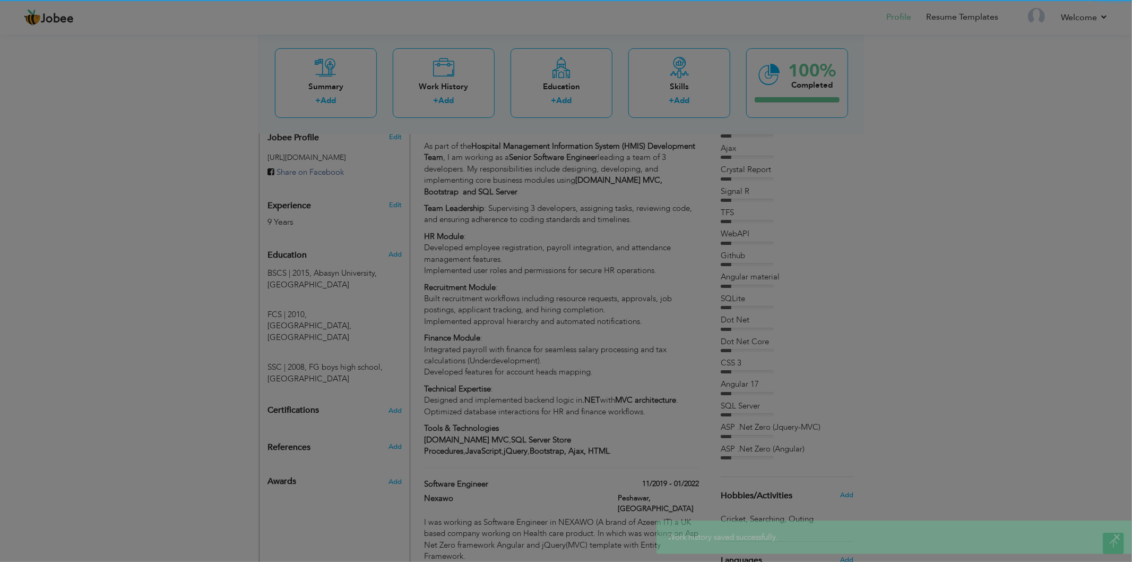
scroll to position [0, 0]
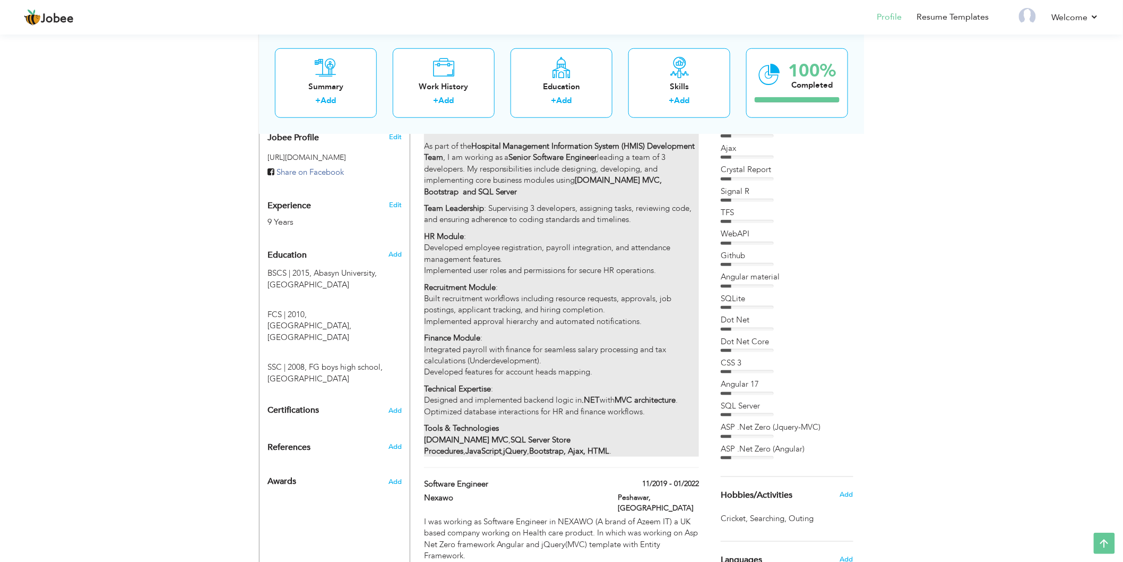
click at [548, 297] on p "Recruitment Module : Built recruitment workflows including resource requests, a…" at bounding box center [561, 305] width 275 height 46
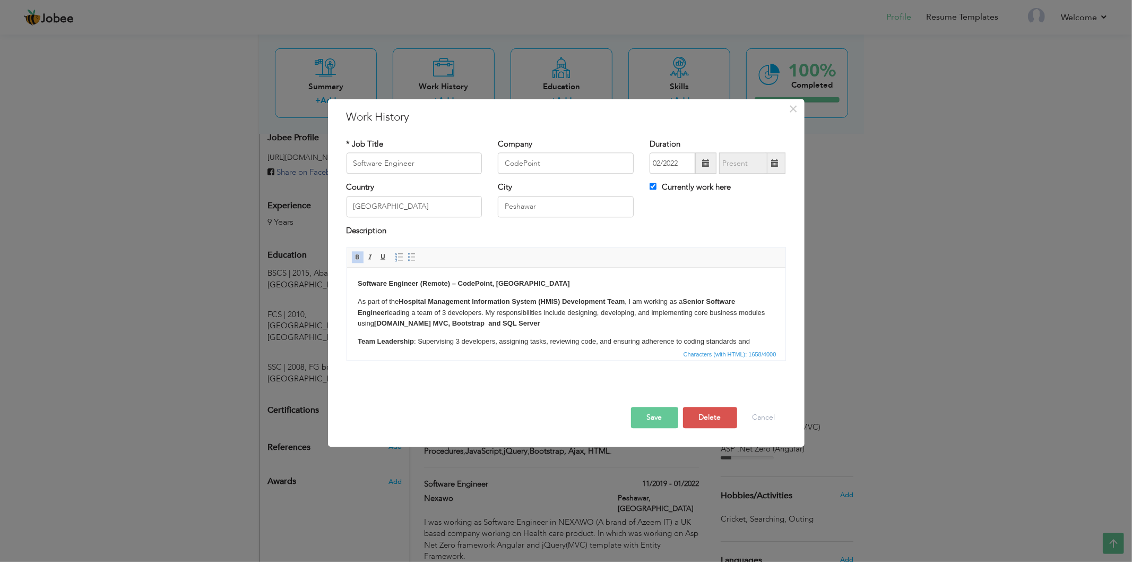
click at [471, 325] on strong "ASP.NET MVC, Bootstrap and SQL Server" at bounding box center [457, 323] width 166 height 8
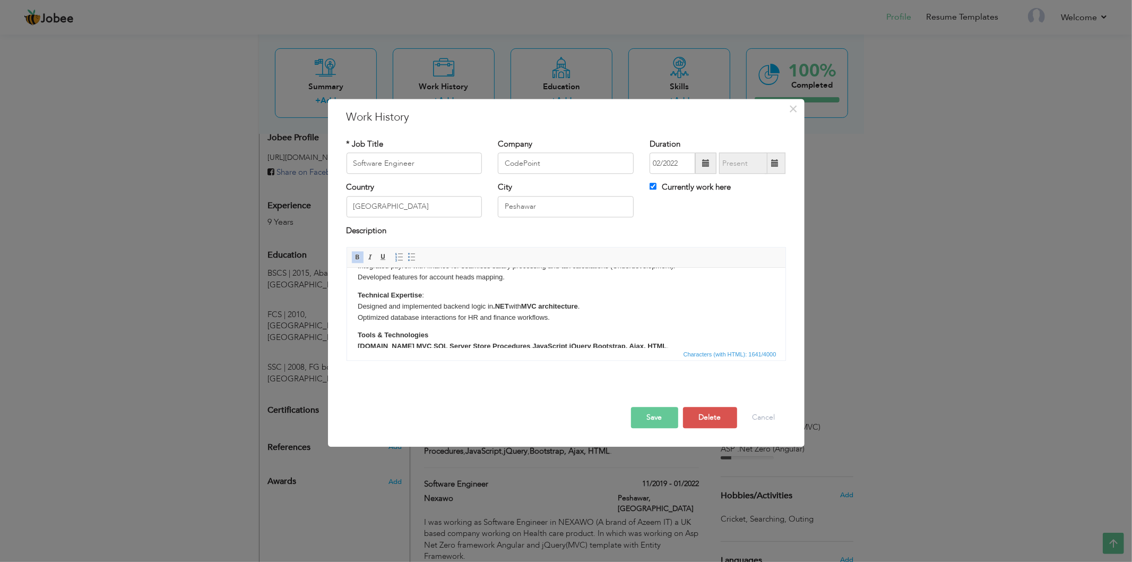
scroll to position [210, 0]
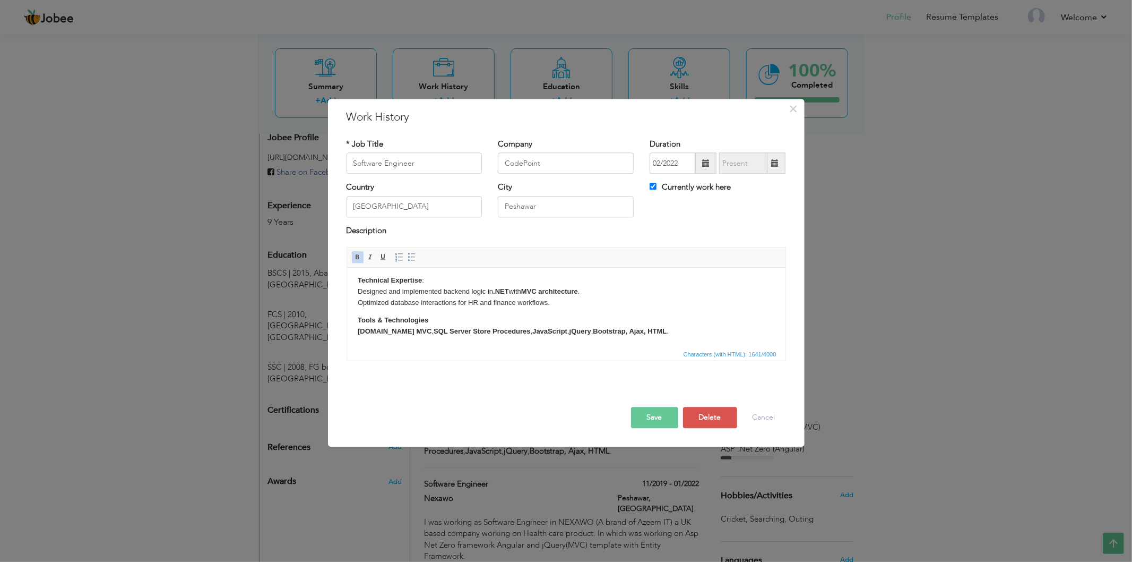
click at [655, 416] on button "Save" at bounding box center [654, 417] width 47 height 21
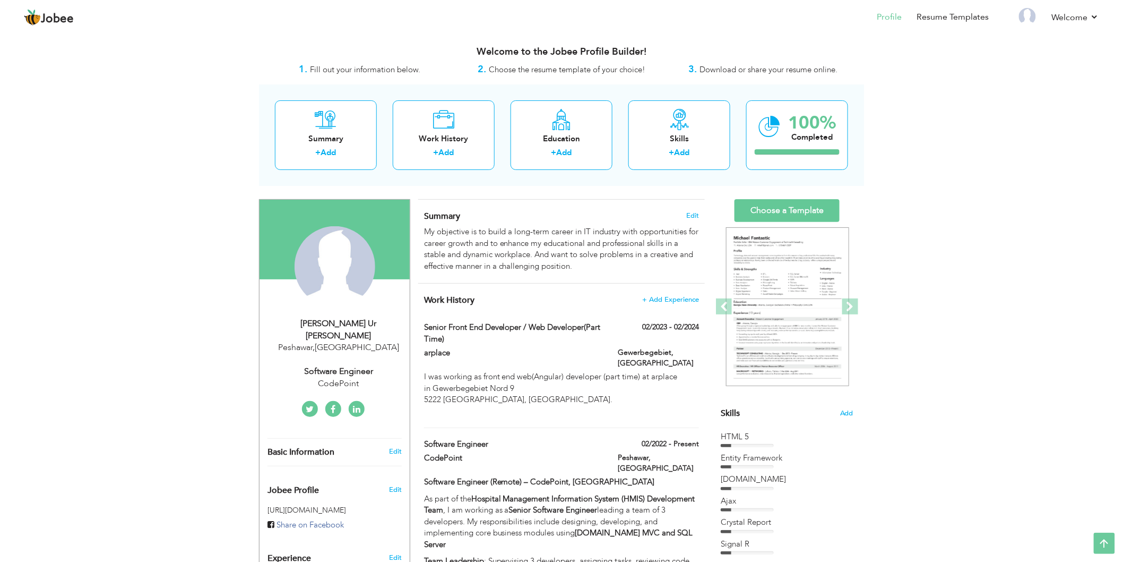
scroll to position [0, 0]
click at [935, 14] on link "Resume Templates" at bounding box center [953, 17] width 72 height 12
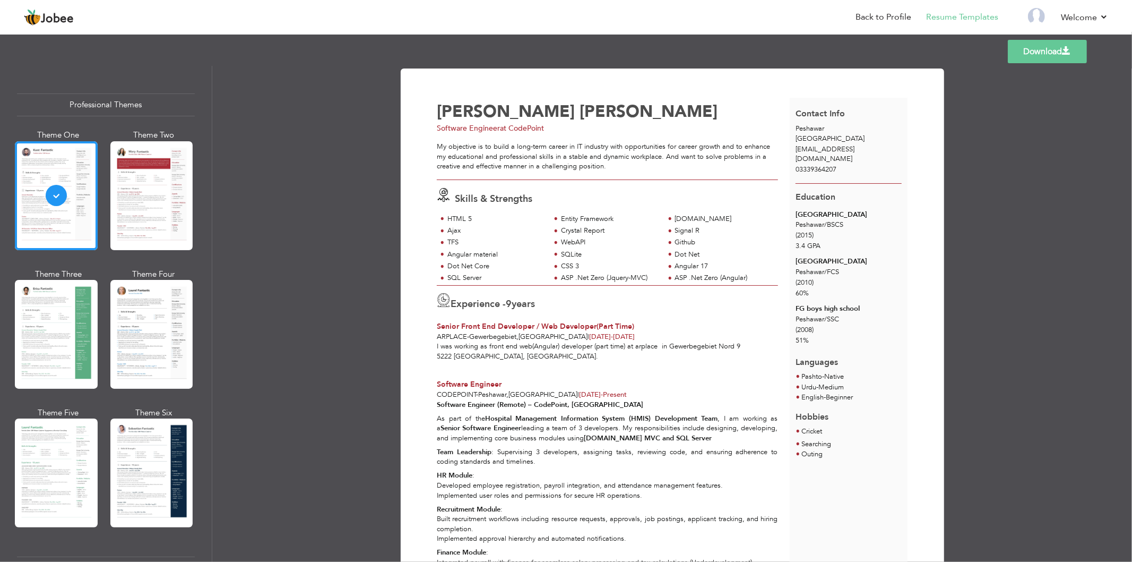
click at [1035, 52] on link "Download" at bounding box center [1047, 51] width 79 height 23
